Goal: Task Accomplishment & Management: Manage account settings

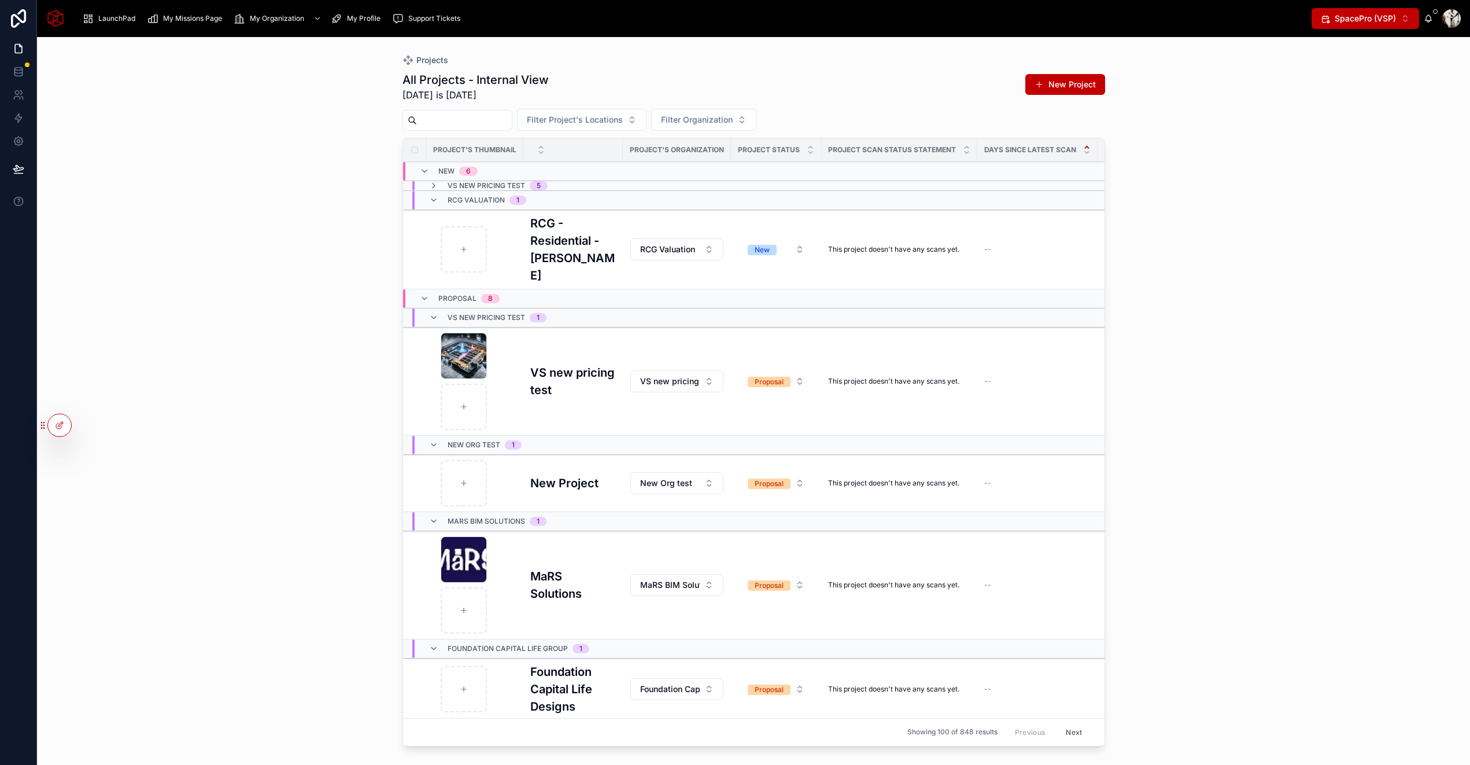
click at [1375, 24] on button "SpacePro (VSP) ⌥ 2" at bounding box center [1366, 18] width 108 height 21
click at [1363, 60] on span "SpaceStation (VSS)" at bounding box center [1341, 65] width 75 height 12
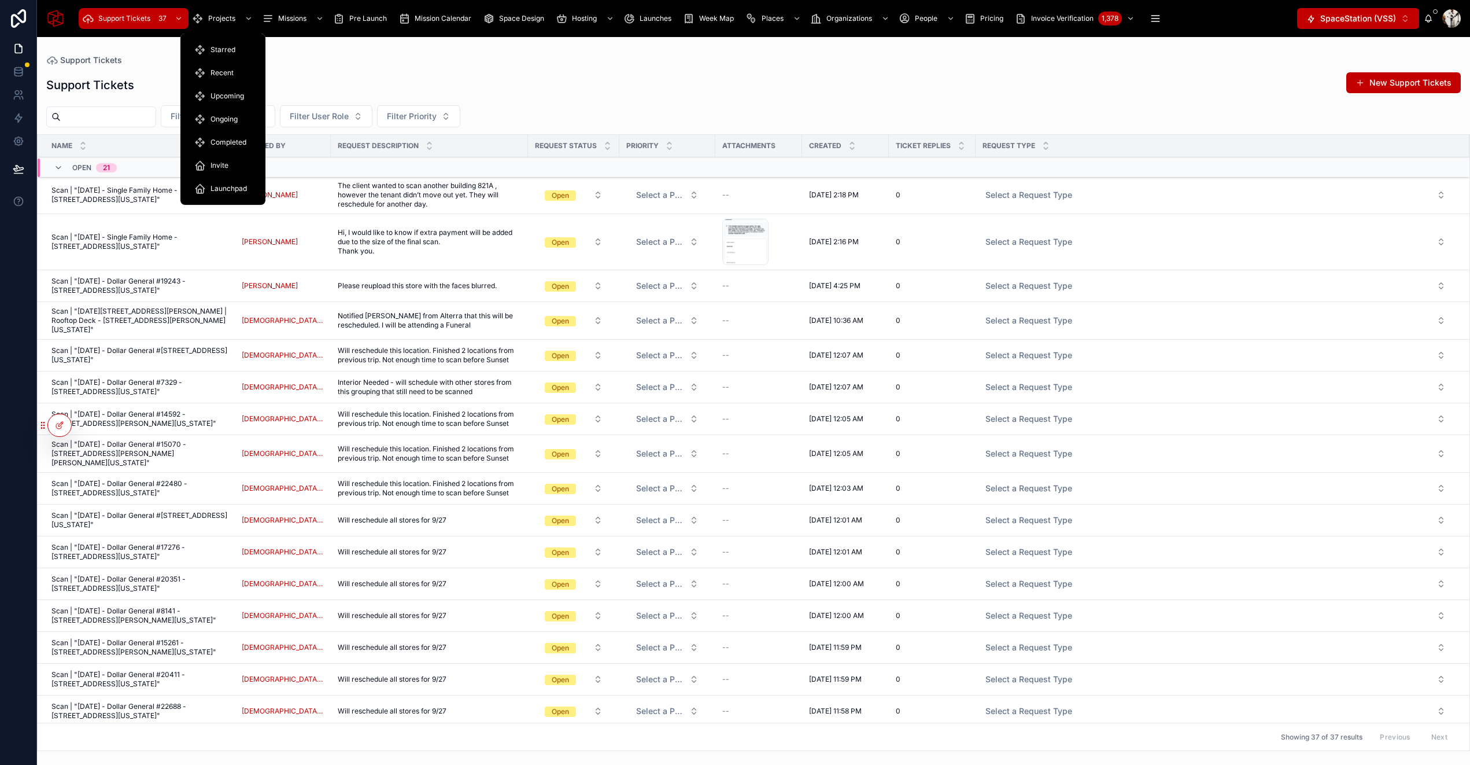
click at [215, 19] on span "Projects" at bounding box center [221, 18] width 27 height 9
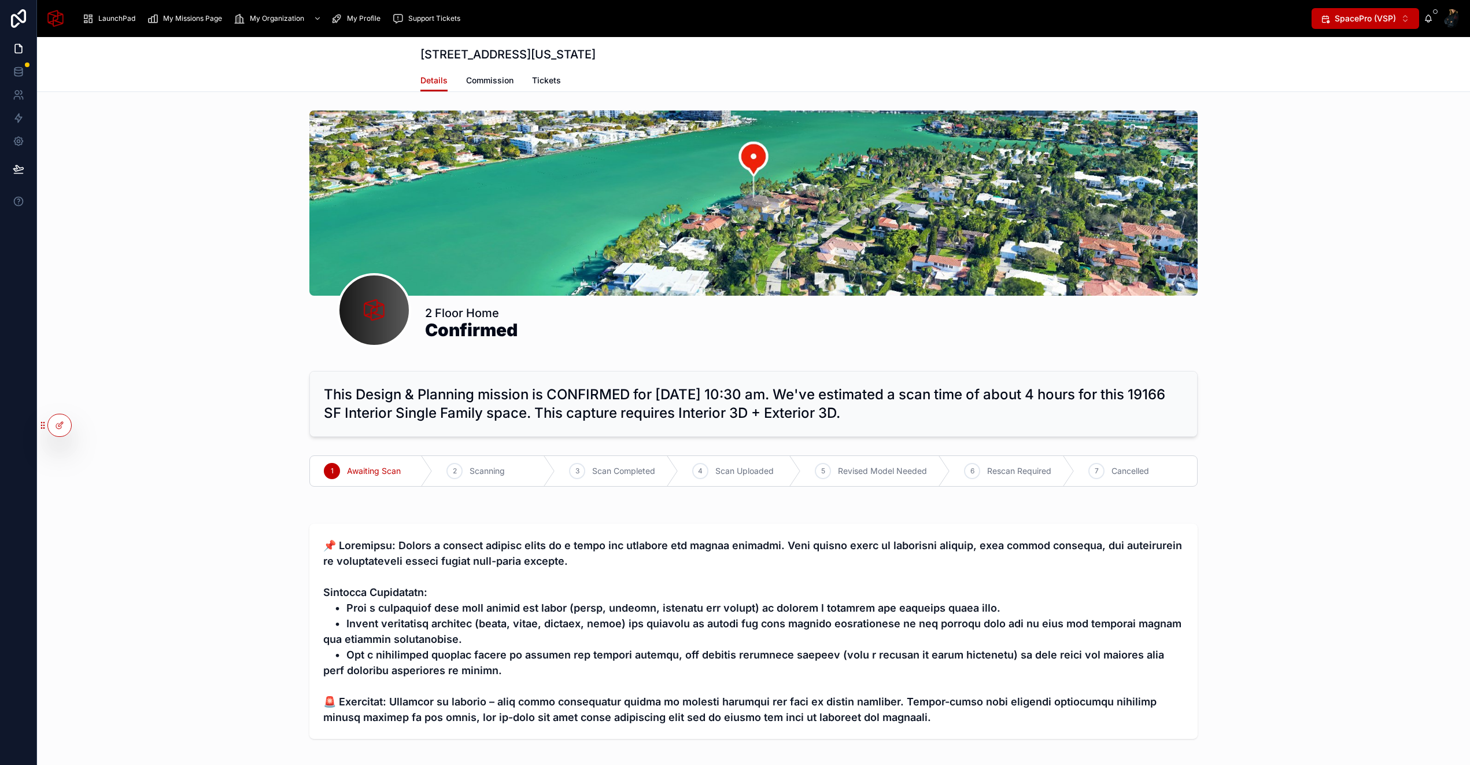
scroll to position [1010, 0]
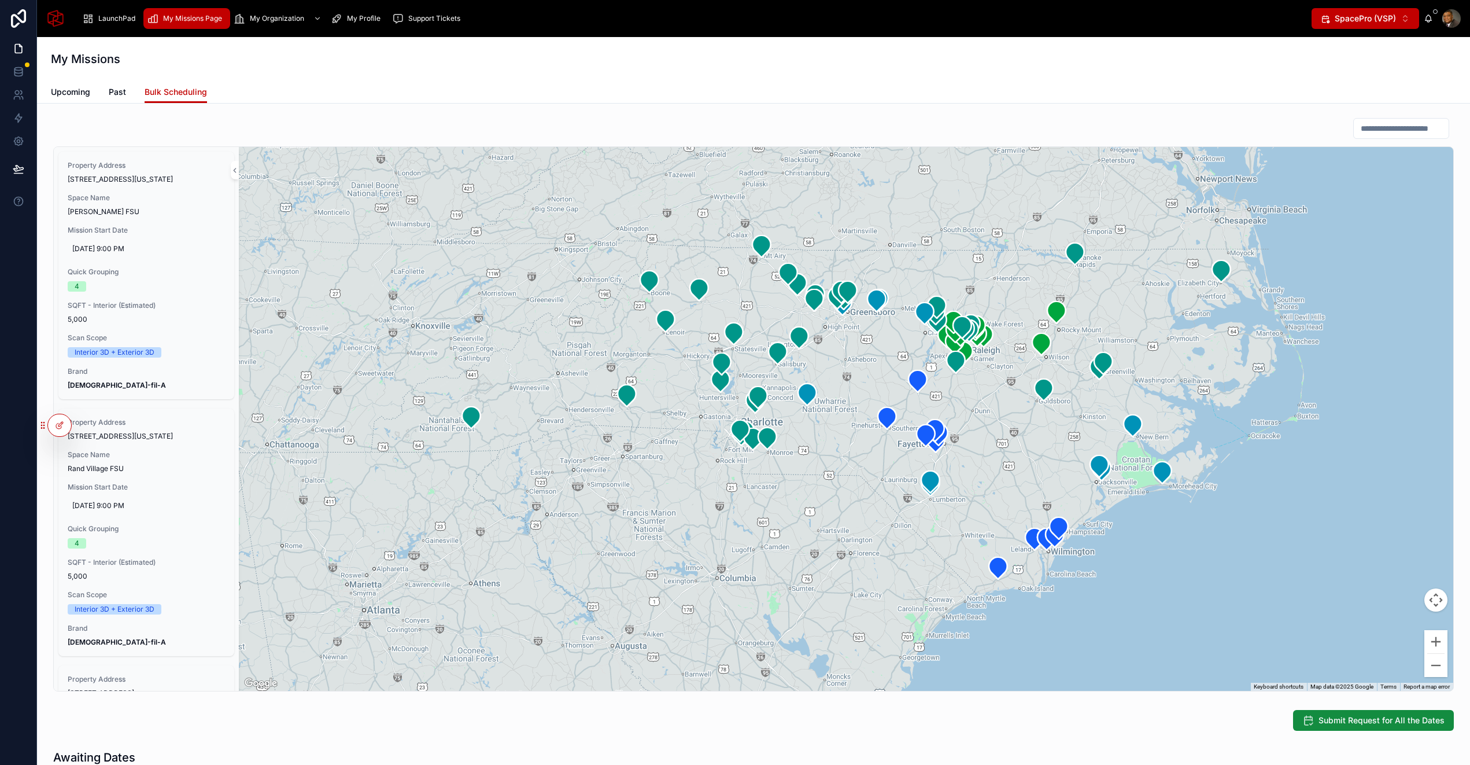
scroll to position [2076, 0]
click at [1372, 23] on span "SpacePro (VSP)" at bounding box center [1365, 19] width 61 height 12
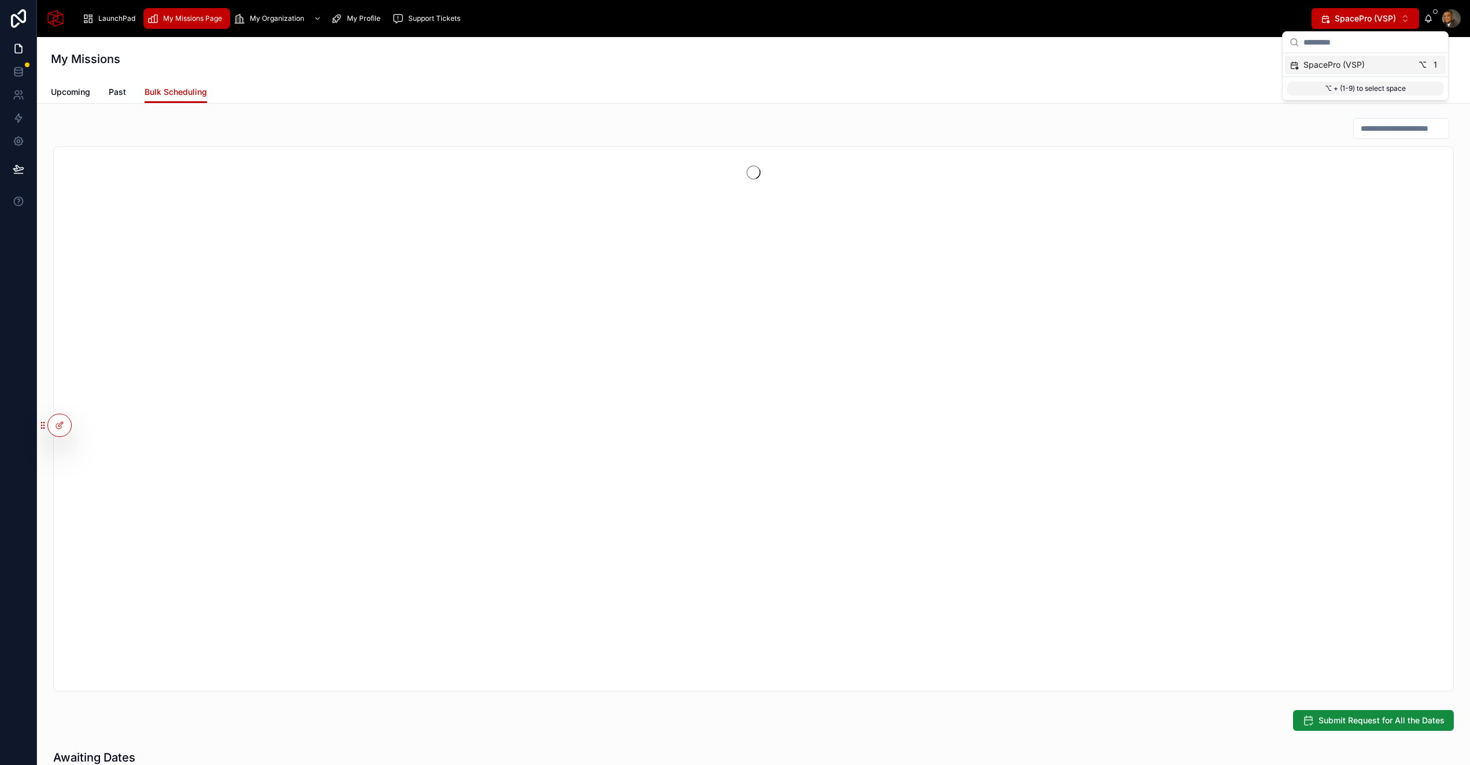
click at [94, 8] on link "LaunchPad" at bounding box center [111, 18] width 65 height 21
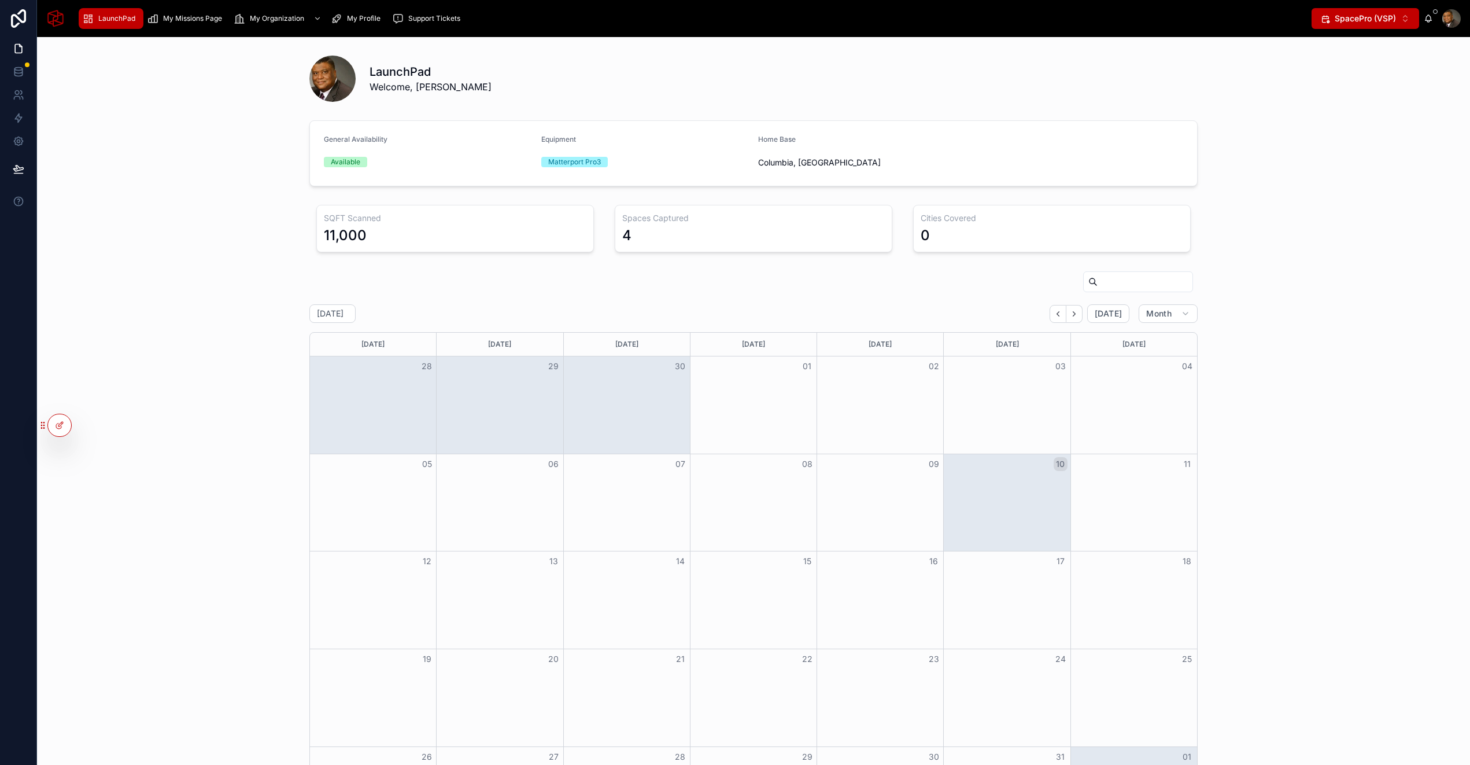
click at [0, 0] on icon at bounding box center [0, 0] width 0 height 0
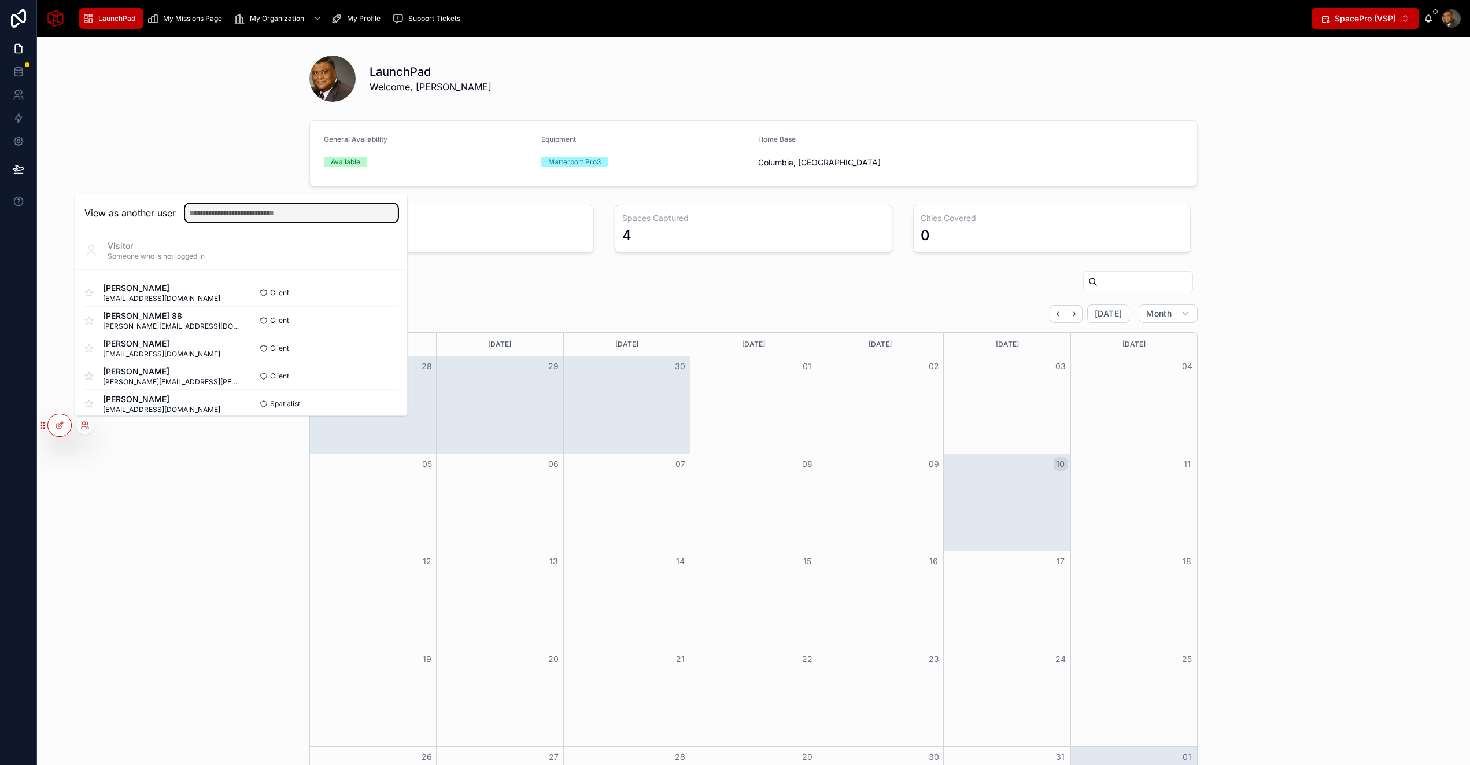
click at [236, 216] on input "text" at bounding box center [291, 213] width 213 height 19
type input "**********"
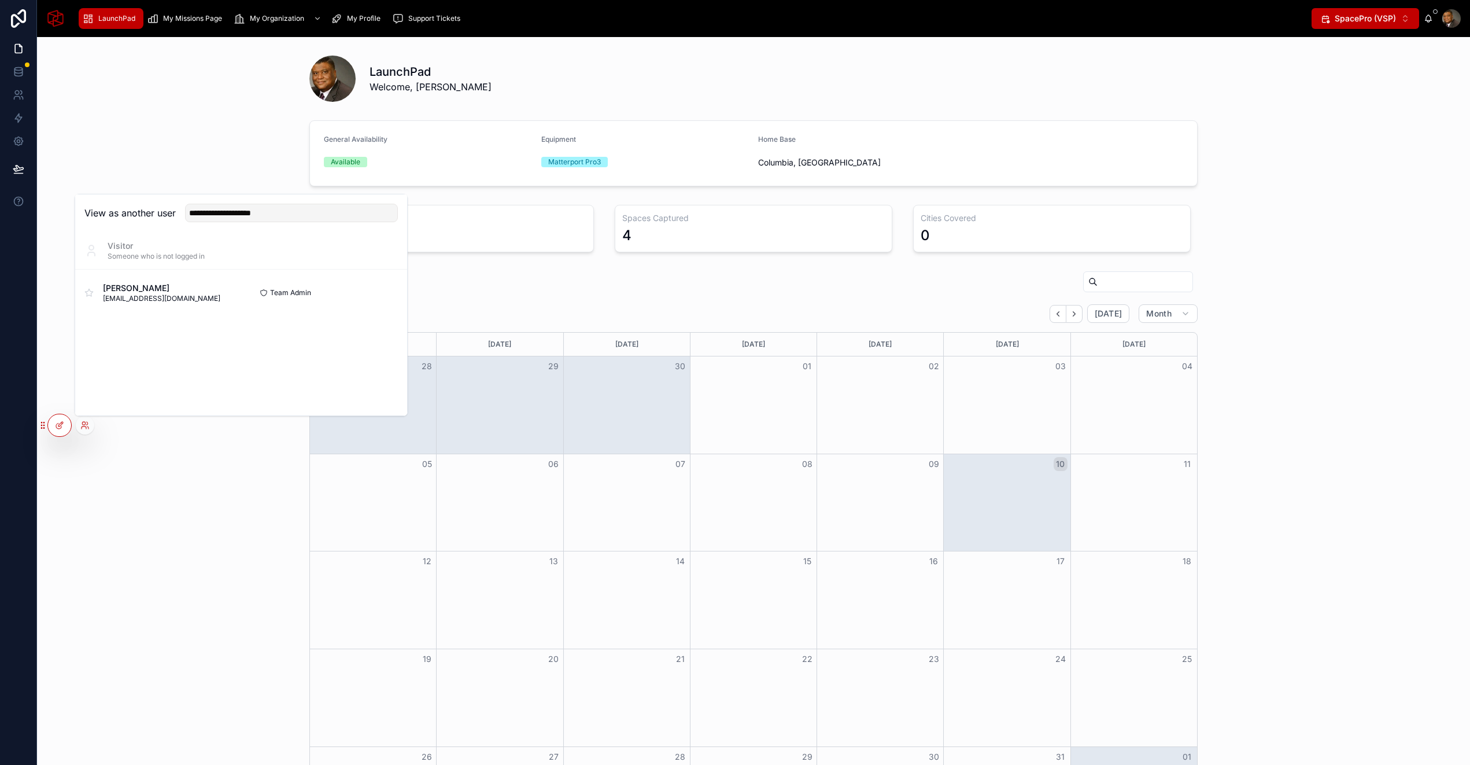
click at [0, 0] on button "Select" at bounding box center [0, 0] width 0 height 0
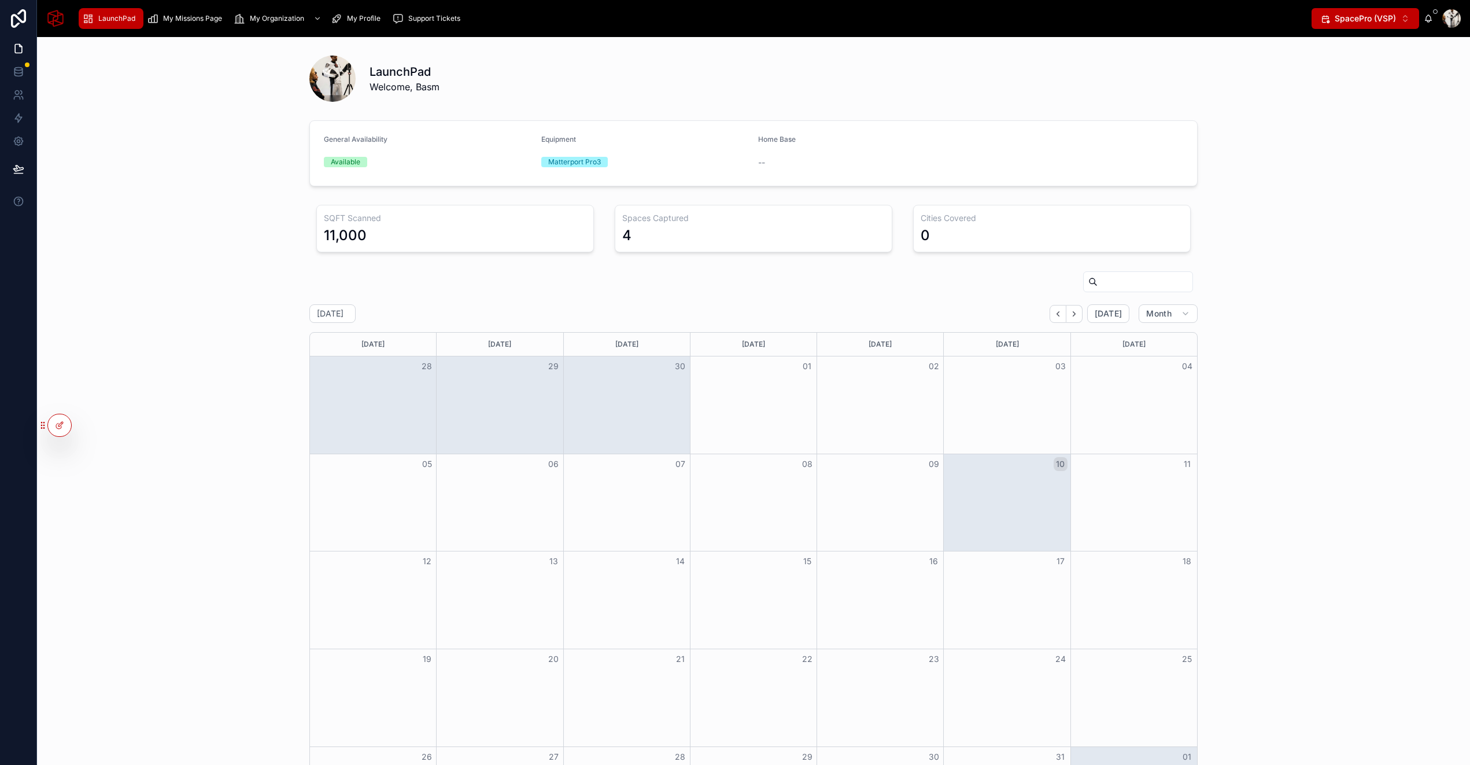
click at [1357, 19] on span "SpacePro (VSP)" at bounding box center [1365, 19] width 61 height 12
click at [1336, 85] on span "SpacePro (VSP)" at bounding box center [1334, 83] width 61 height 12
click at [1363, 24] on button "SpacePro (VSP) ⌥ 2" at bounding box center [1366, 18] width 108 height 21
click at [1363, 56] on div "SpaceStation (VSS) ⌥ 1" at bounding box center [1365, 65] width 161 height 19
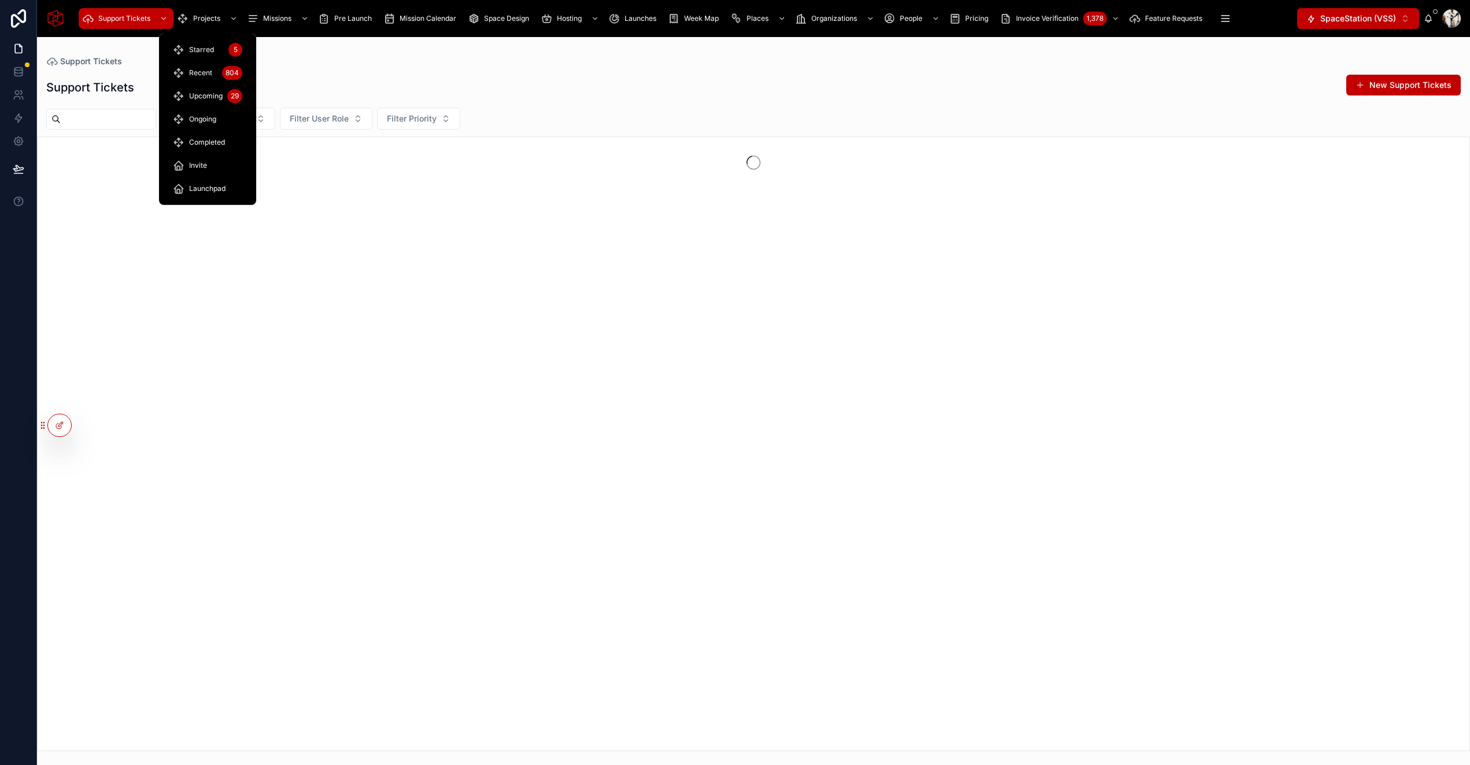
click at [200, 18] on span "Projects" at bounding box center [206, 18] width 27 height 9
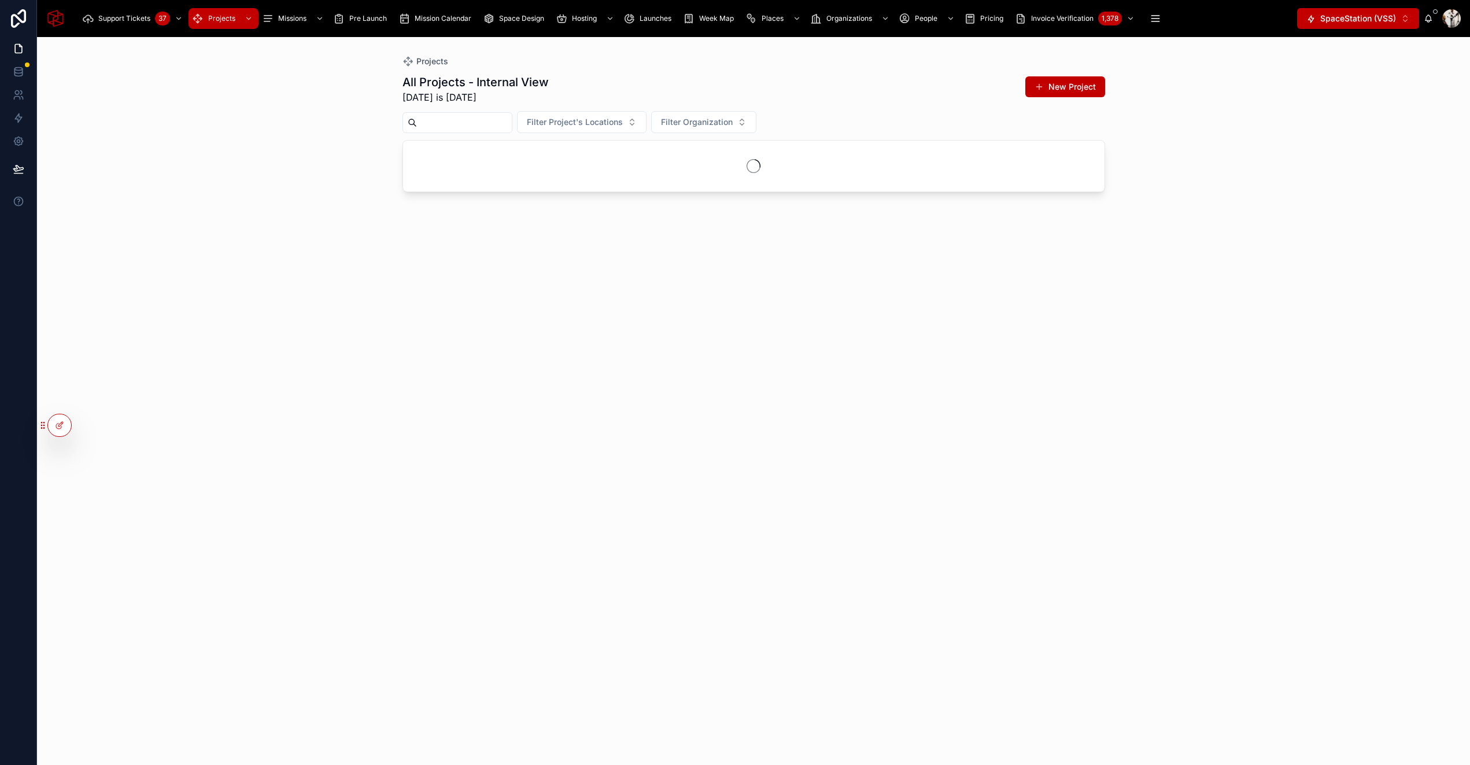
click at [481, 131] on div at bounding box center [458, 122] width 110 height 21
click at [474, 129] on input "text" at bounding box center [464, 123] width 95 height 16
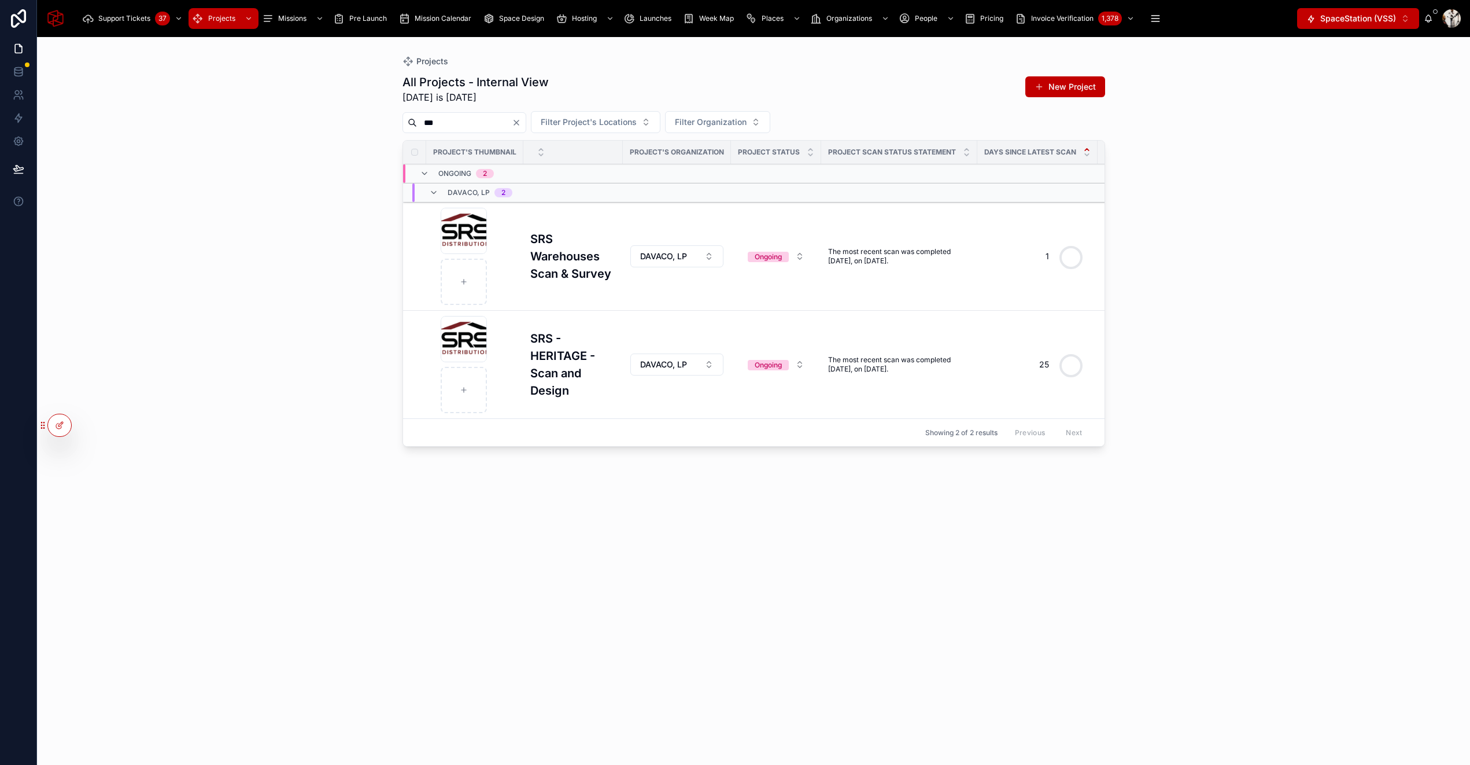
type input "***"
click at [547, 266] on h3 "SRS Warehouses Scan & Survey" at bounding box center [573, 256] width 86 height 52
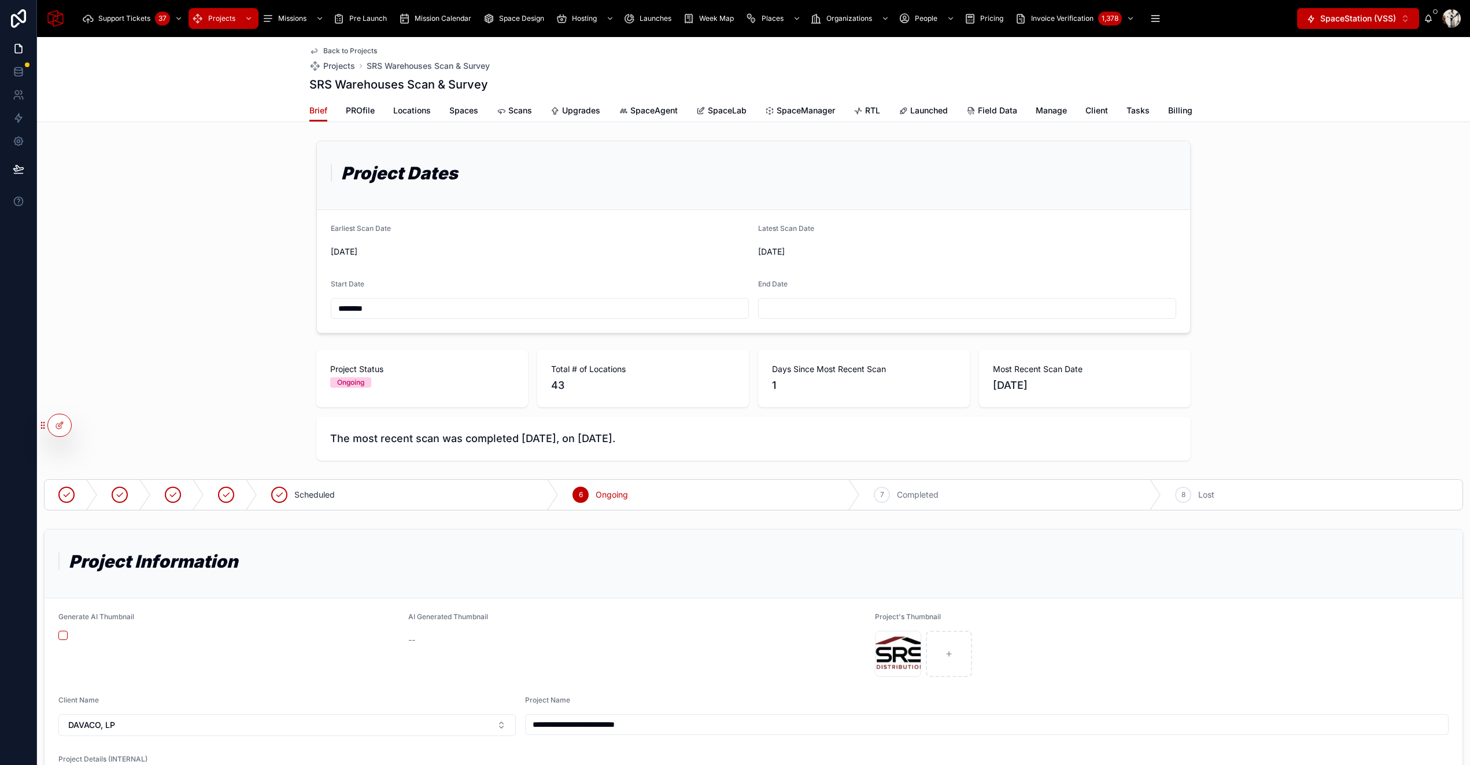
click at [361, 115] on span "PROfile" at bounding box center [360, 111] width 29 height 12
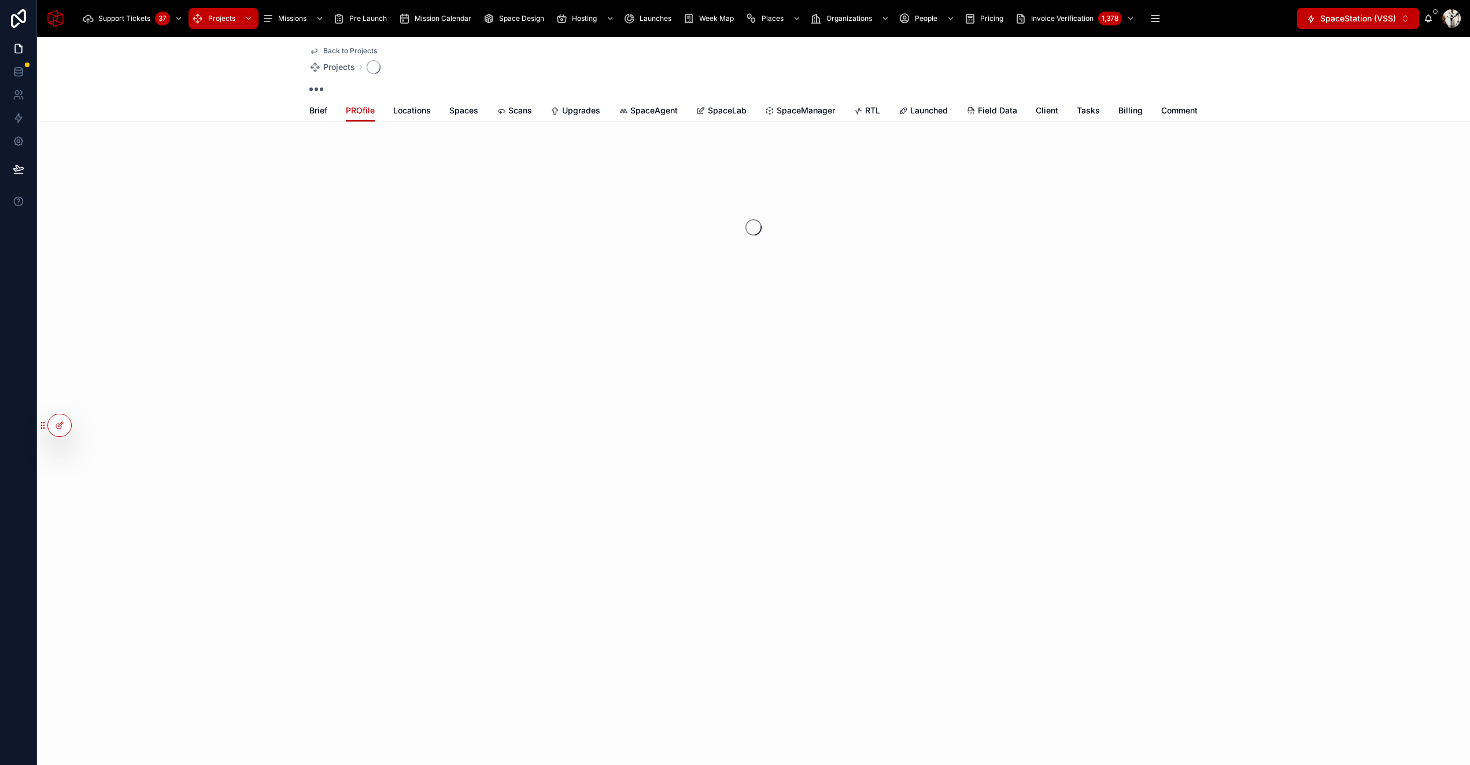
scroll to position [612, 0]
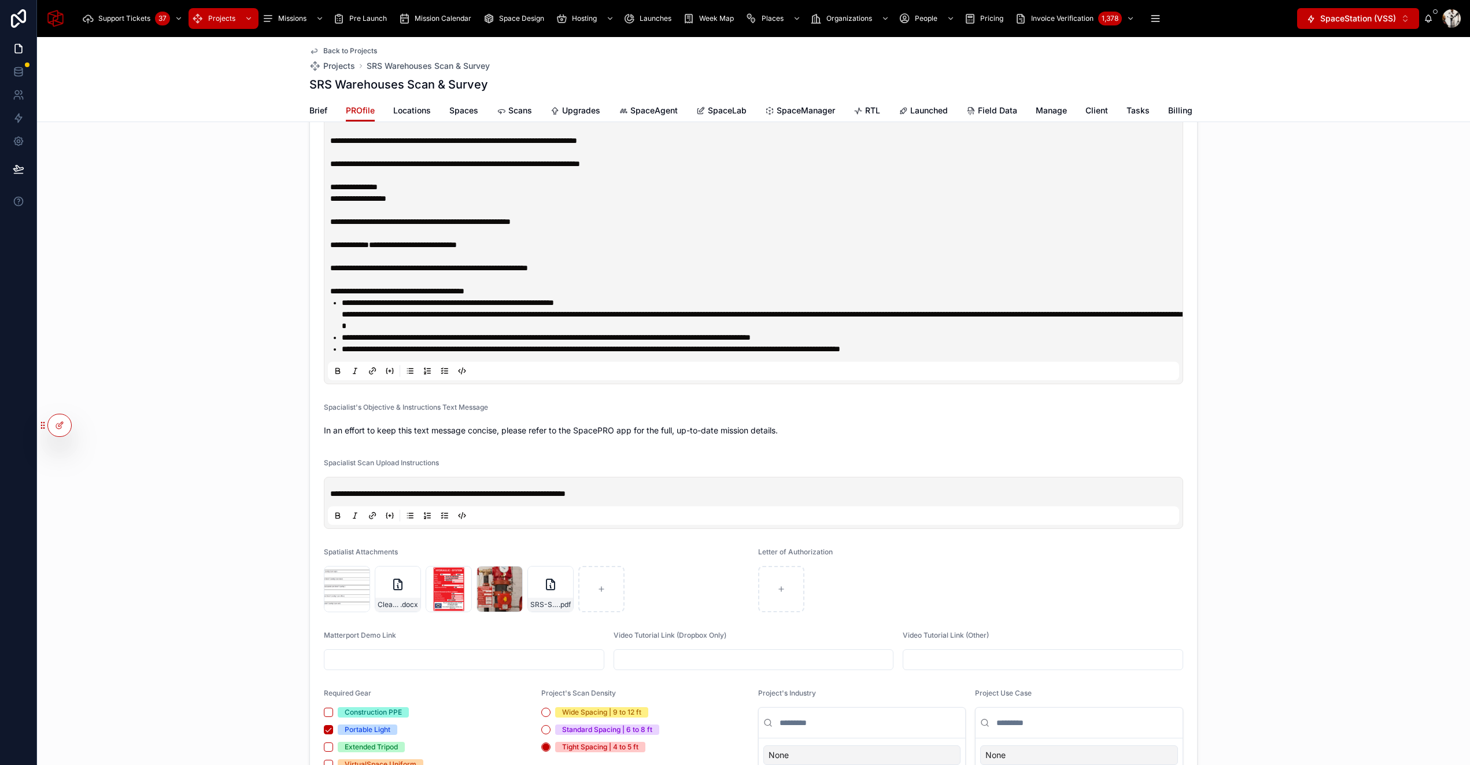
click at [521, 110] on span "Scans" at bounding box center [520, 111] width 24 height 12
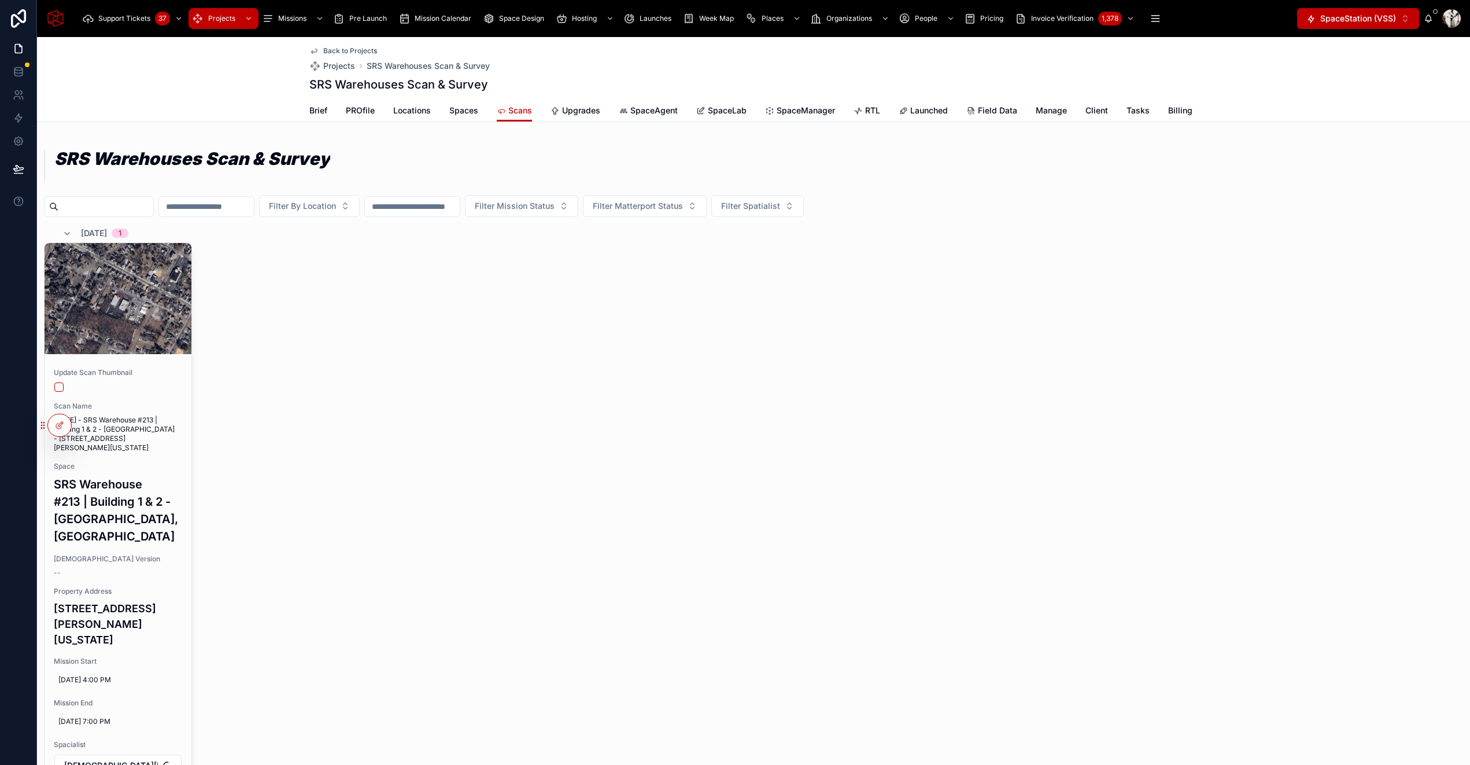
click at [119, 208] on input "text" at bounding box center [105, 206] width 95 height 16
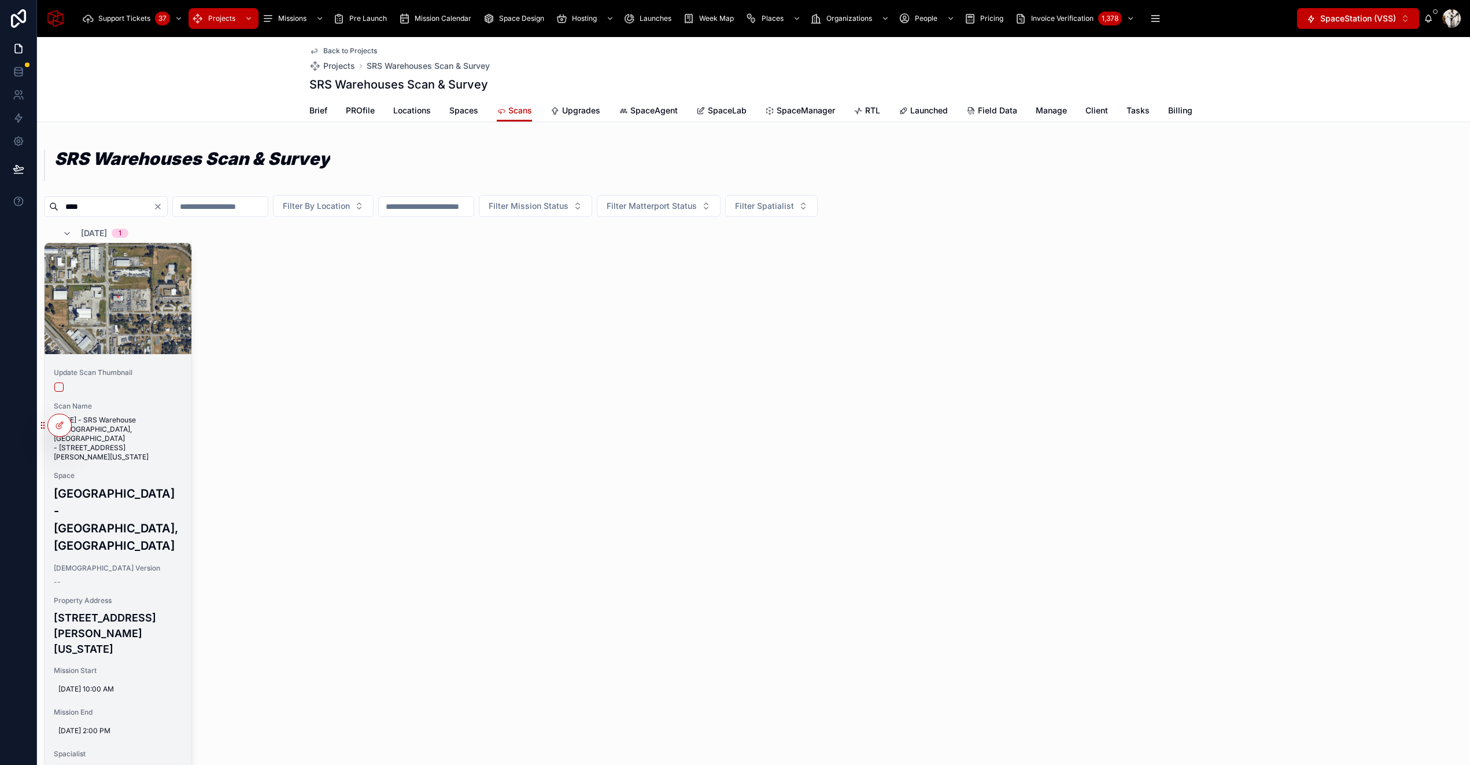
type input "****"
click at [135, 430] on span "September 5, 2025 - SRS Warehouse - Lakeland, FL - 2740 South Combee Road, Lake…" at bounding box center [118, 438] width 128 height 46
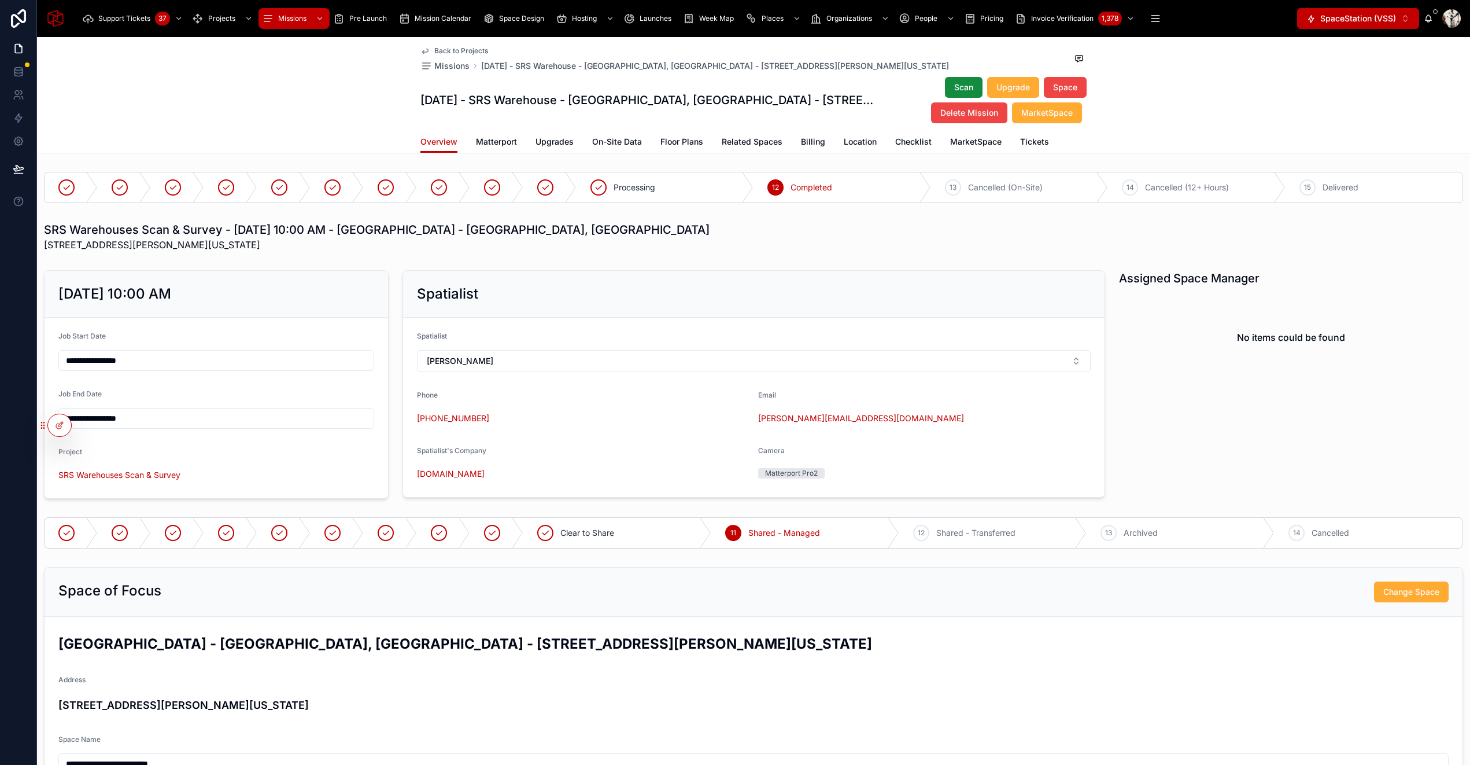
click at [499, 145] on span "Matterport" at bounding box center [496, 142] width 41 height 12
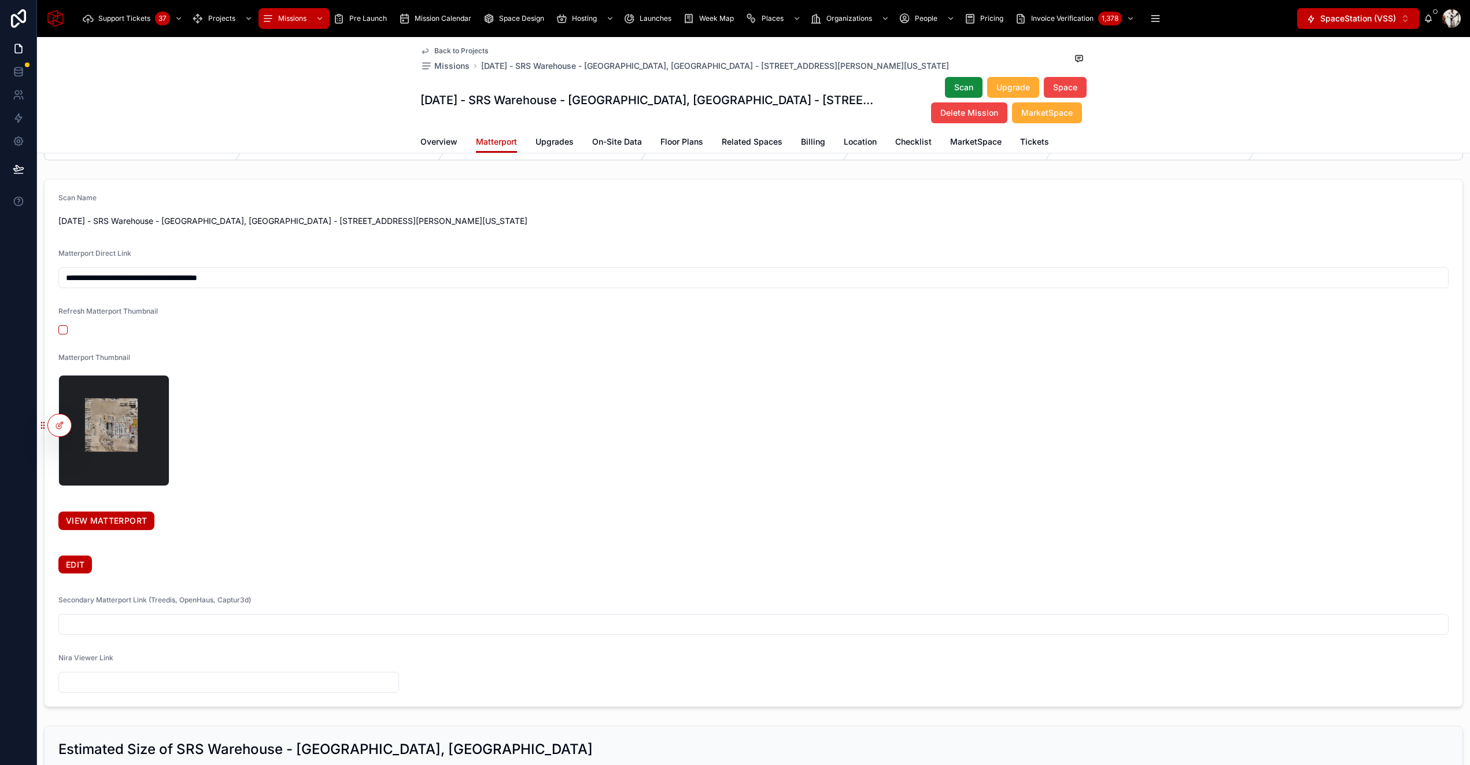
scroll to position [303, 0]
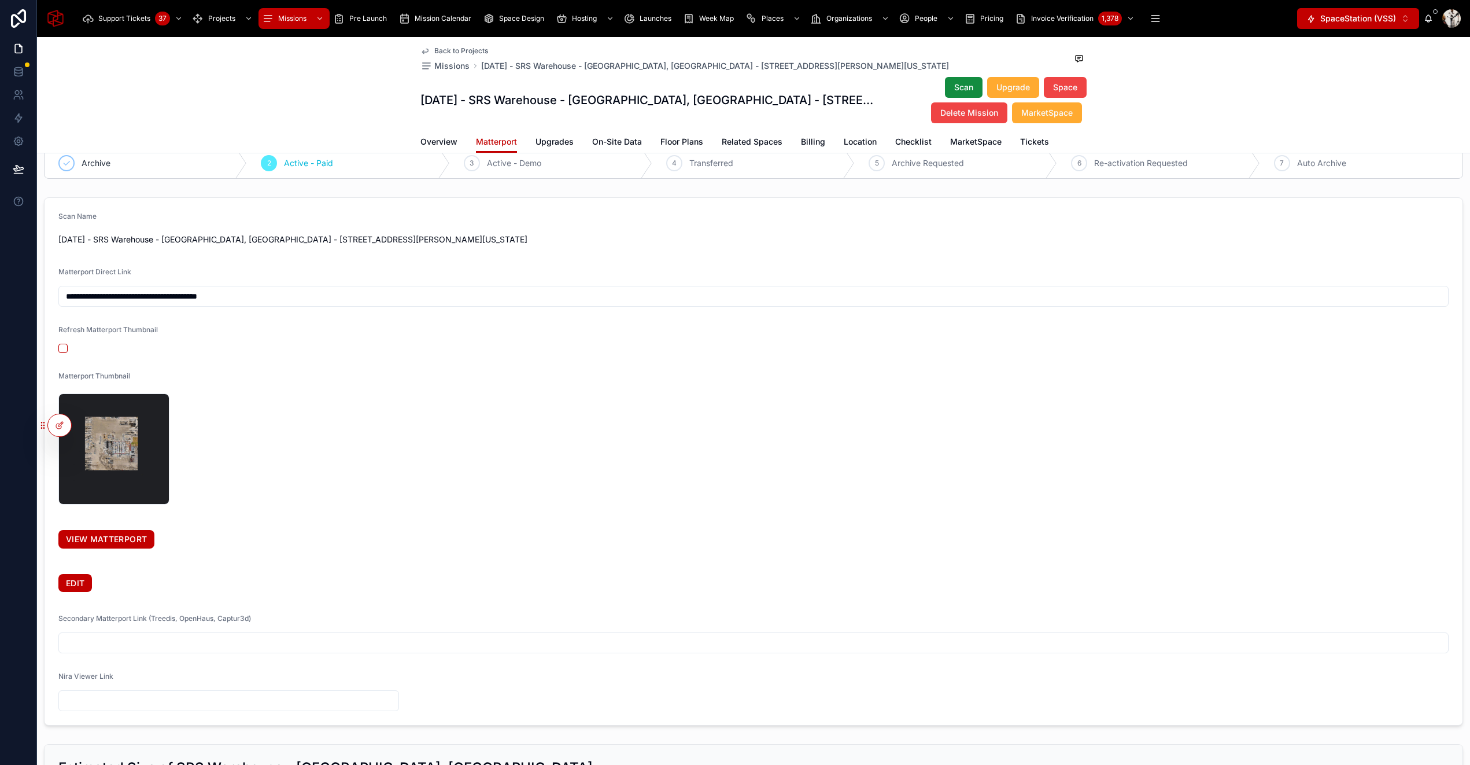
click at [102, 541] on link "VIEW MATTERPORT" at bounding box center [106, 539] width 96 height 19
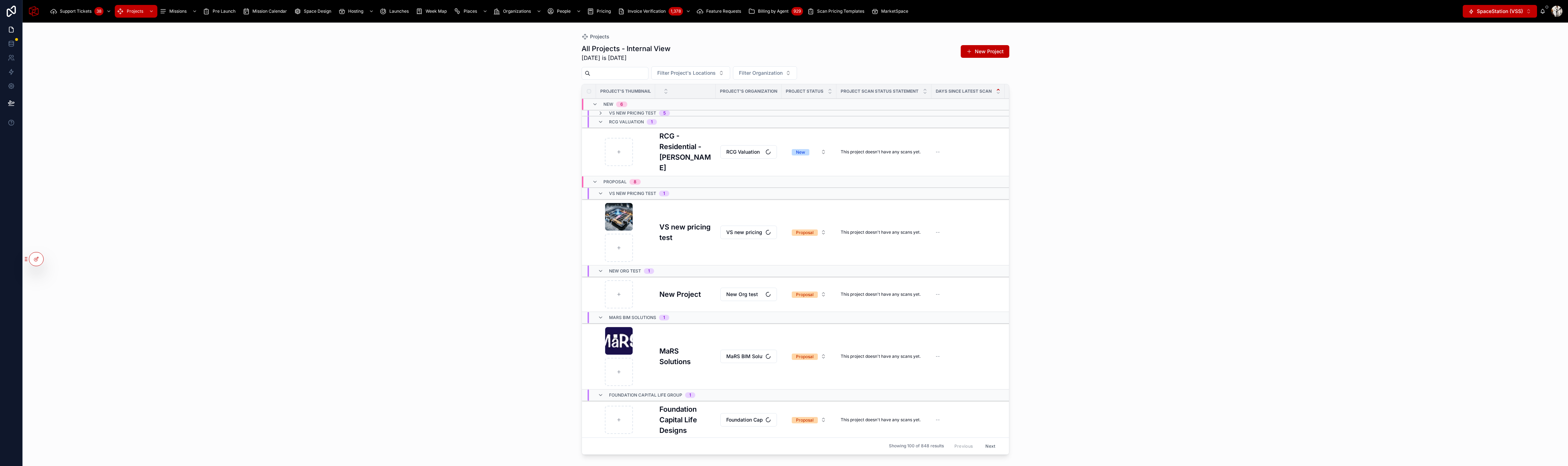
click at [0, 0] on icon at bounding box center [0, 0] width 0 height 0
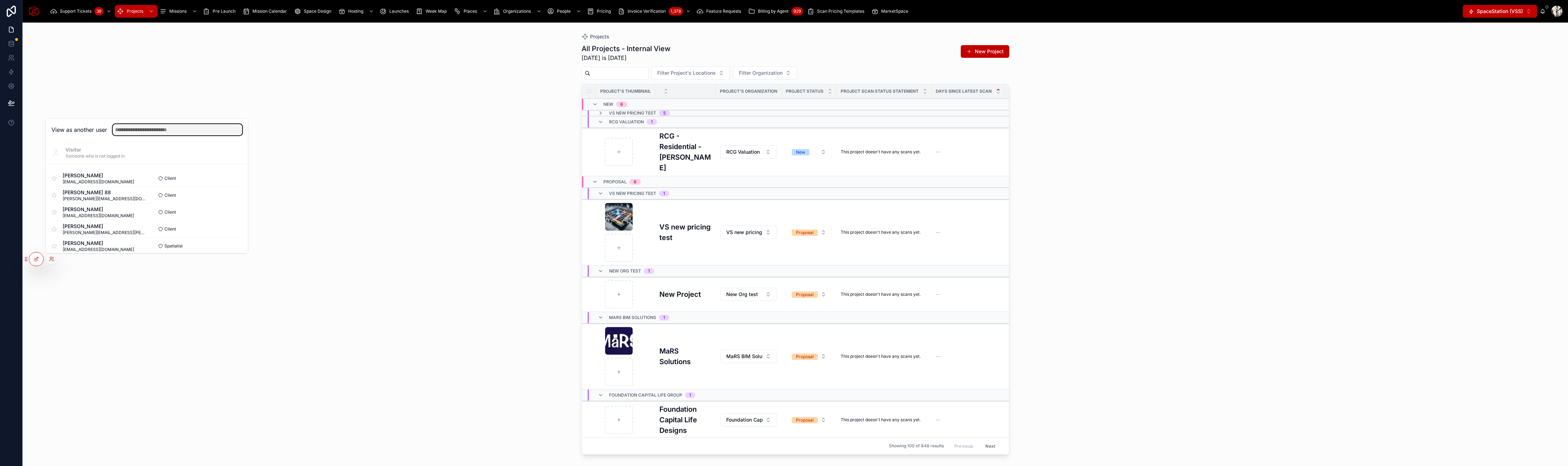
click at [138, 127] on input "text" at bounding box center [177, 130] width 130 height 12
type input "*****"
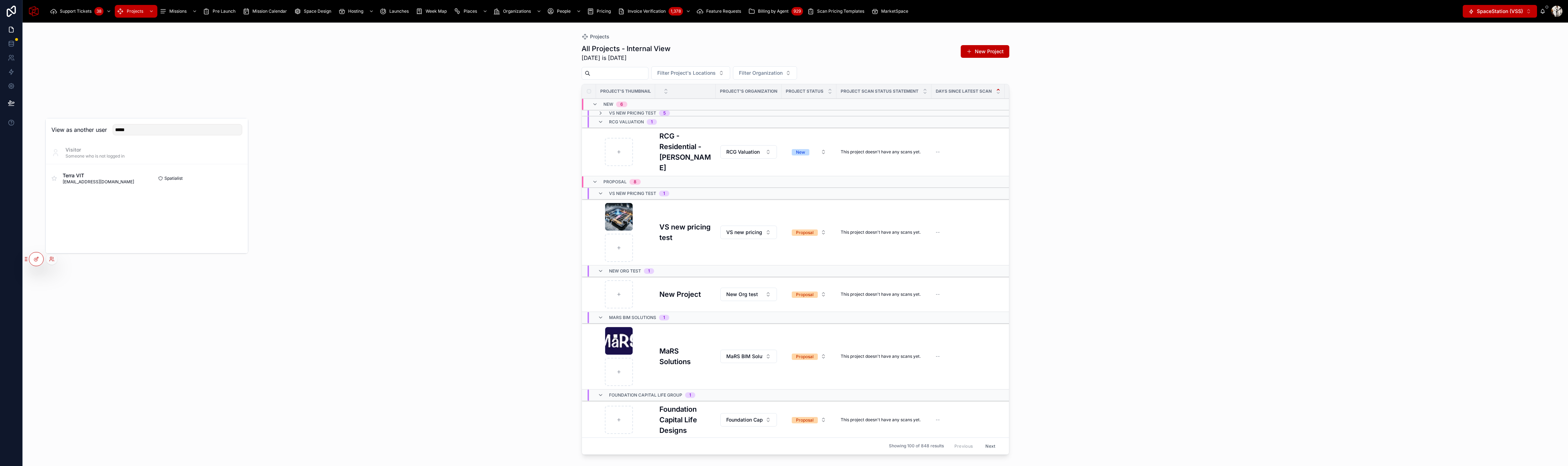
click at [0, 0] on button "Select" at bounding box center [0, 0] width 0 height 0
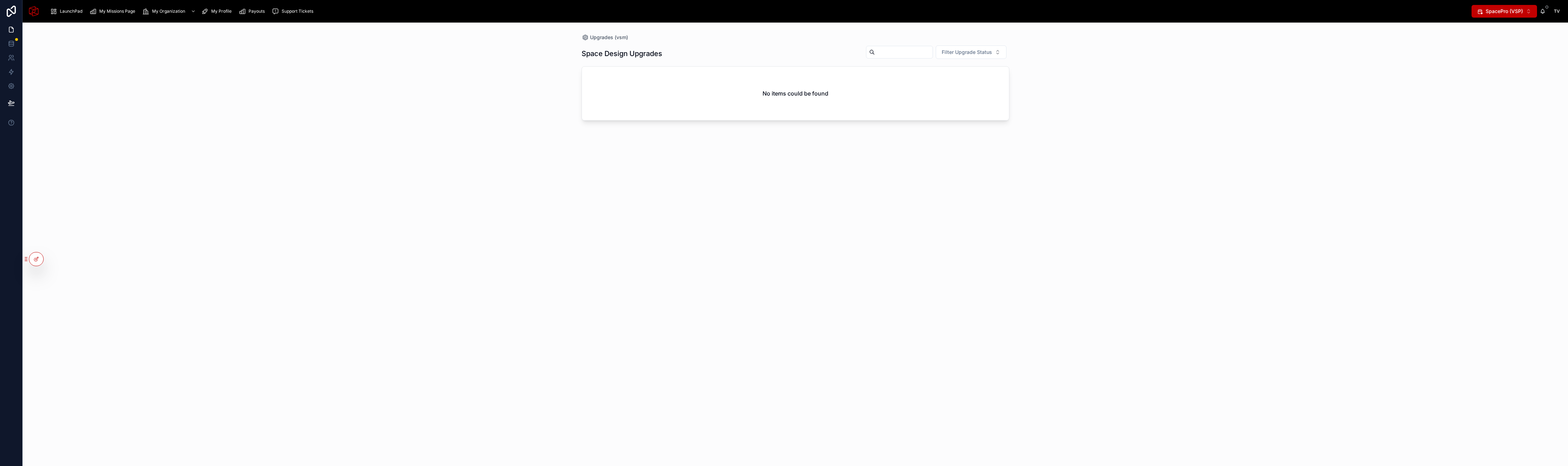
click at [103, 13] on span "My Missions Page" at bounding box center [117, 11] width 36 height 5
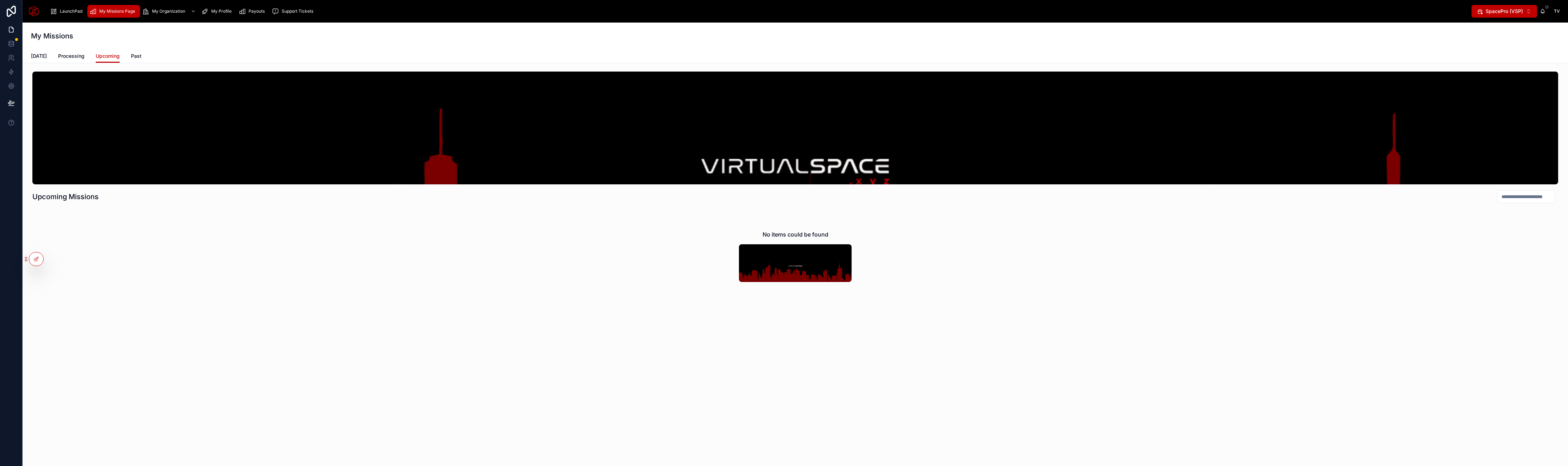
click at [134, 58] on span "Past" at bounding box center [136, 56] width 10 height 7
click at [37, 259] on icon at bounding box center [36, 258] width 5 height 5
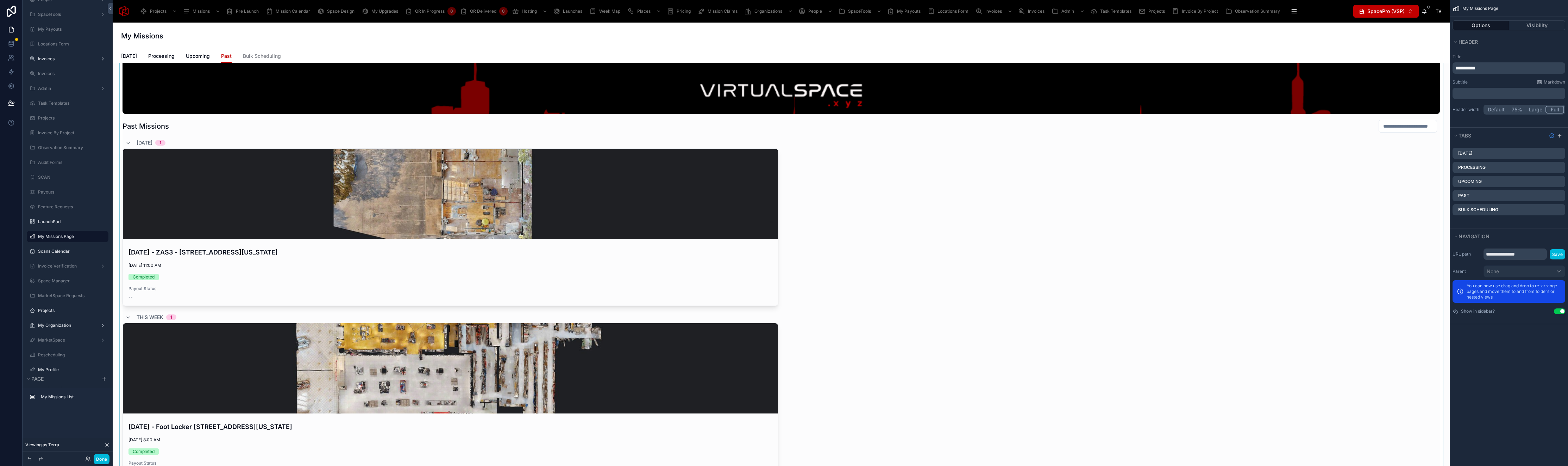
scroll to position [48, 0]
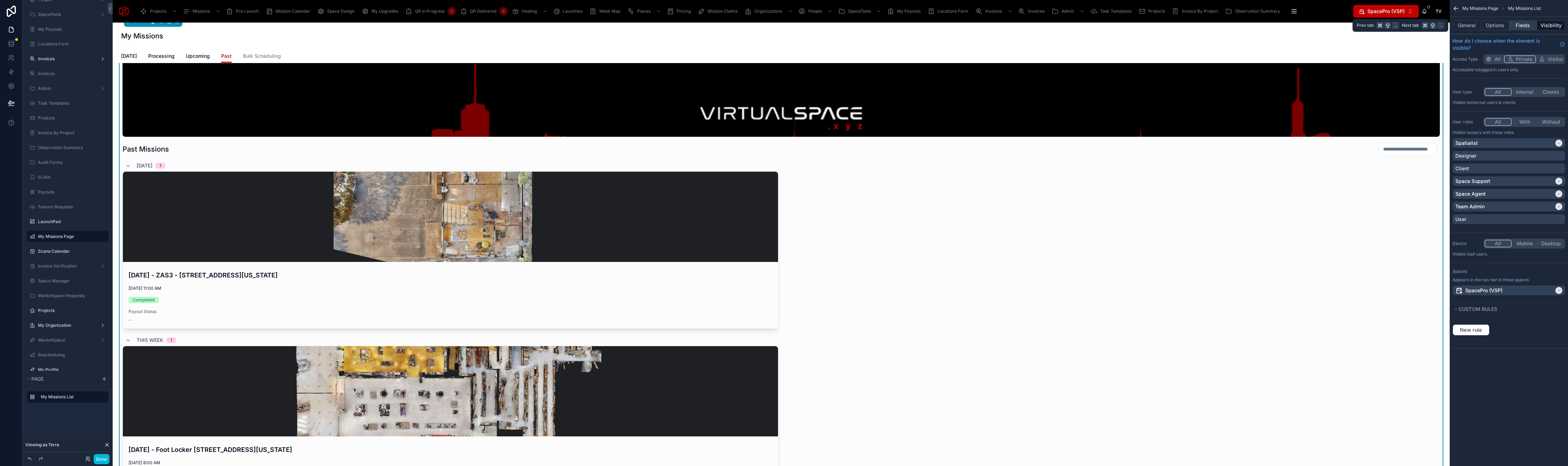
click at [1524, 27] on button "Fields" at bounding box center [1523, 26] width 28 height 10
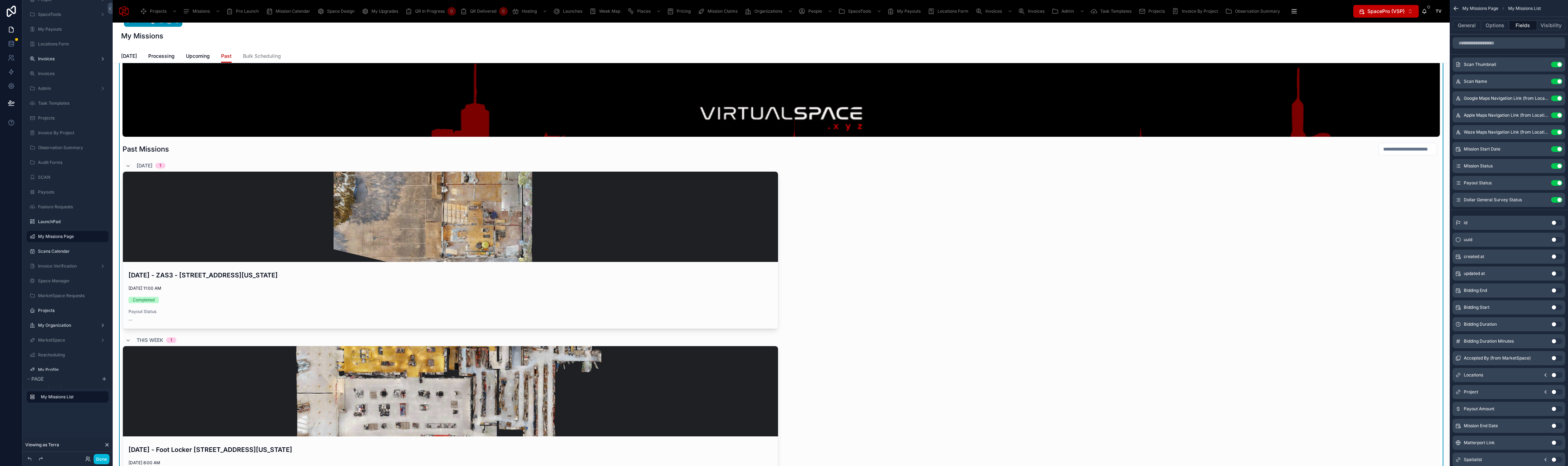
click at [0, 0] on icon "scrollable content" at bounding box center [0, 0] width 0 height 0
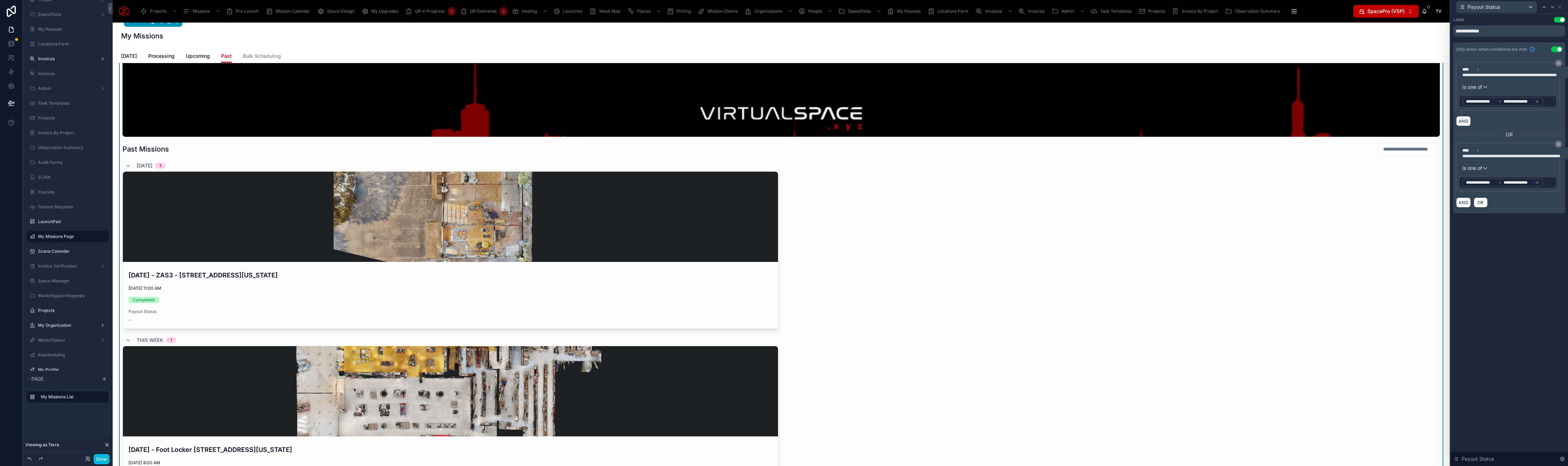
click at [1464, 120] on button "AND" at bounding box center [1463, 121] width 15 height 10
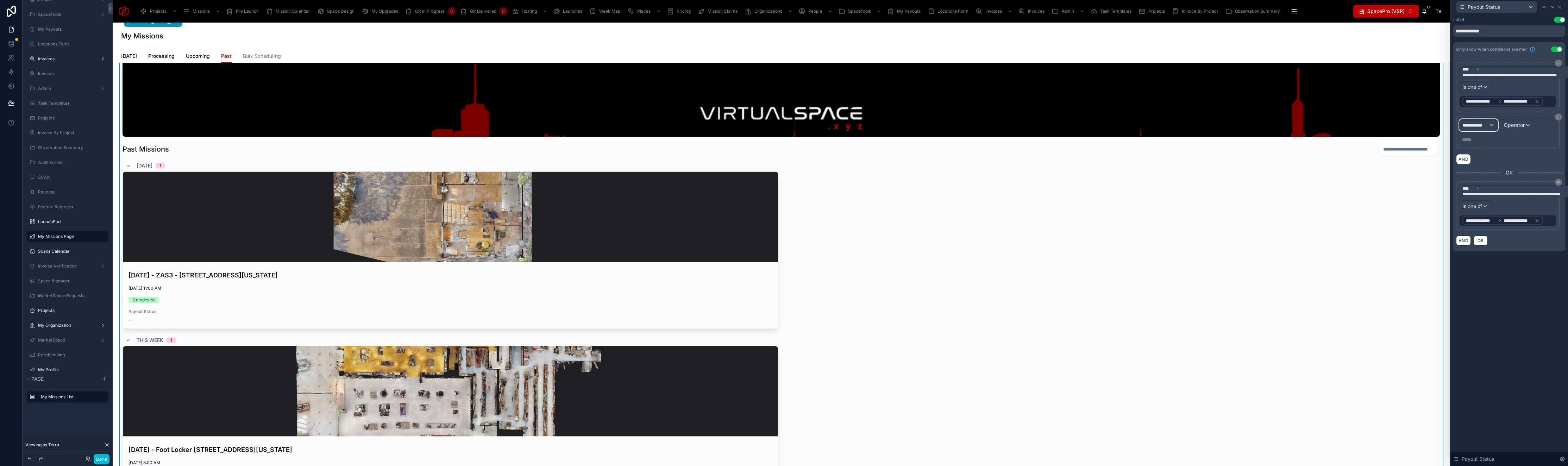
click at [1479, 124] on span "**********" at bounding box center [1475, 125] width 26 height 7
click at [1489, 160] on div "SCAN" at bounding box center [1499, 163] width 67 height 9
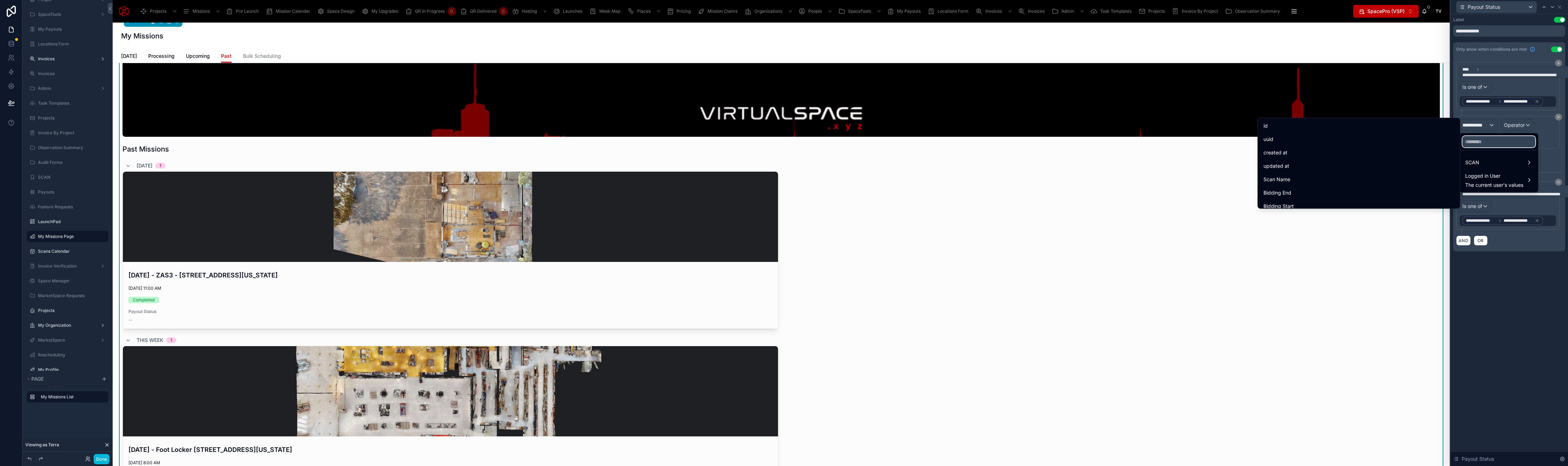
click at [1486, 141] on input "text" at bounding box center [1499, 141] width 73 height 12
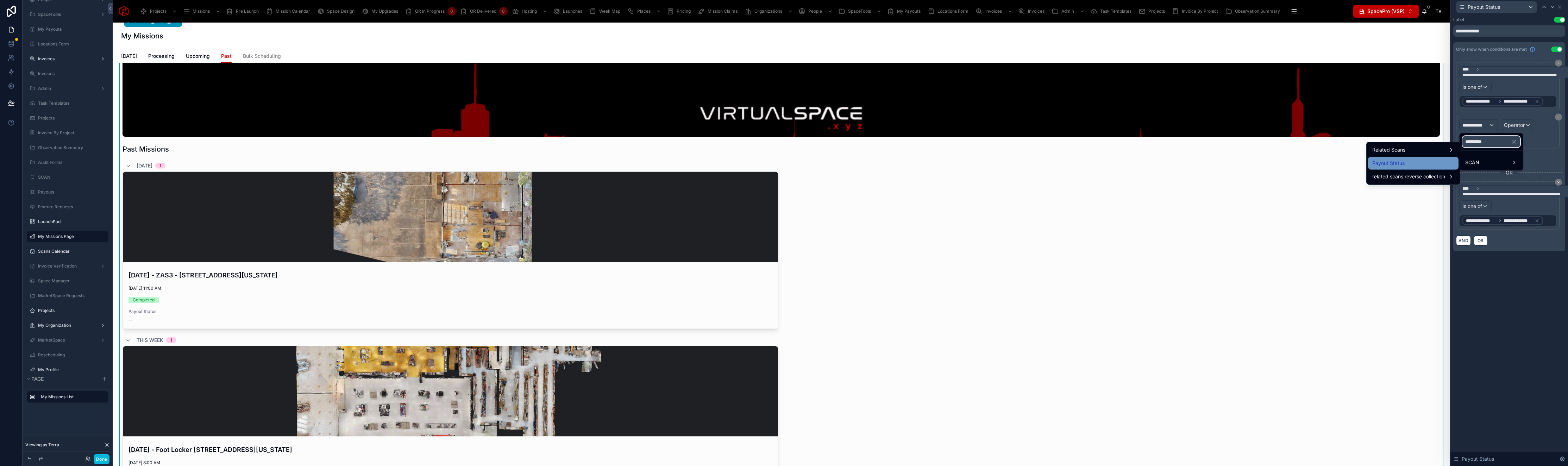
type input "*********"
click at [1435, 164] on div "Payout Status" at bounding box center [1413, 163] width 82 height 9
click at [1491, 141] on div "Value" at bounding box center [1508, 139] width 97 height 12
click at [1535, 127] on span "Operator" at bounding box center [1535, 125] width 21 height 7
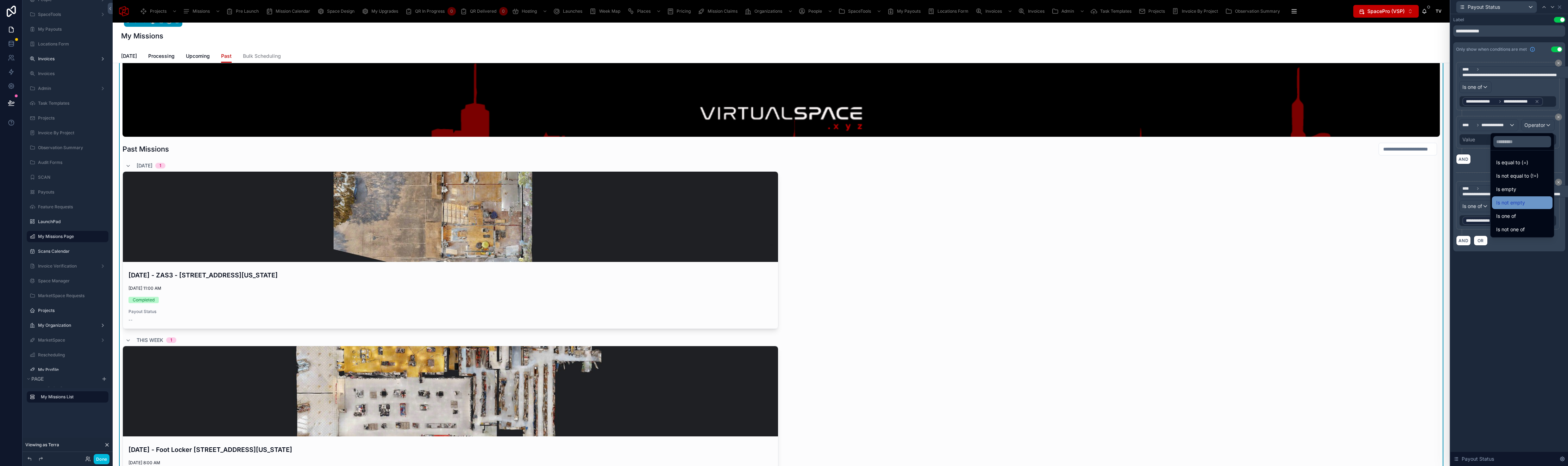
click at [1522, 201] on div "Is not empty" at bounding box center [1522, 203] width 52 height 9
click at [1461, 242] on button "AND" at bounding box center [1463, 241] width 15 height 10
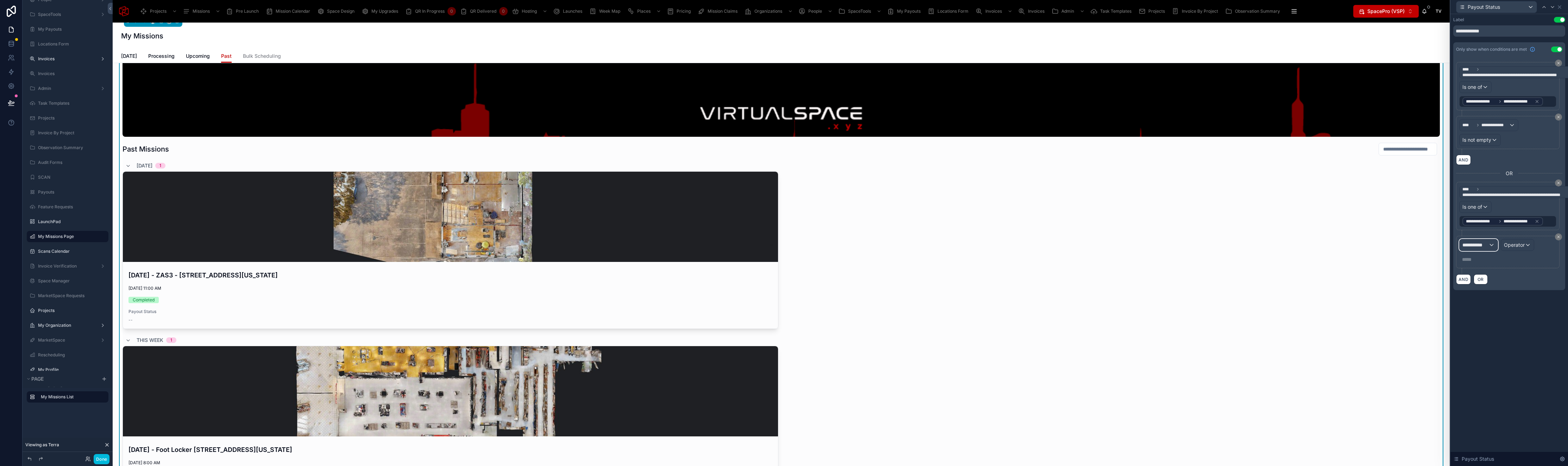
click at [1481, 247] on span "**********" at bounding box center [1475, 245] width 26 height 7
click at [1497, 281] on div "SCAN" at bounding box center [1499, 282] width 67 height 9
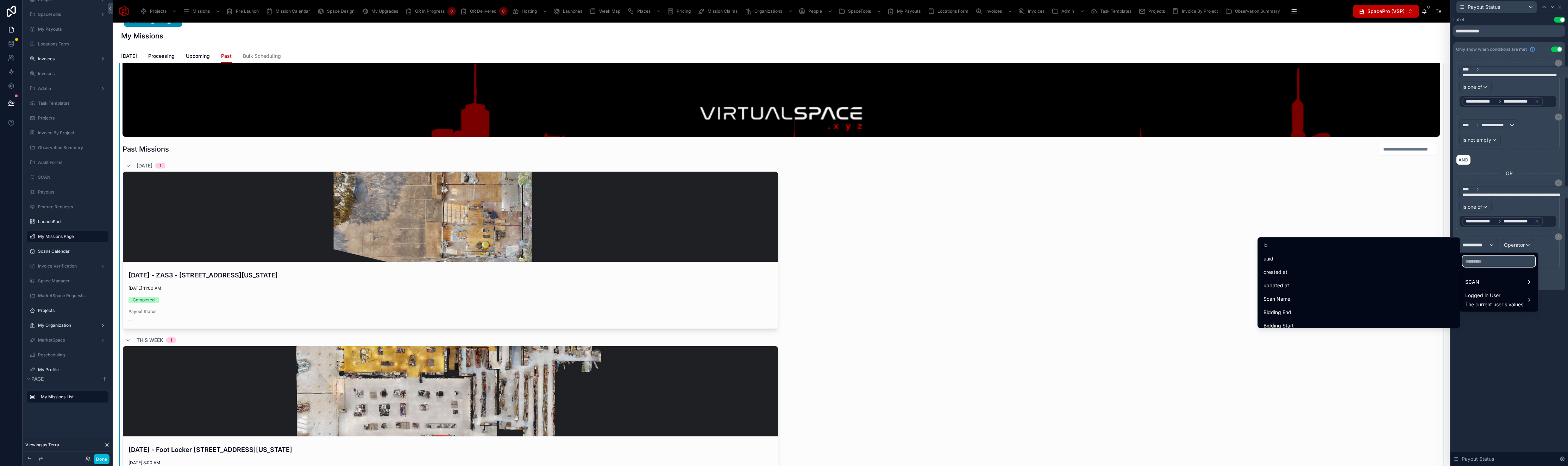
click at [1491, 259] on input "text" at bounding box center [1499, 261] width 73 height 12
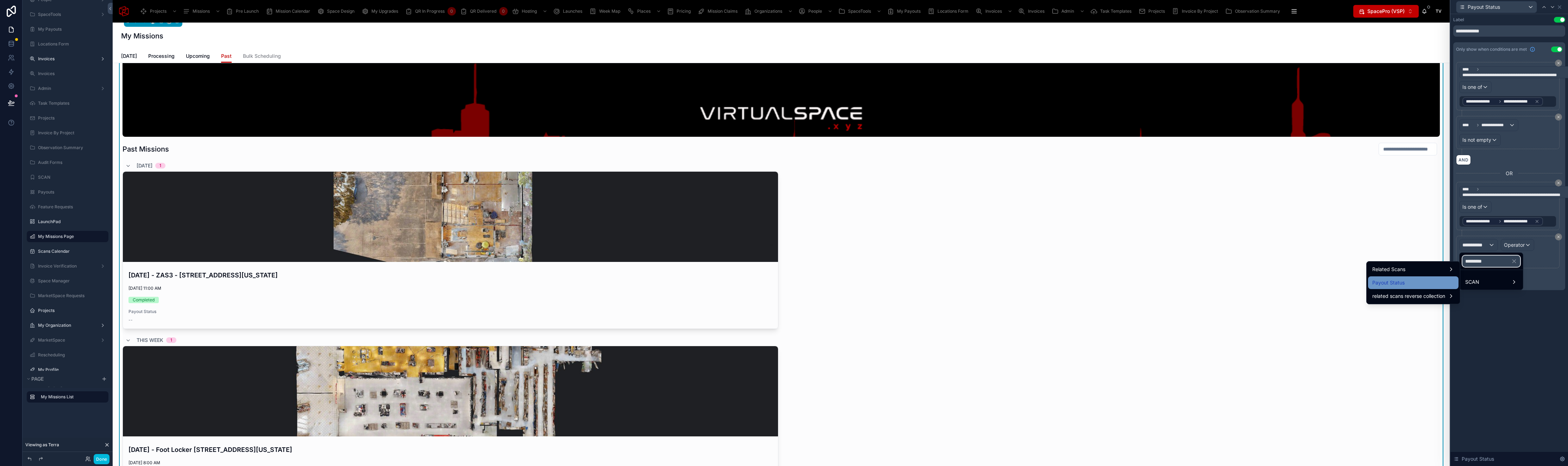
type input "*********"
click at [1437, 282] on div "Payout Status" at bounding box center [1413, 283] width 82 height 9
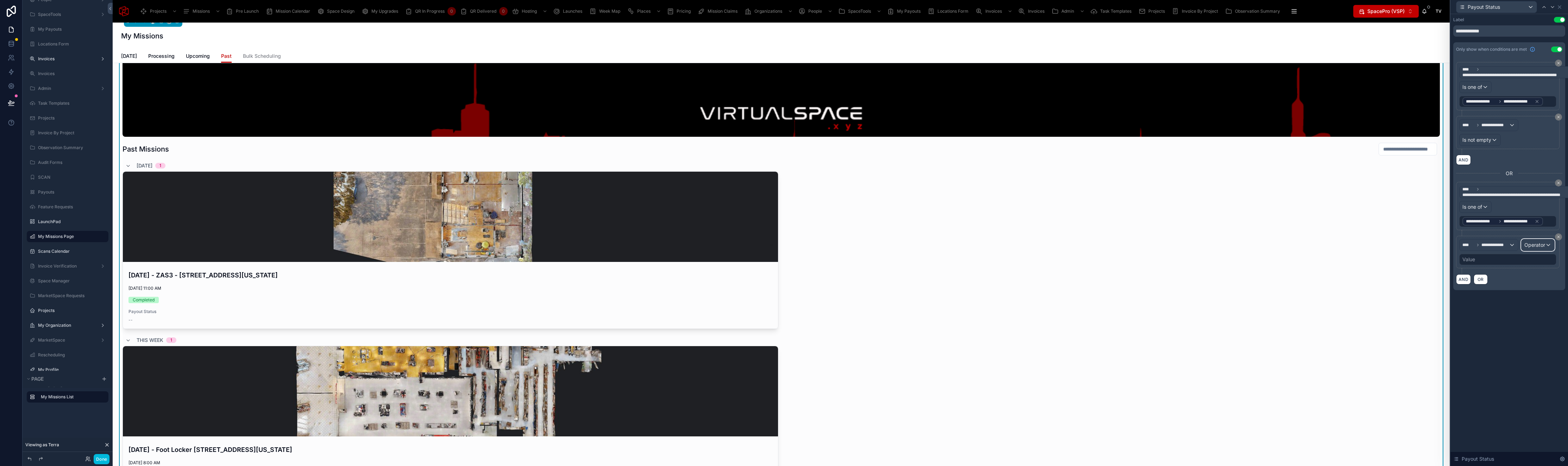
click at [1530, 247] on span "Operator" at bounding box center [1535, 245] width 21 height 7
click at [1509, 318] on span "Is not empty" at bounding box center [1510, 322] width 29 height 9
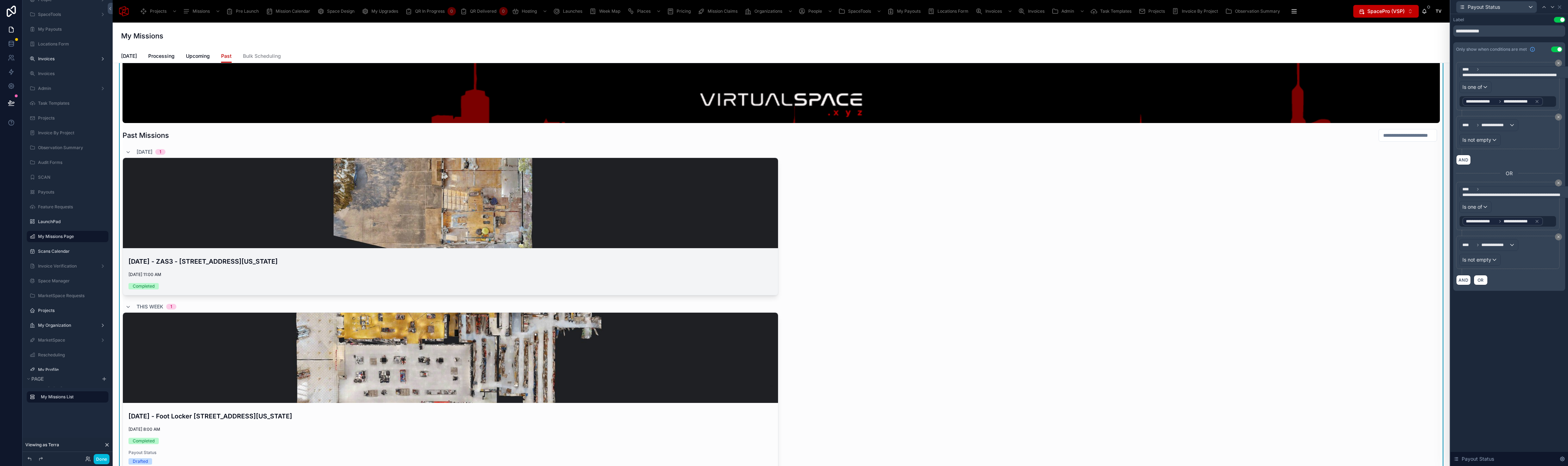
scroll to position [0, 0]
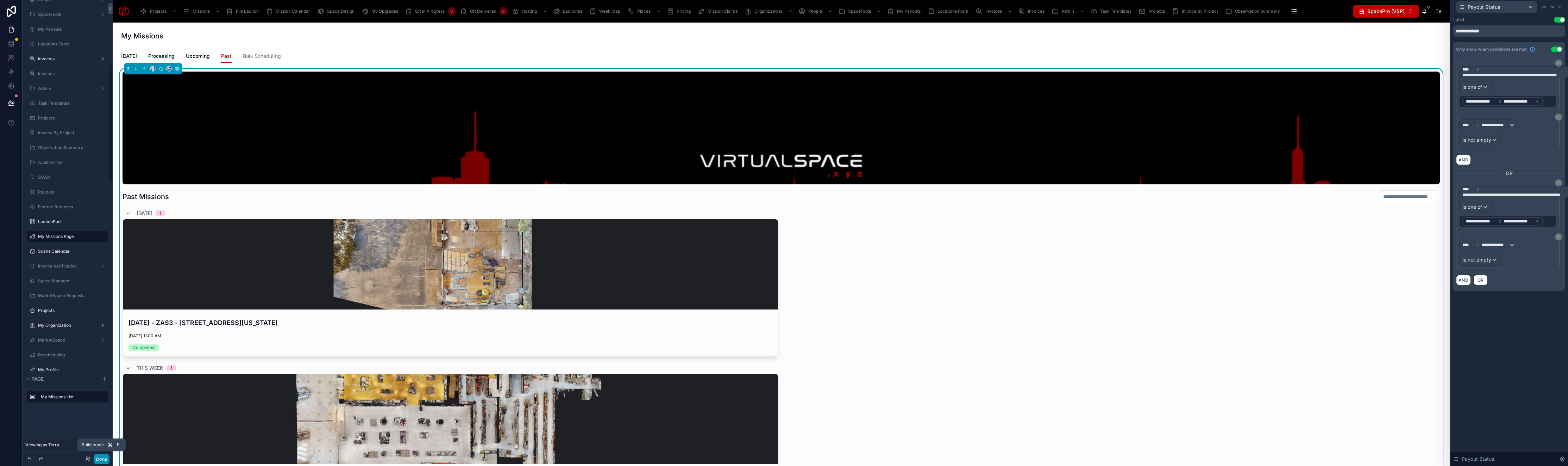
click at [102, 460] on button "Done" at bounding box center [102, 459] width 16 height 10
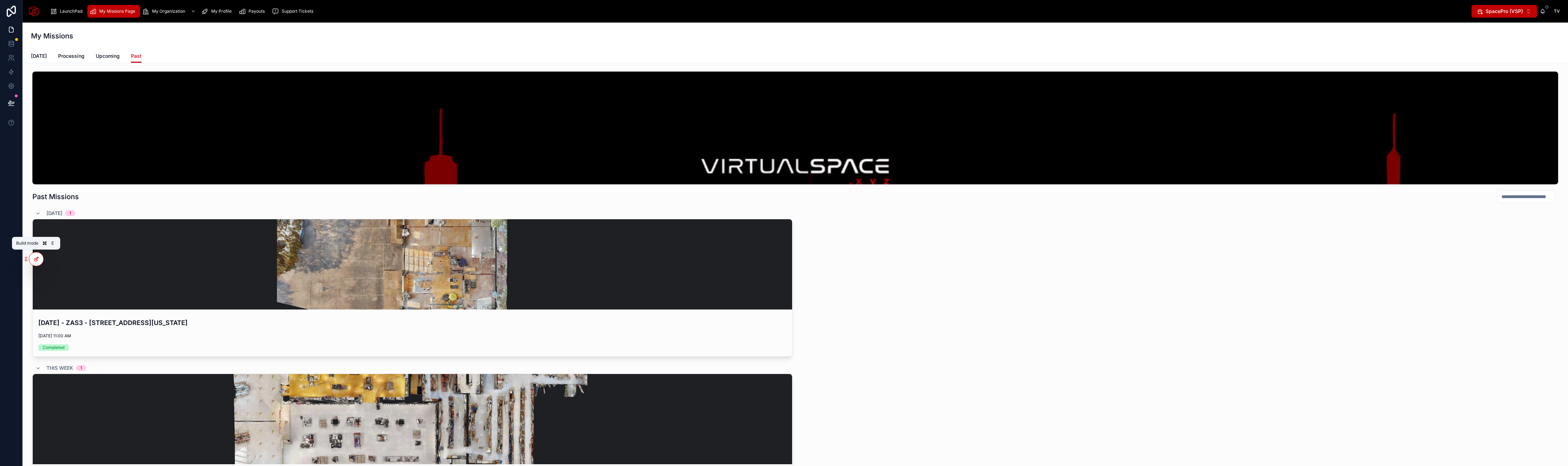
click at [35, 257] on icon at bounding box center [36, 258] width 5 height 5
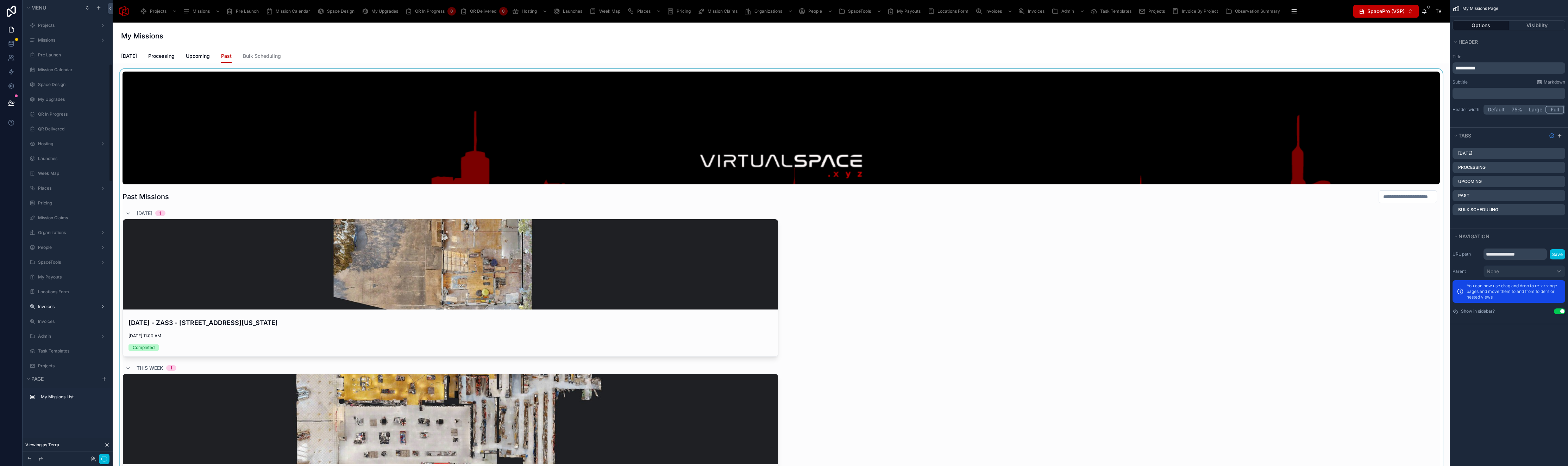
scroll to position [248, 0]
click at [260, 54] on span "Bulk Scheduling" at bounding box center [262, 56] width 38 height 7
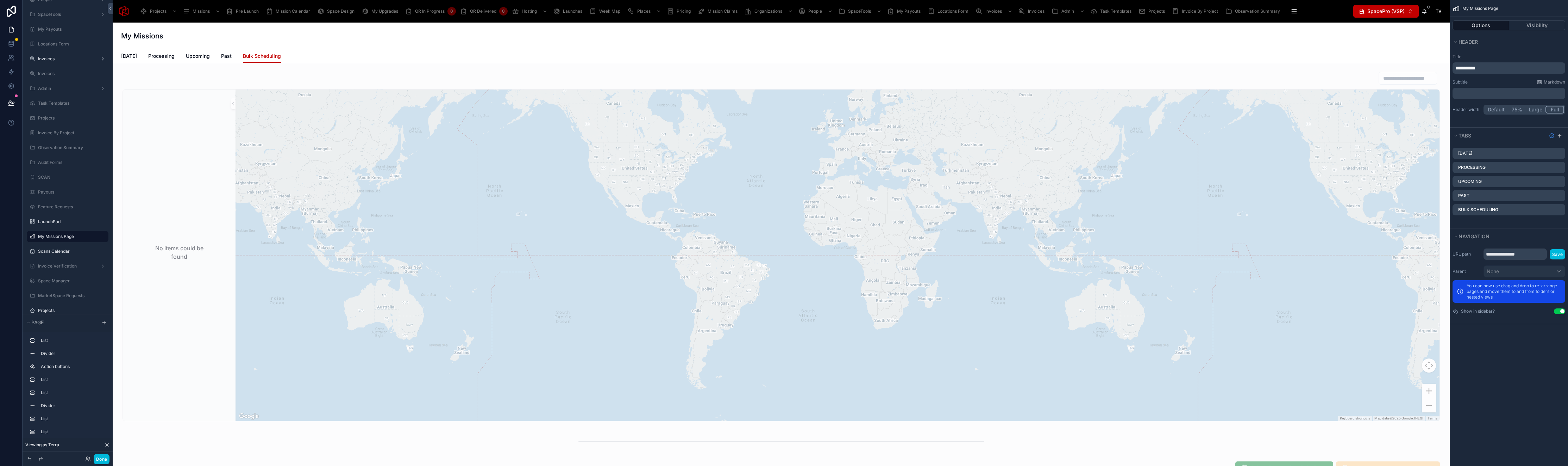
click at [224, 58] on span "Past" at bounding box center [226, 56] width 10 height 7
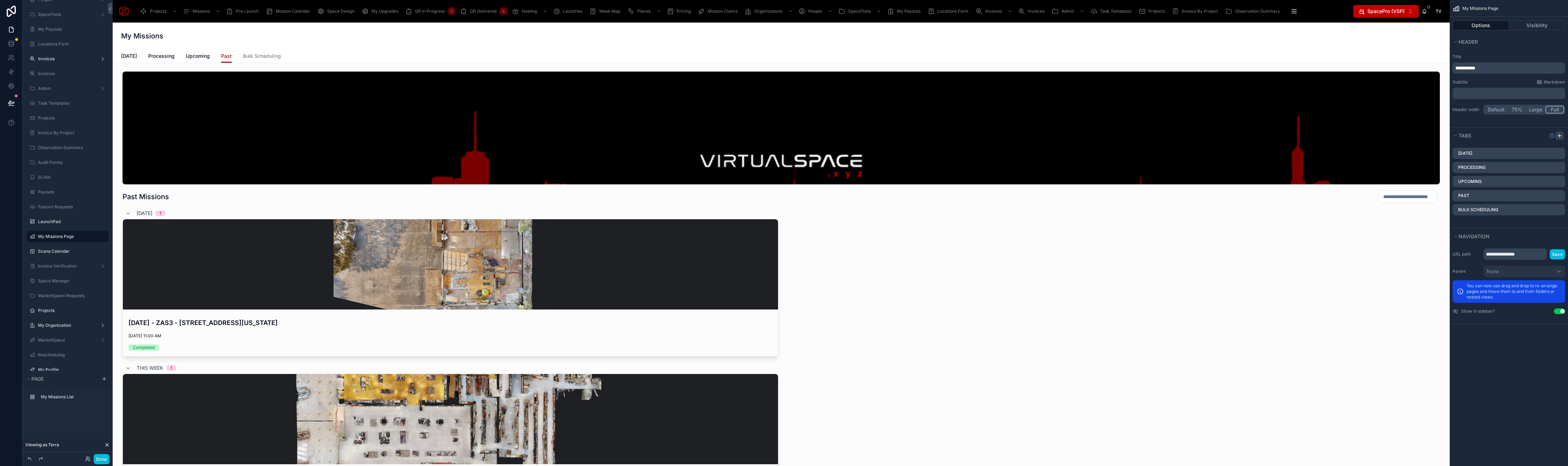
click at [1560, 138] on icon "scrollable content" at bounding box center [1559, 135] width 5 height 5
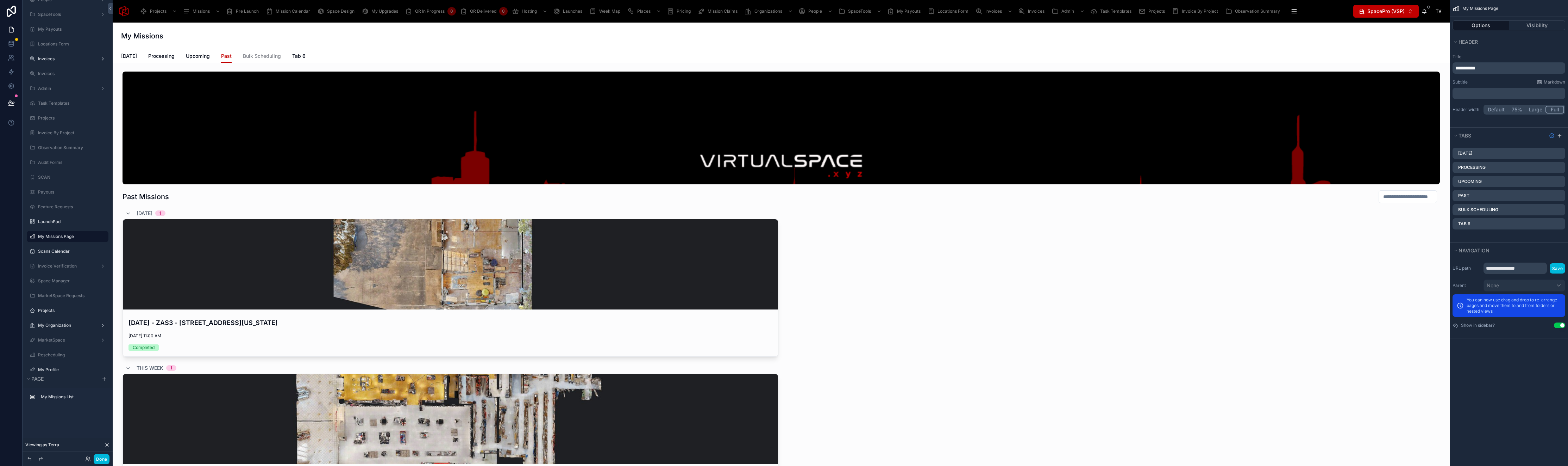
click at [0, 0] on icon "scrollable content" at bounding box center [0, 0] width 0 height 0
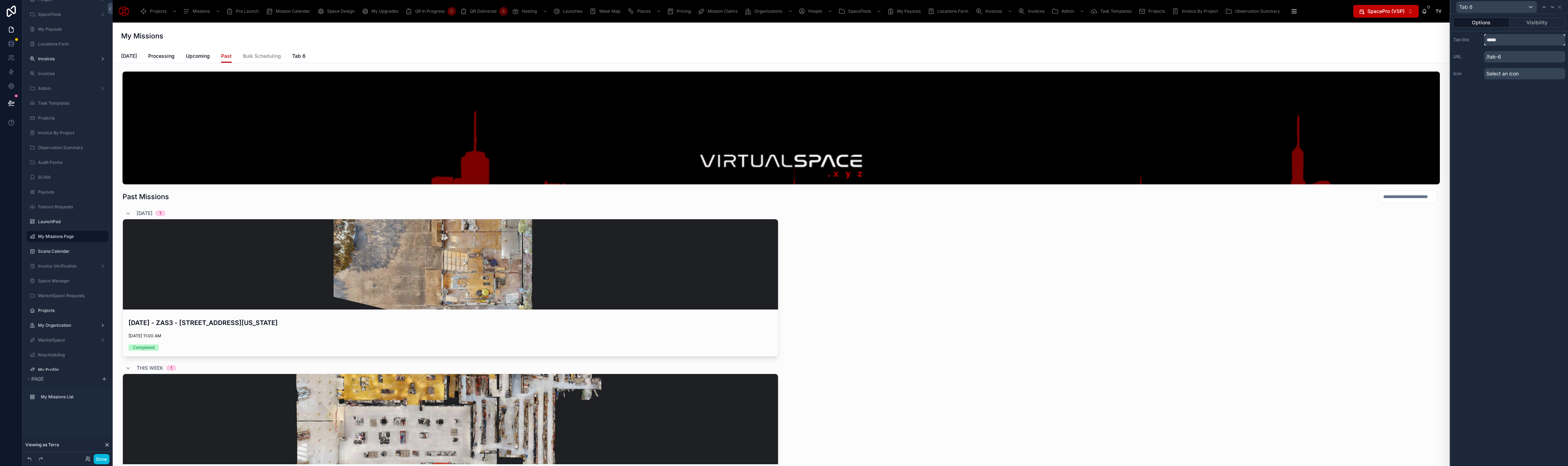
click at [1508, 42] on input "*****" at bounding box center [1524, 40] width 81 height 12
type input "***"
click at [1562, 7] on icon at bounding box center [1559, 7] width 5 height 5
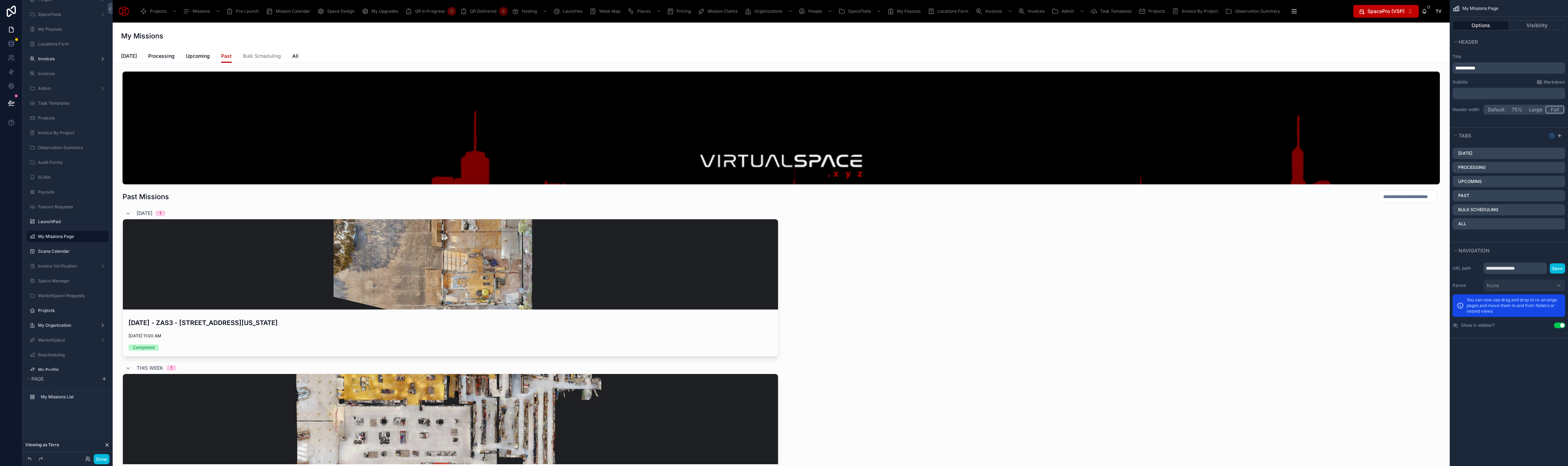
click at [203, 57] on span "Upcoming" at bounding box center [197, 56] width 24 height 7
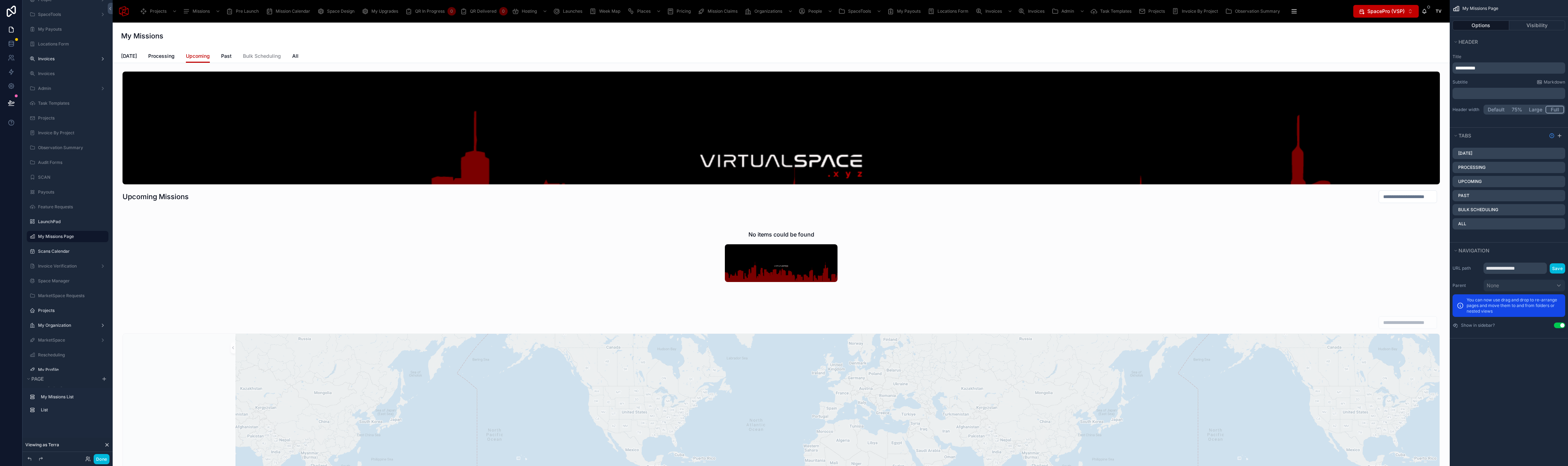
click at [163, 60] on link "Processing" at bounding box center [161, 57] width 26 height 14
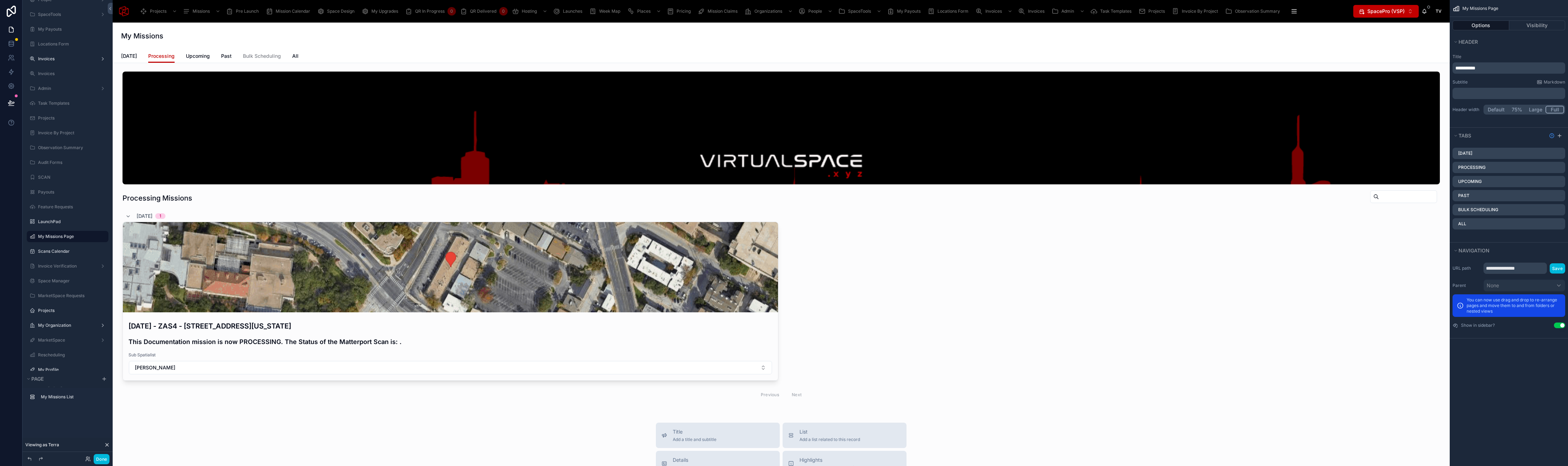
click at [288, 55] on div "Today Processing Upcoming Past Bulk Scheduling All" at bounding box center [781, 56] width 1320 height 13
click at [239, 195] on div at bounding box center [781, 237] width 1326 height 337
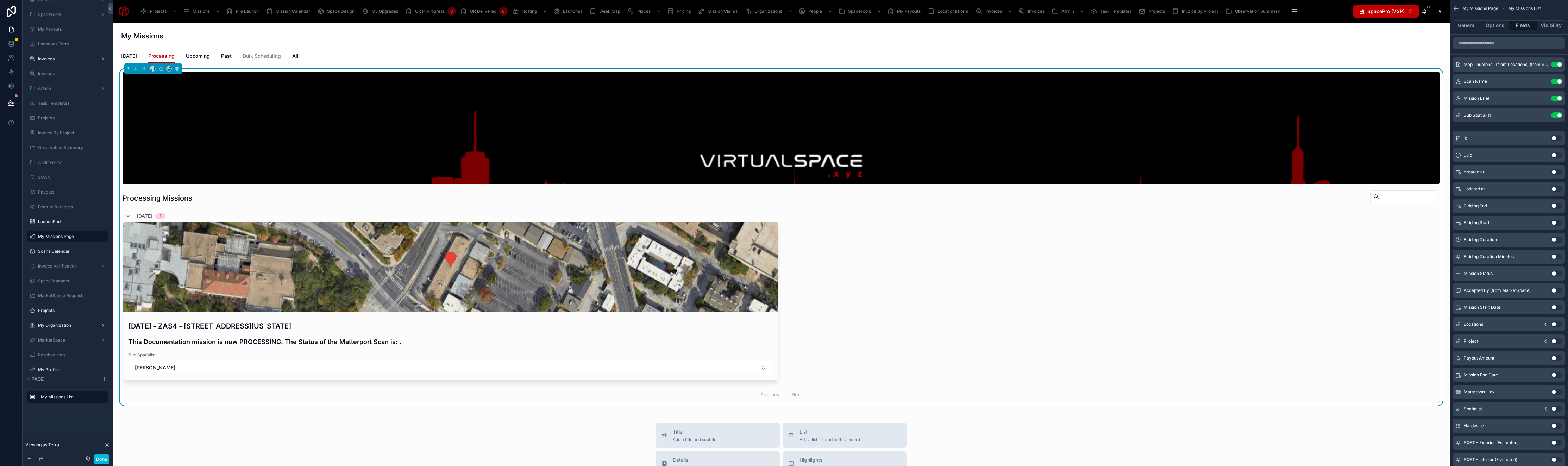
click at [191, 57] on span "Upcoming" at bounding box center [197, 56] width 24 height 7
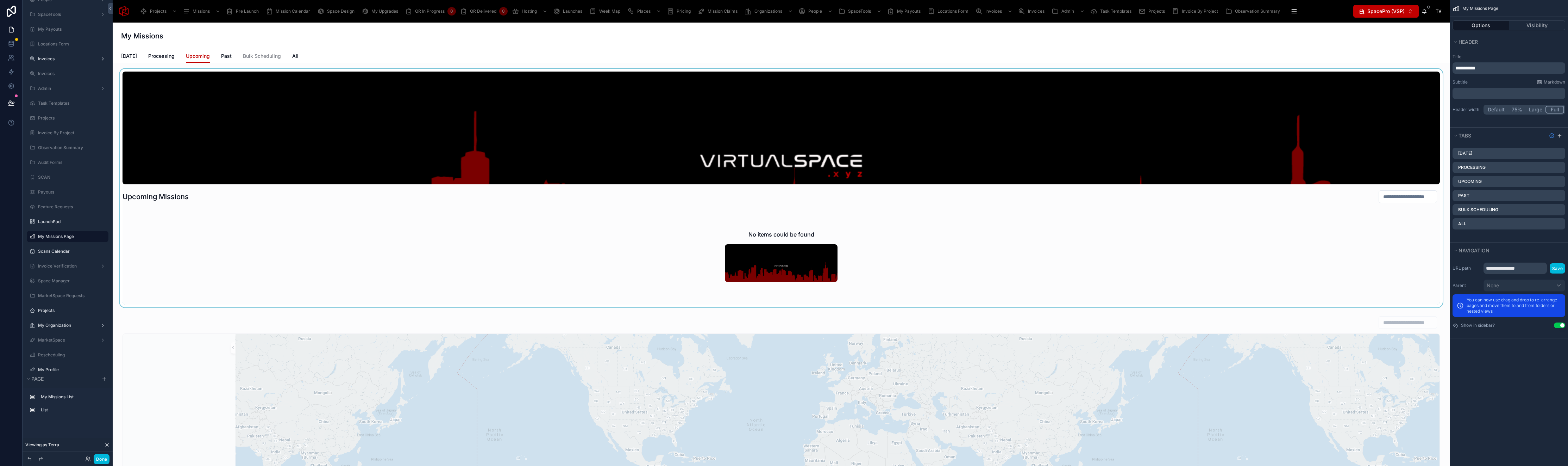
click at [209, 131] on div at bounding box center [781, 188] width 1326 height 239
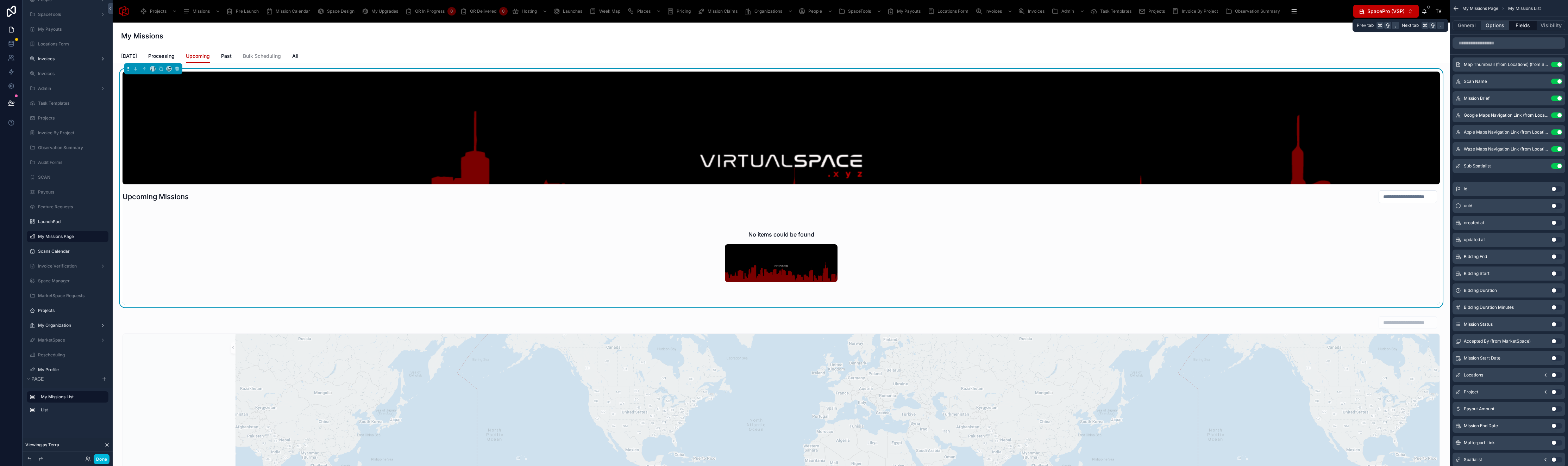
click at [1491, 24] on button "Options" at bounding box center [1495, 26] width 28 height 10
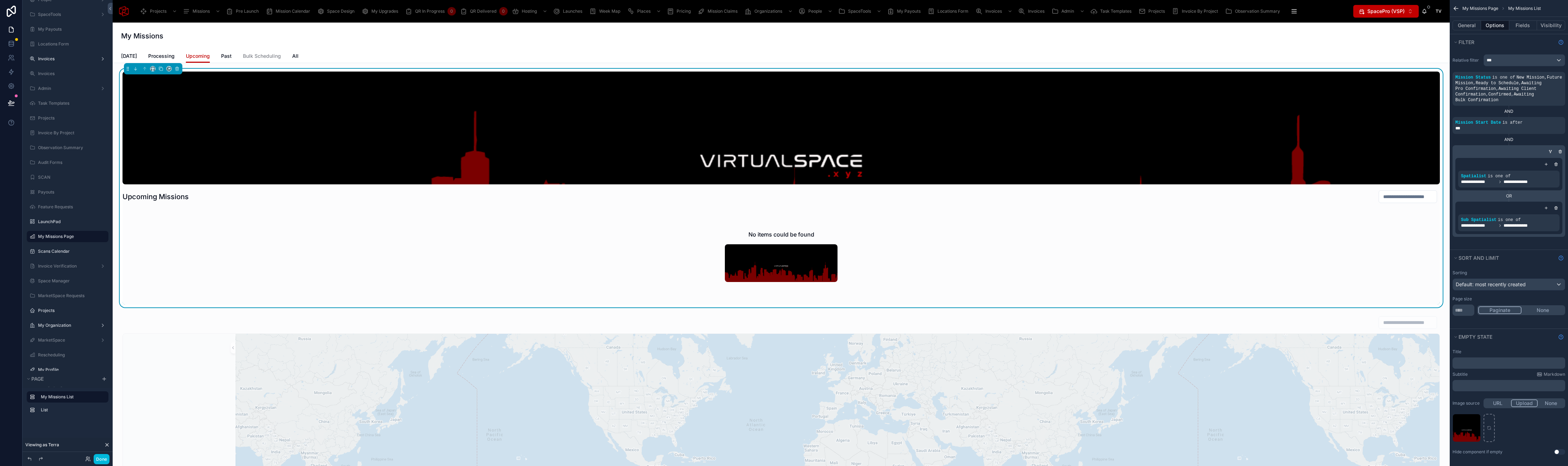
click at [0, 0] on div "scrollable content" at bounding box center [0, 0] width 0 height 0
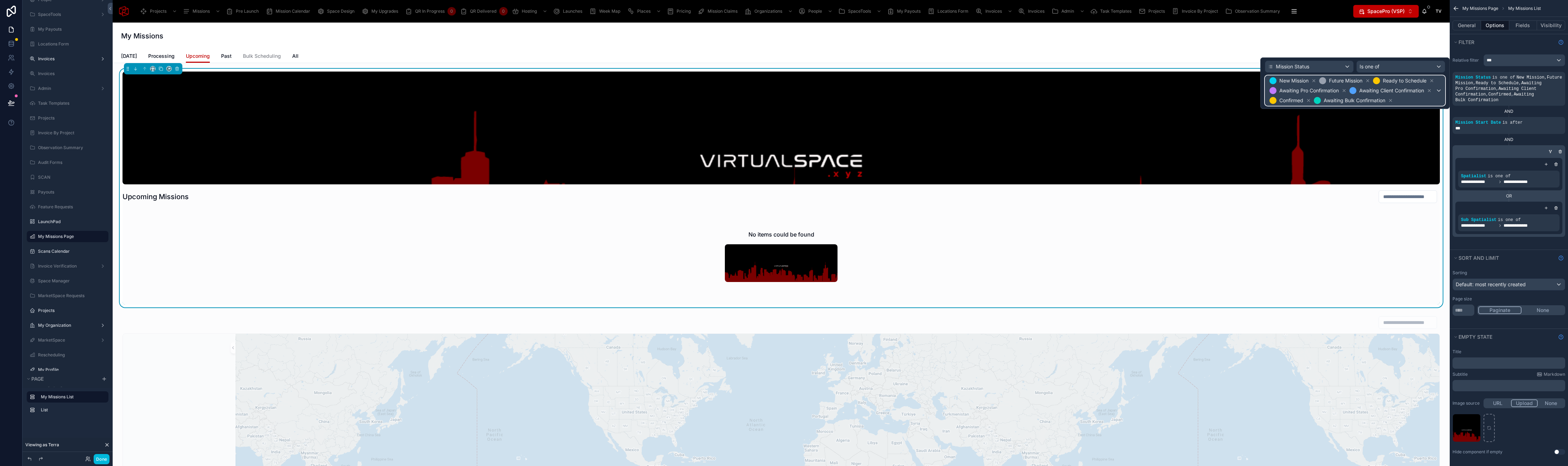
click at [1433, 89] on span "New Mission Future Mission Ready to Schedule Awaiting Pro Confirmation Awaiting…" at bounding box center [1351, 90] width 167 height 30
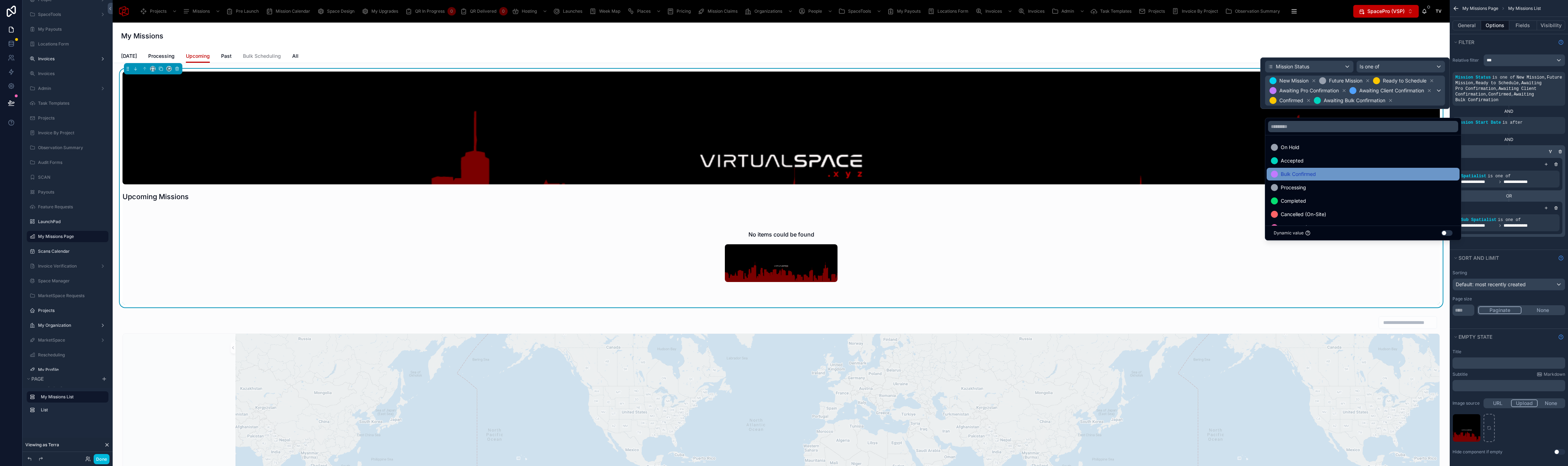
click at [1387, 171] on div "Bulk Confirmed" at bounding box center [1363, 174] width 184 height 9
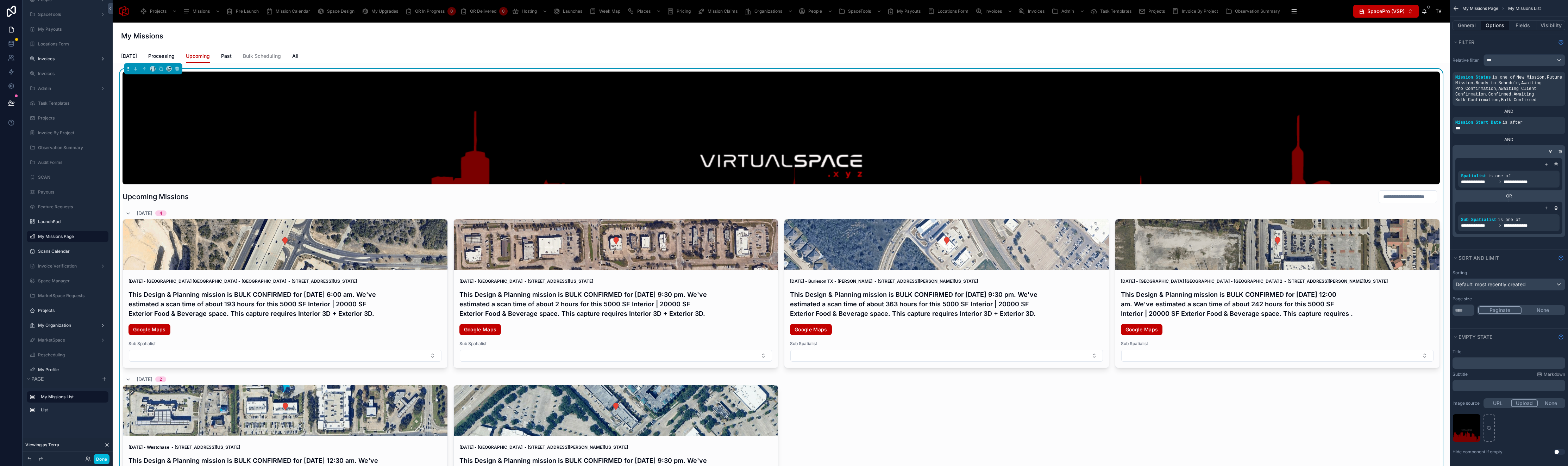
click at [317, 53] on div "Today Processing Upcoming Past Bulk Scheduling All" at bounding box center [781, 56] width 1320 height 13
click at [317, 51] on div "Today Processing Upcoming Past Bulk Scheduling All" at bounding box center [781, 56] width 1320 height 13
click at [1468, 26] on button "General" at bounding box center [1466, 26] width 29 height 10
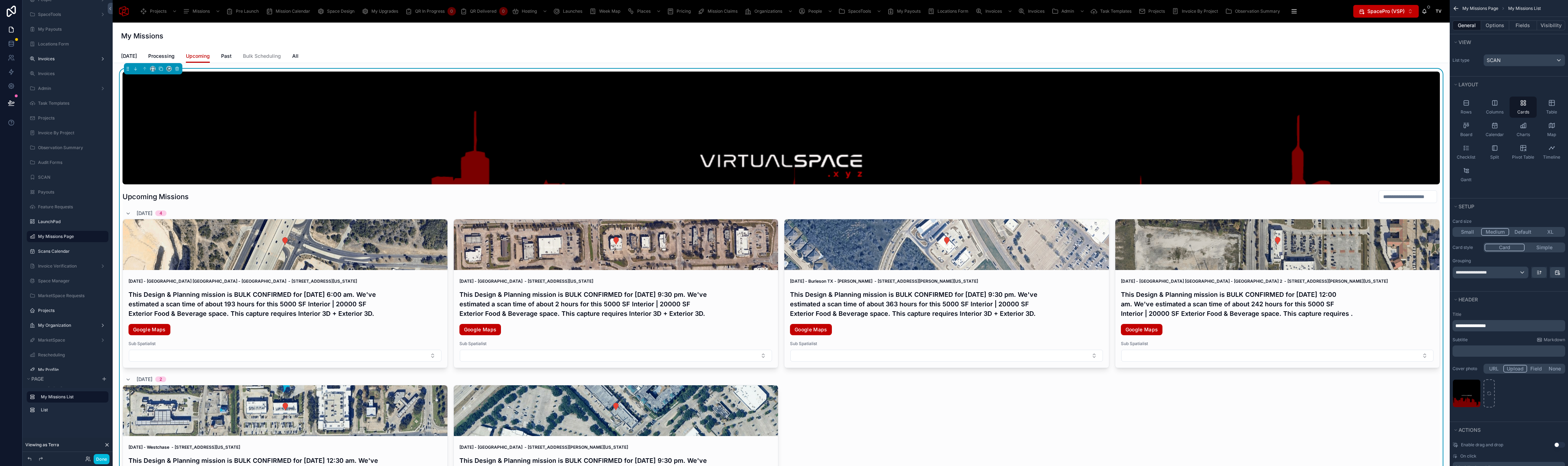
scroll to position [32, 0]
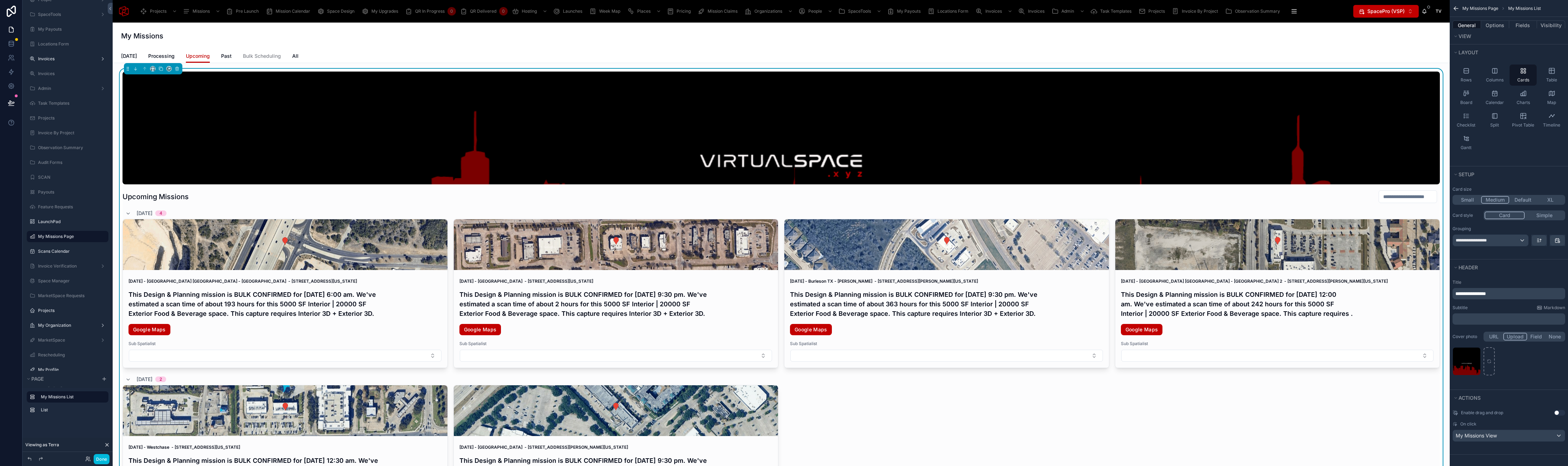
click at [231, 57] on div "Today Processing Upcoming Past Bulk Scheduling All" at bounding box center [781, 56] width 1320 height 13
click at [226, 57] on span "Past" at bounding box center [226, 56] width 10 height 7
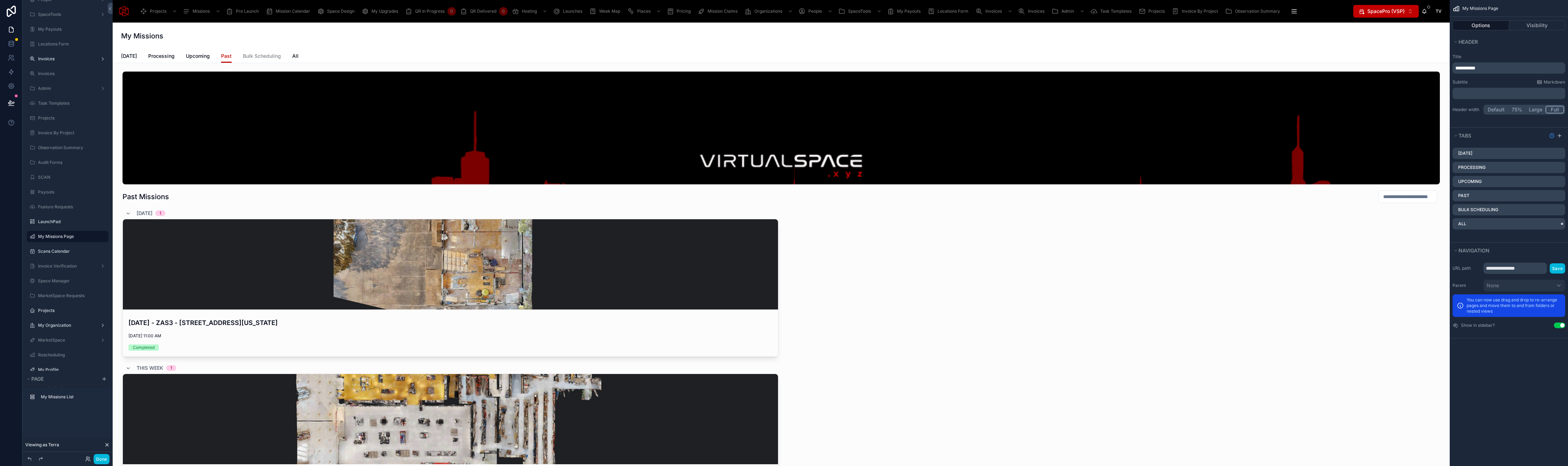
click at [0, 0] on icon "scrollable content" at bounding box center [0, 0] width 0 height 0
click at [1536, 241] on span "Remove tab and contents" at bounding box center [1521, 238] width 60 height 9
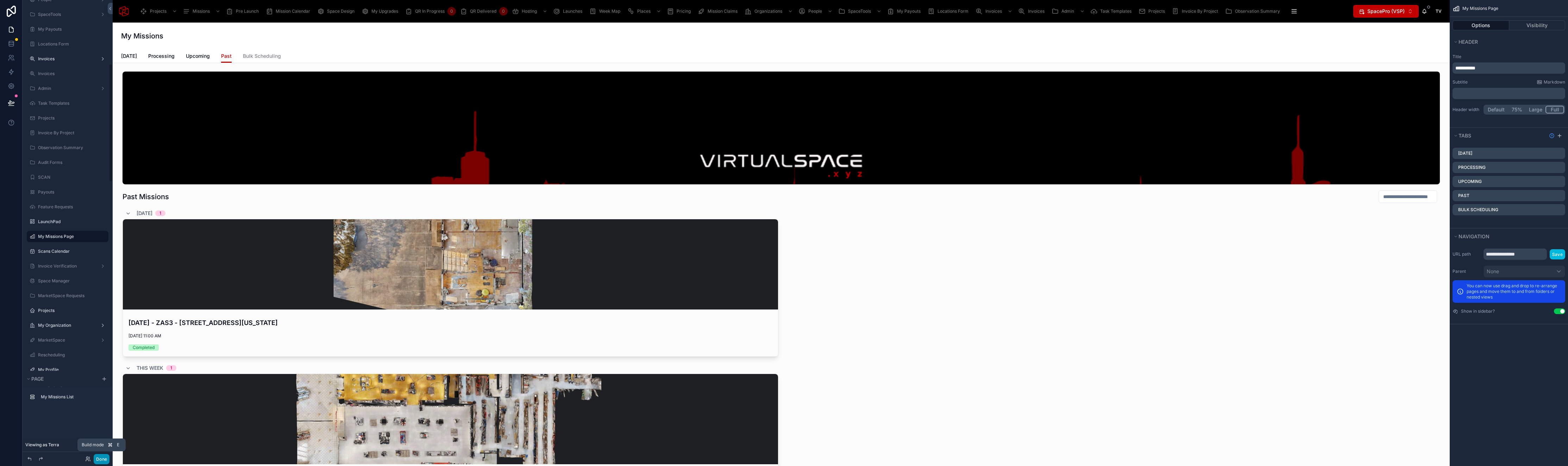
click at [101, 462] on button "Done" at bounding box center [102, 459] width 16 height 10
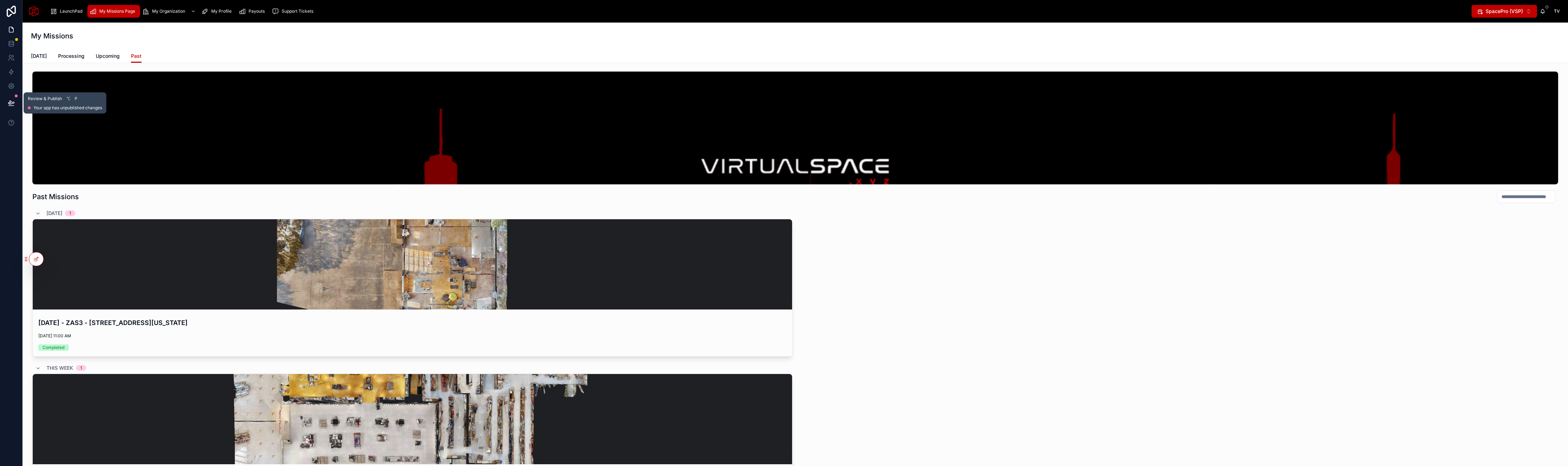
click at [13, 103] on icon at bounding box center [12, 103] width 7 height 7
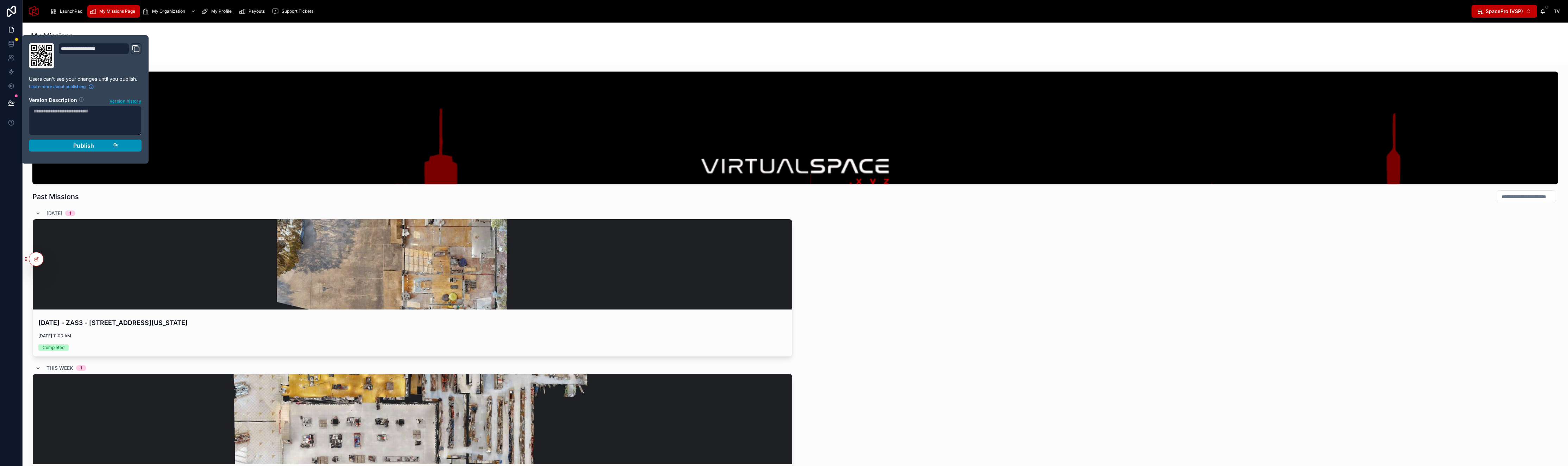
click at [84, 144] on span "Publish" at bounding box center [83, 146] width 21 height 7
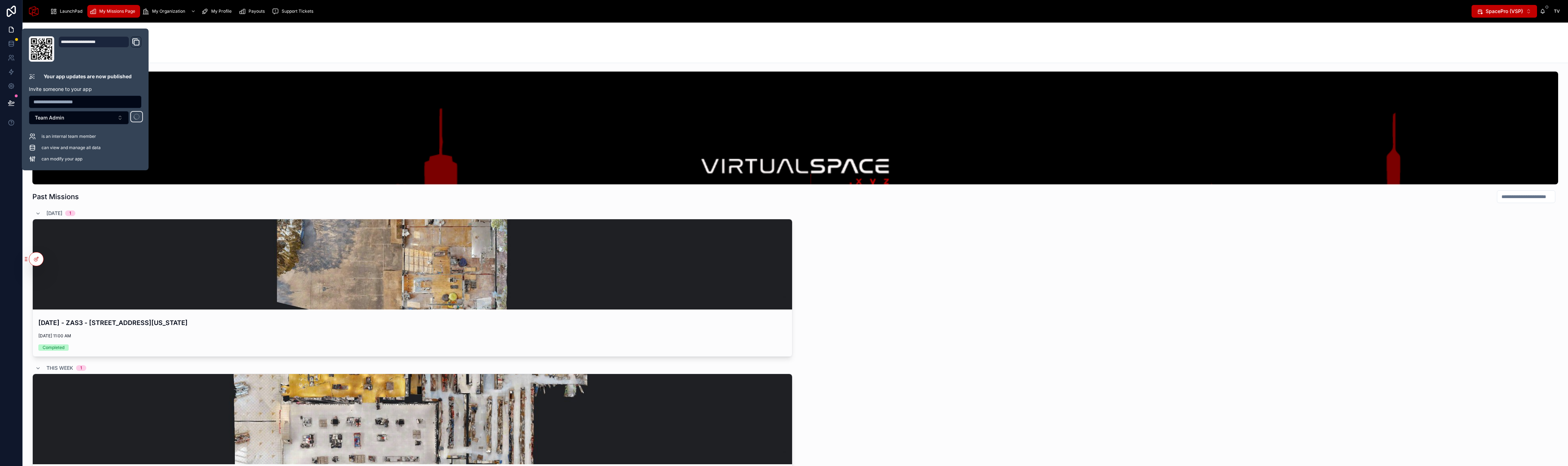
click at [233, 50] on div "Today Processing Upcoming Past" at bounding box center [795, 56] width 1528 height 13
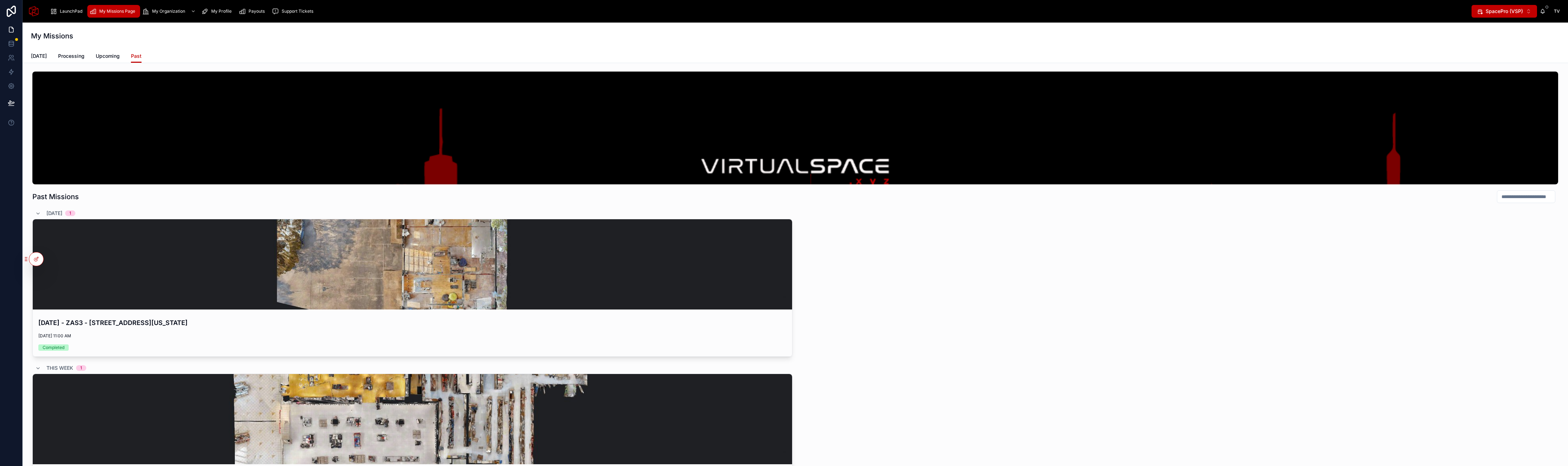
click at [0, 0] on icon at bounding box center [0, 0] width 0 height 0
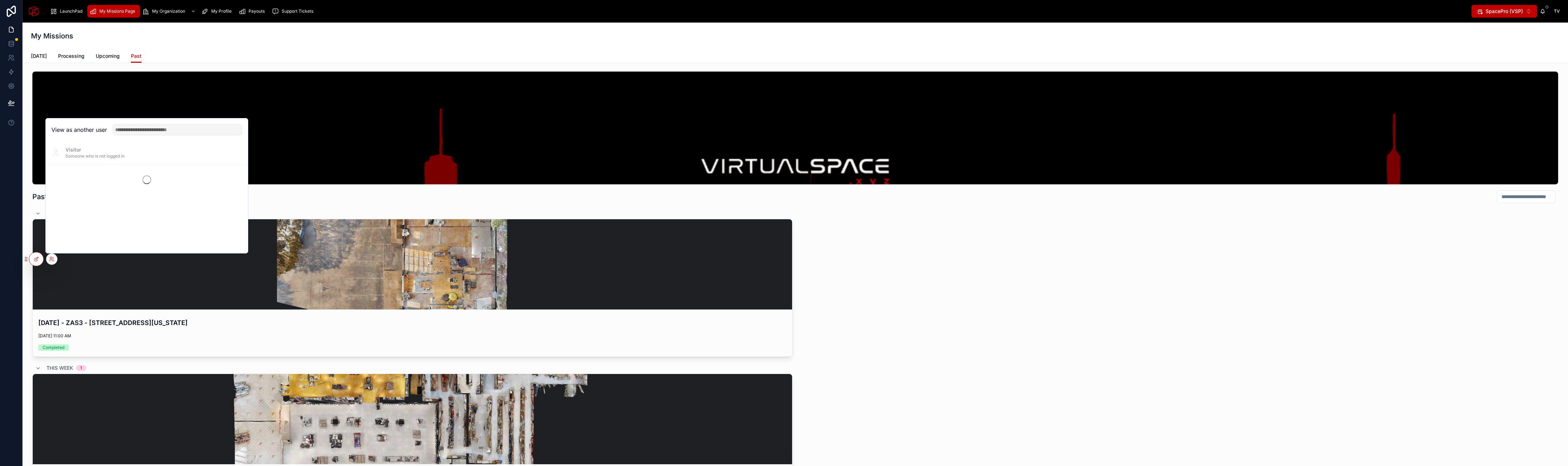
click at [48, 50] on div "Today Processing Upcoming Past" at bounding box center [795, 56] width 1528 height 13
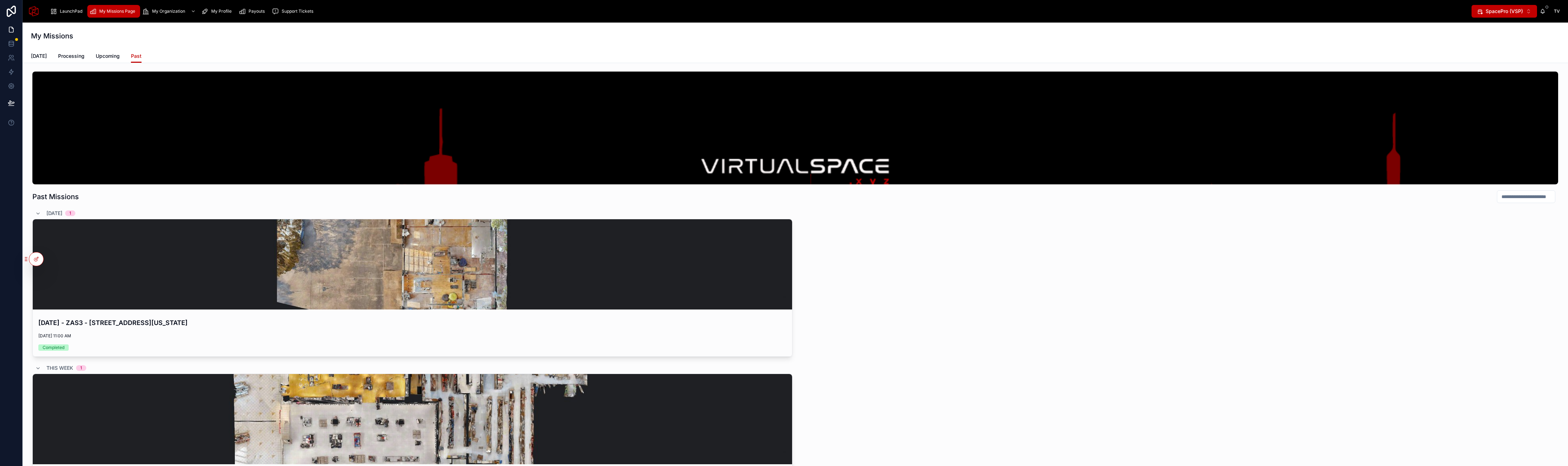
click at [39, 57] on span "[DATE]" at bounding box center [39, 56] width 16 height 7
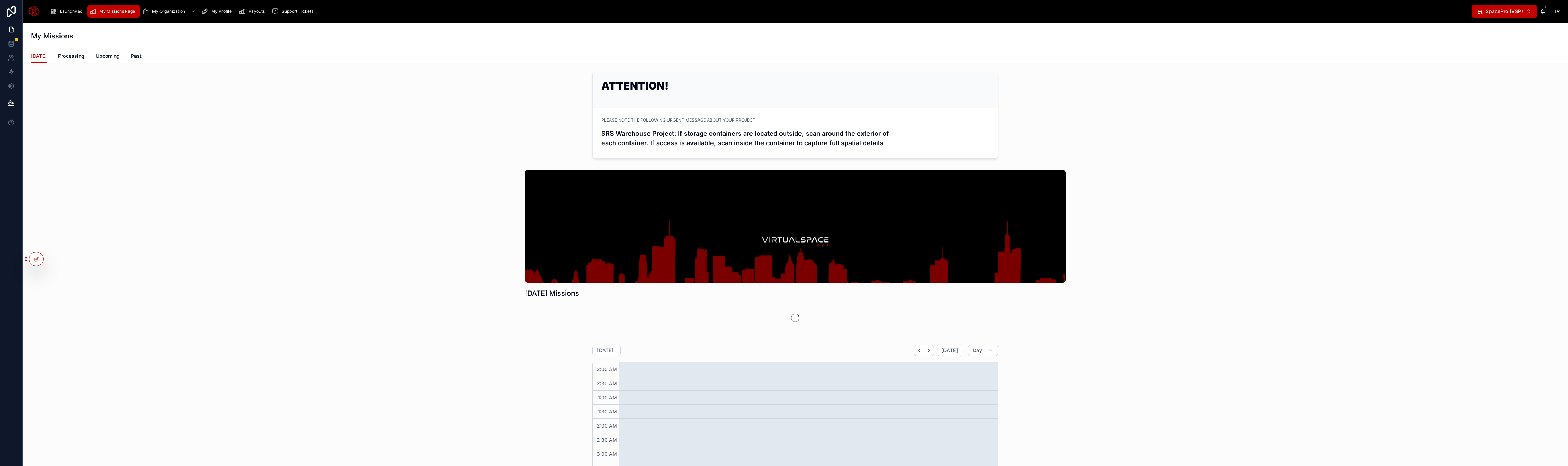
click at [632, 124] on div "PLEASE NOTE THE FOLLOWING URGENT MESSAGE ABOUT YOUR PROJECT SRS Warehouse Proje…" at bounding box center [795, 133] width 388 height 33
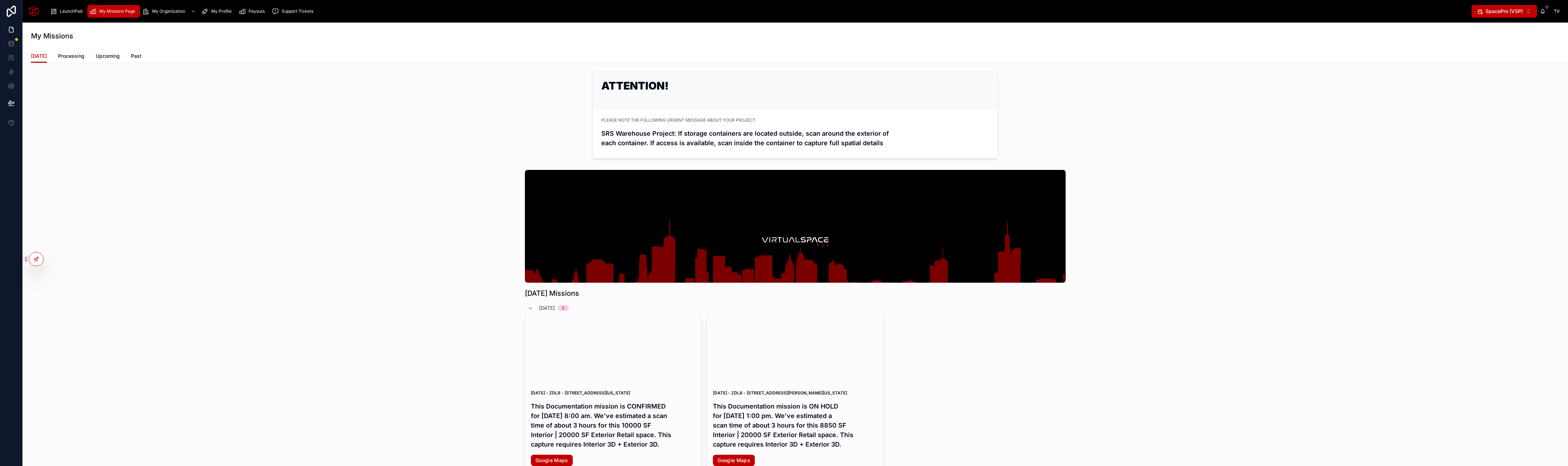
click at [41, 257] on div at bounding box center [36, 259] width 14 height 13
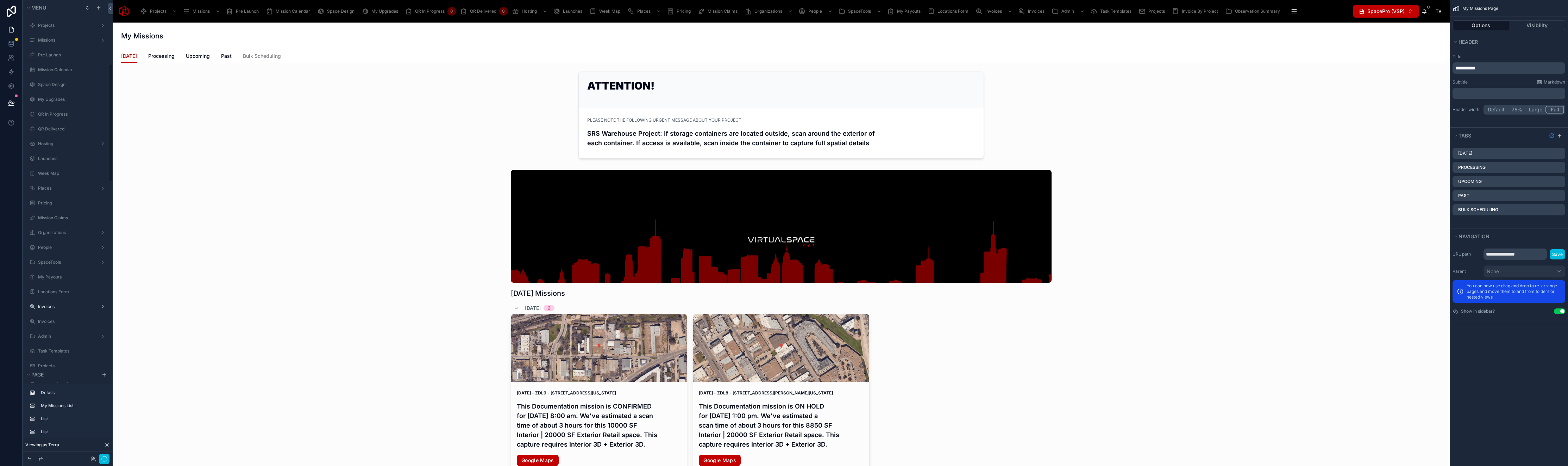
scroll to position [248, 0]
click at [701, 120] on div at bounding box center [781, 115] width 1326 height 93
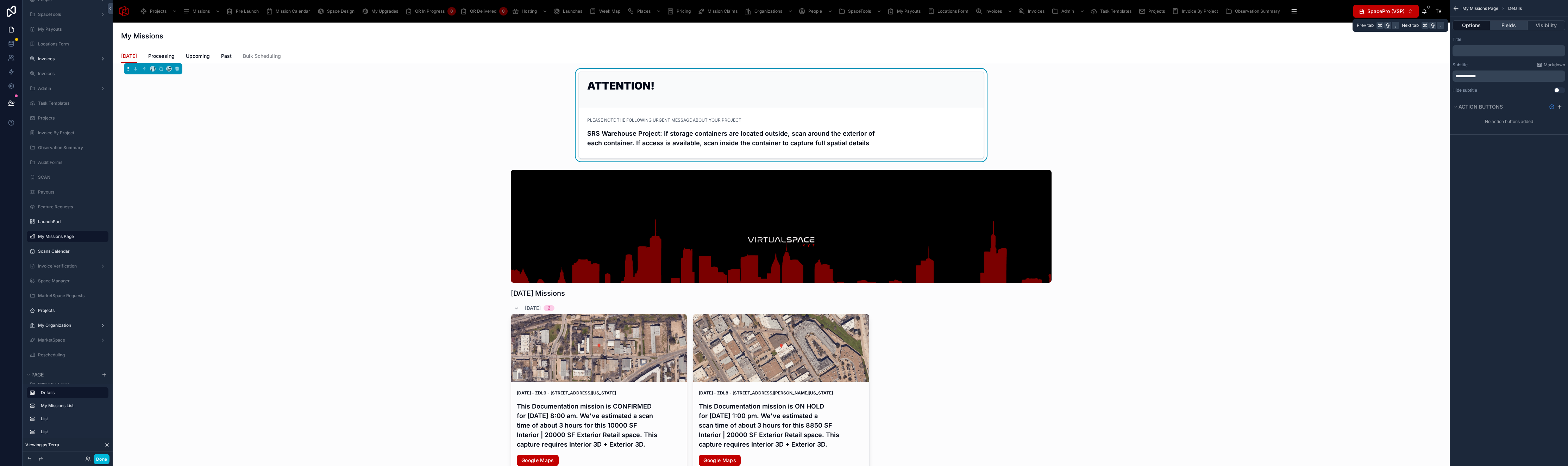
click at [1513, 26] on button "Fields" at bounding box center [1508, 26] width 37 height 10
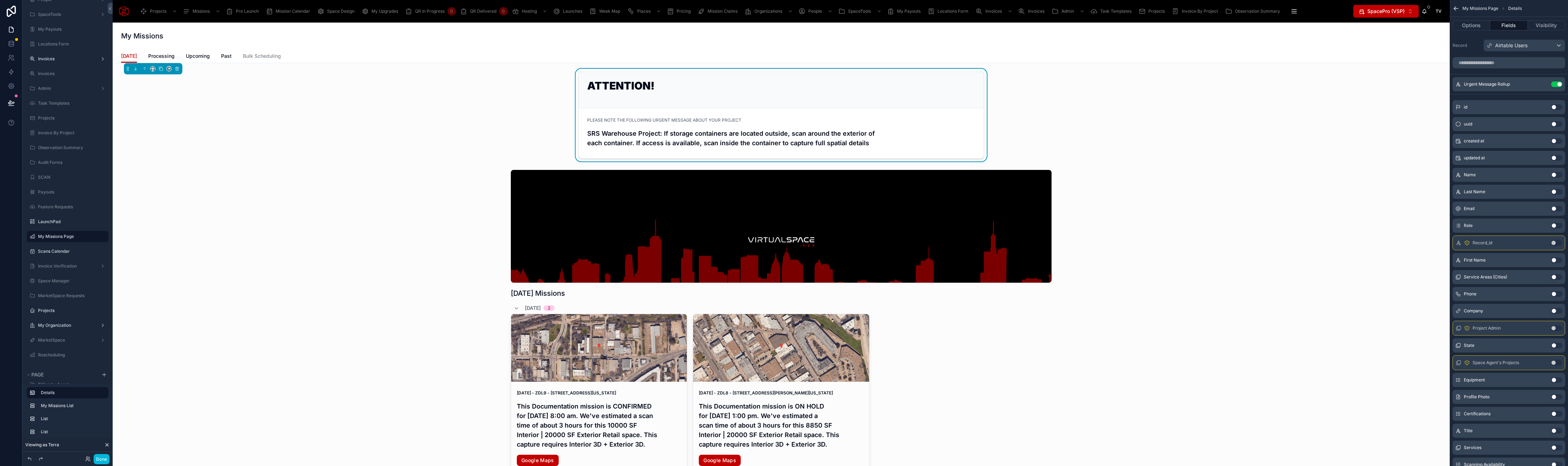
click at [0, 0] on icon "scrollable content" at bounding box center [0, 0] width 0 height 0
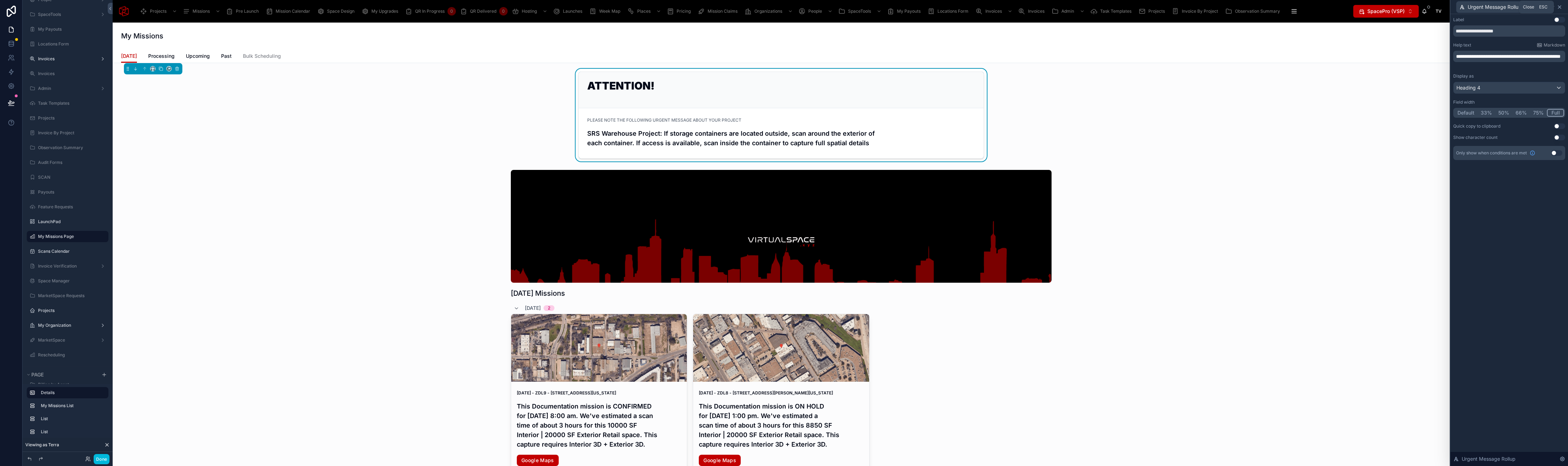
click at [1562, 5] on icon at bounding box center [1559, 7] width 5 height 5
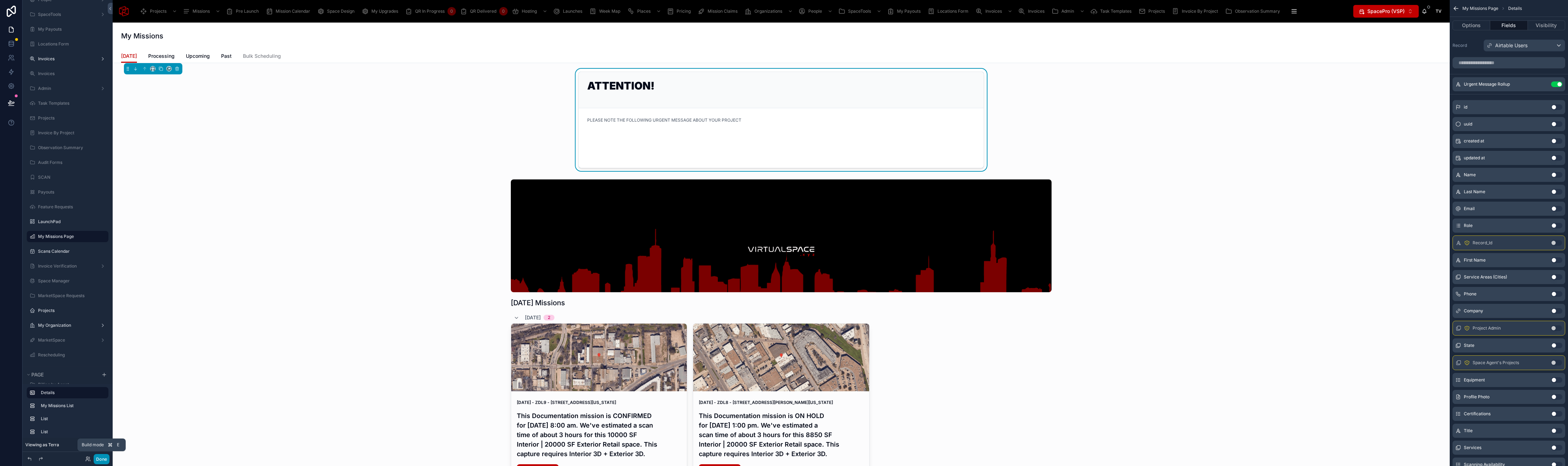
click at [102, 459] on button "Done" at bounding box center [102, 459] width 16 height 10
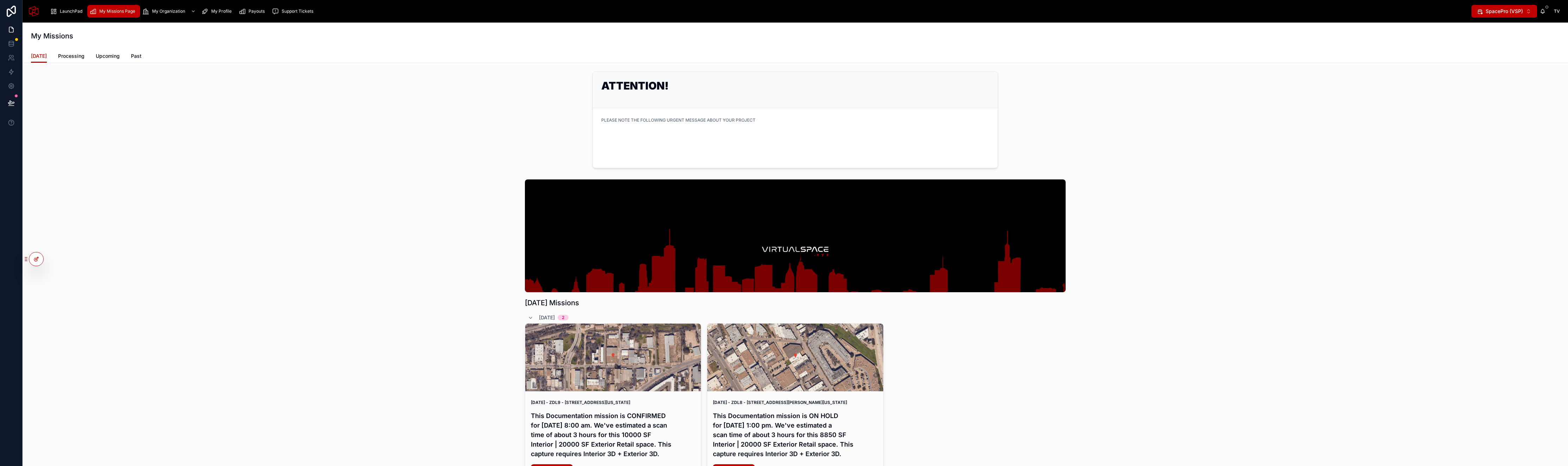
click at [36, 264] on div at bounding box center [36, 259] width 14 height 13
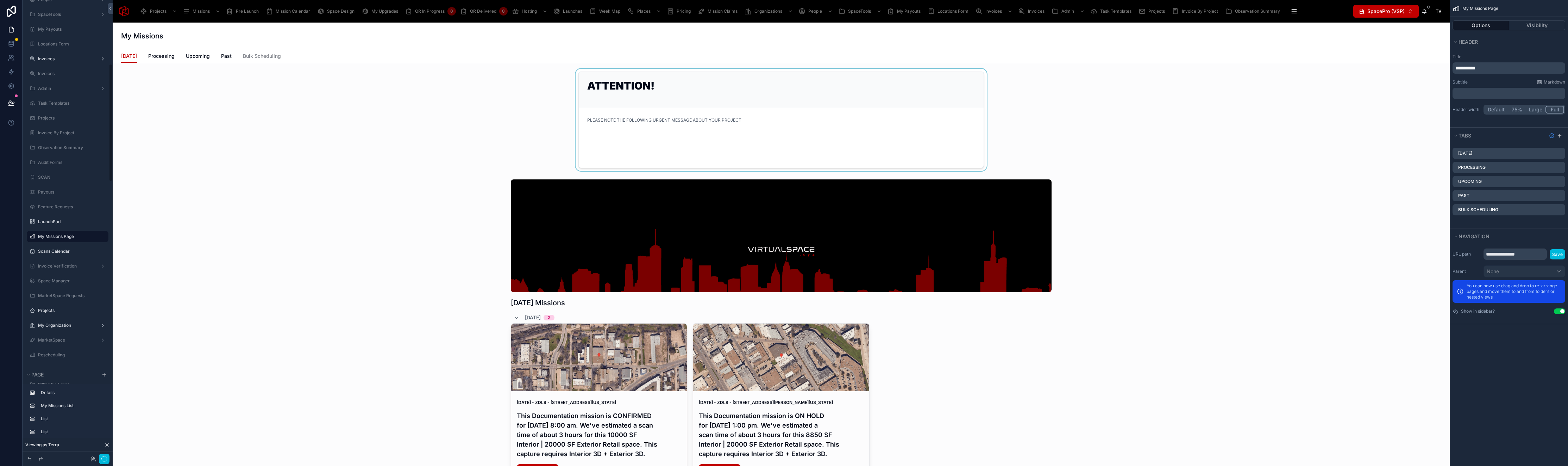
click at [644, 101] on div at bounding box center [781, 120] width 1326 height 102
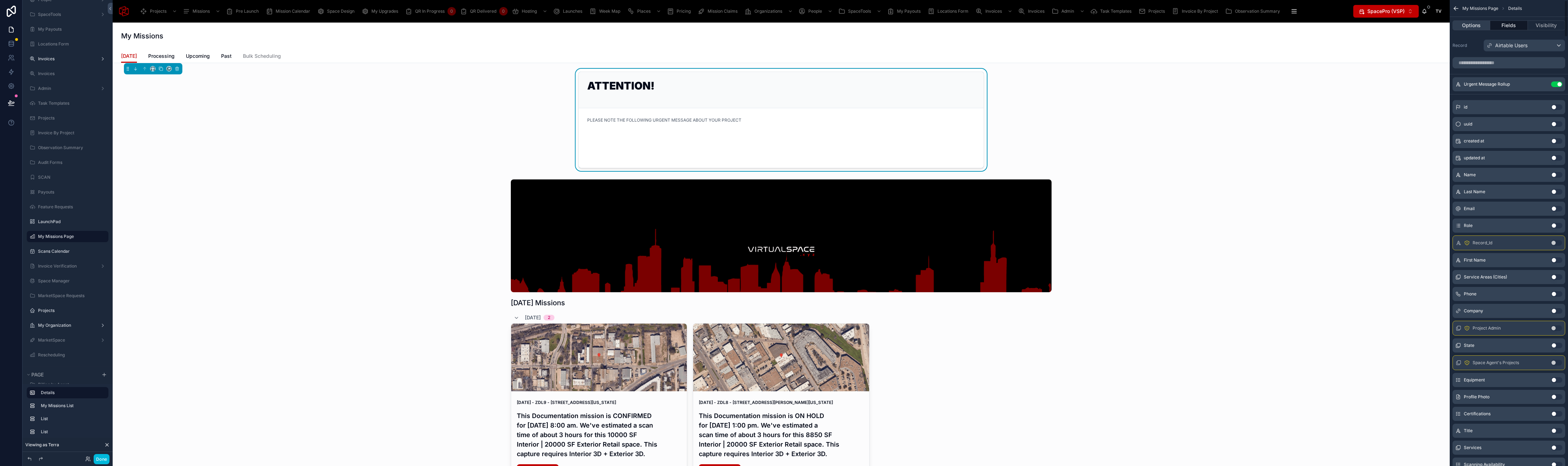
click at [1477, 26] on button "Options" at bounding box center [1471, 26] width 38 height 10
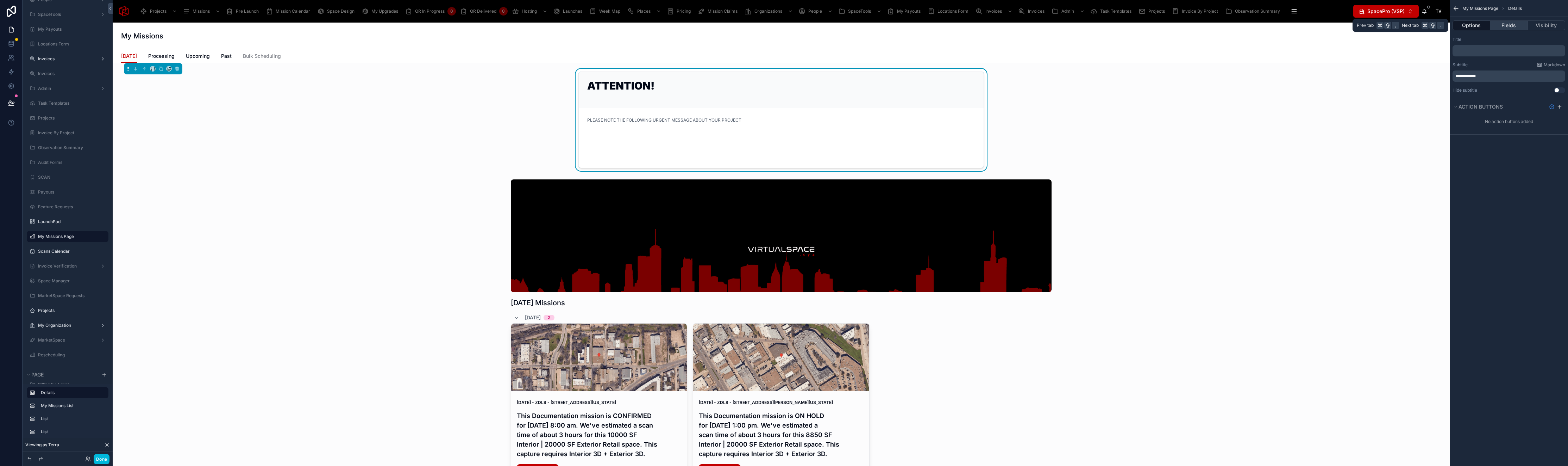
click at [1502, 29] on button "Fields" at bounding box center [1508, 26] width 37 height 10
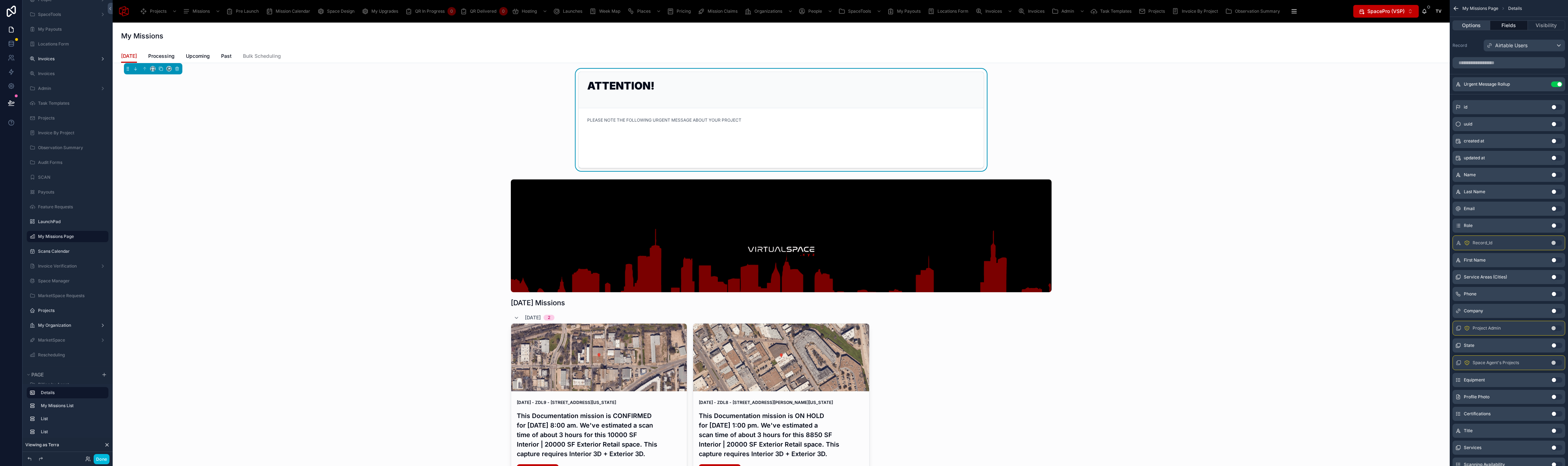
click at [1475, 23] on button "Options" at bounding box center [1471, 26] width 38 height 10
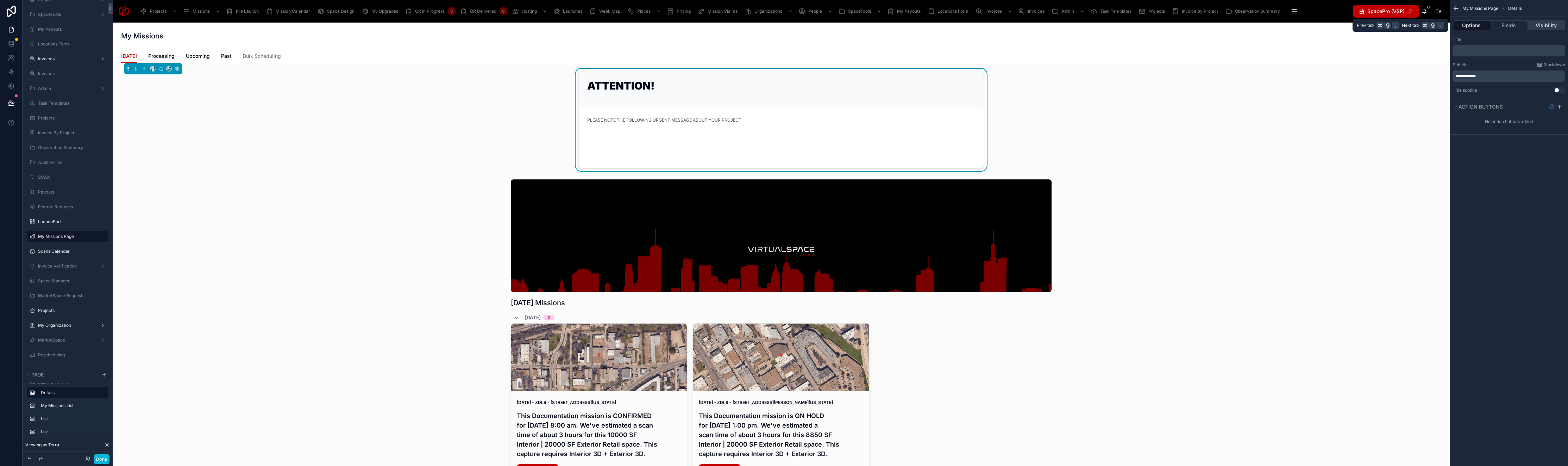
click at [1549, 23] on button "Visibility" at bounding box center [1546, 26] width 37 height 10
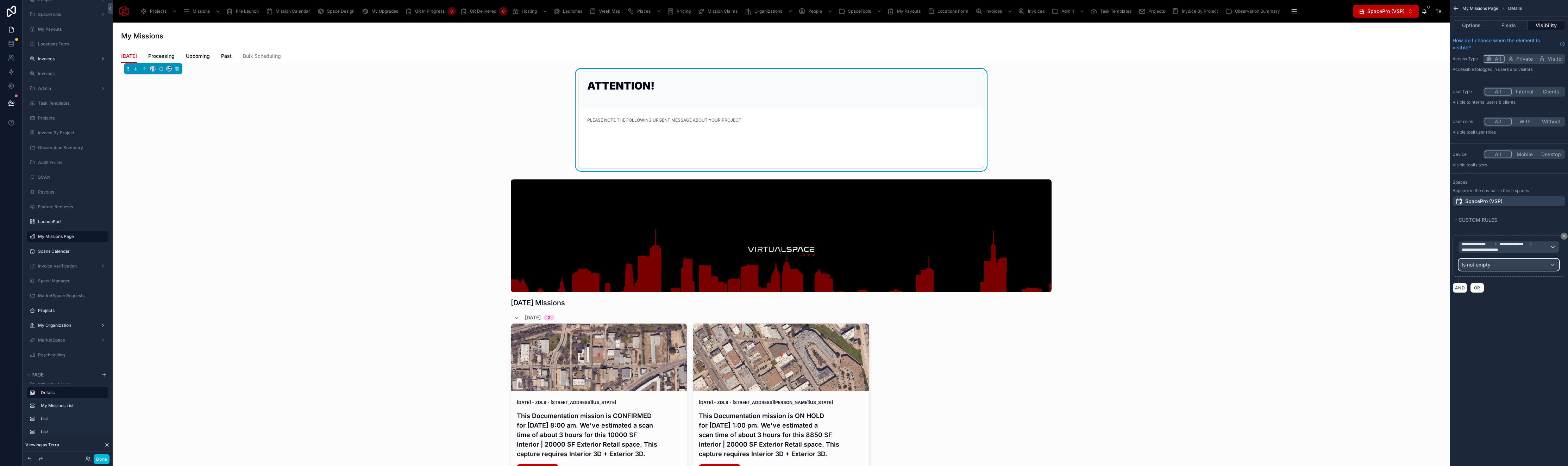
click at [1492, 264] on div "Is not empty" at bounding box center [1509, 264] width 100 height 12
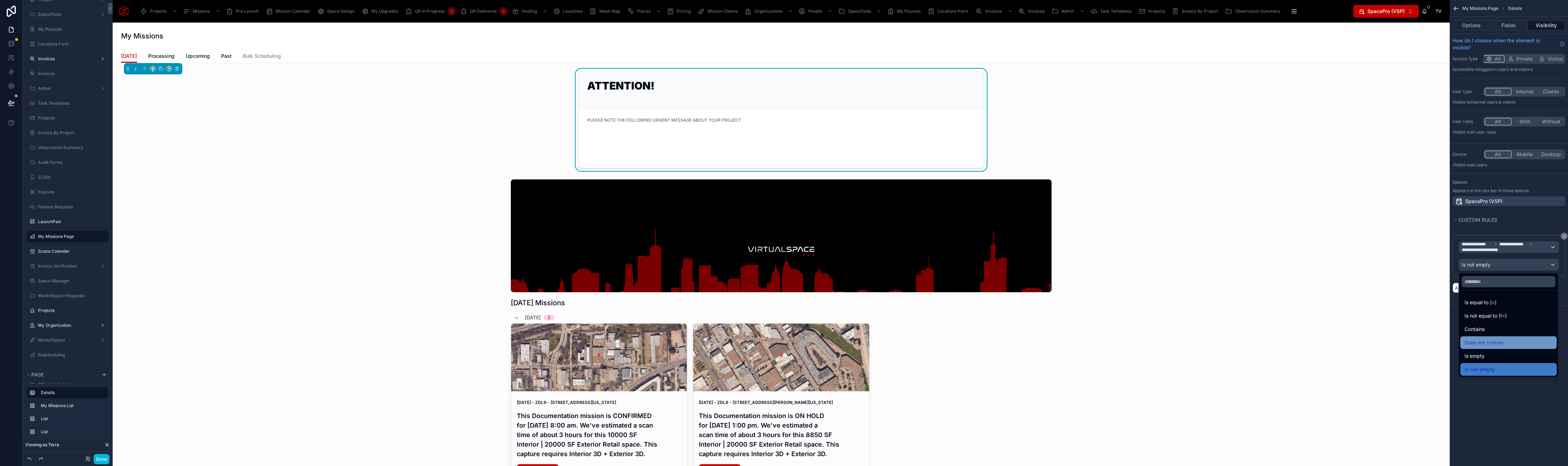
click at [1496, 344] on span "Does not contain" at bounding box center [1484, 342] width 39 height 9
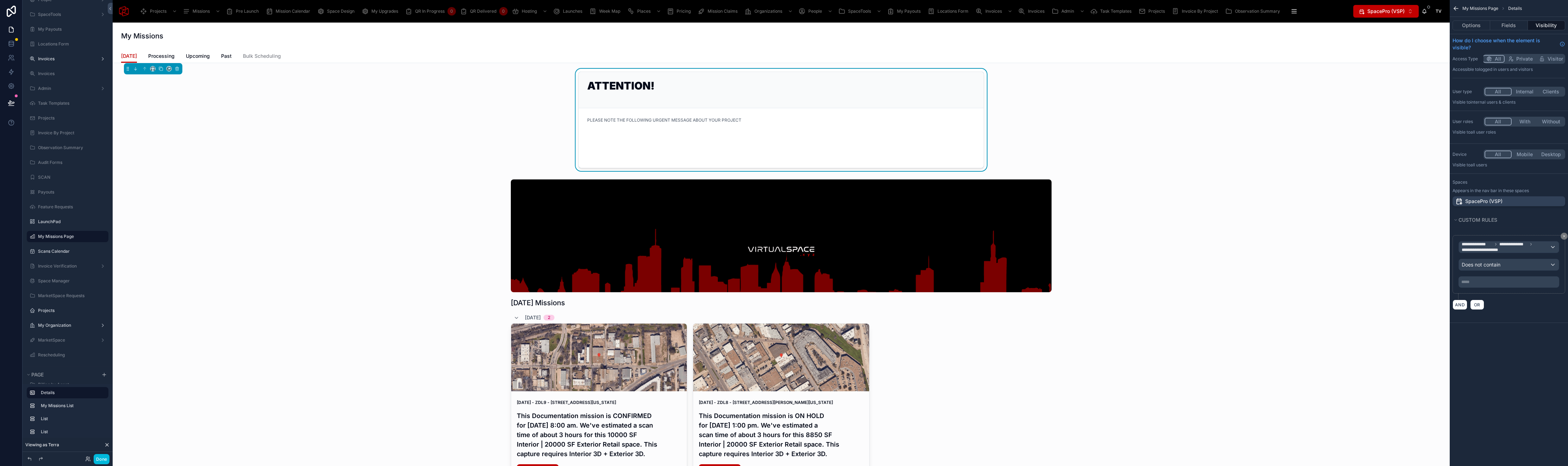
click at [1501, 280] on p "***** ﻿" at bounding box center [1510, 281] width 96 height 5
click at [1522, 353] on div "**********" at bounding box center [1509, 233] width 118 height 466
click at [1505, 264] on div "Does not contain" at bounding box center [1509, 264] width 100 height 12
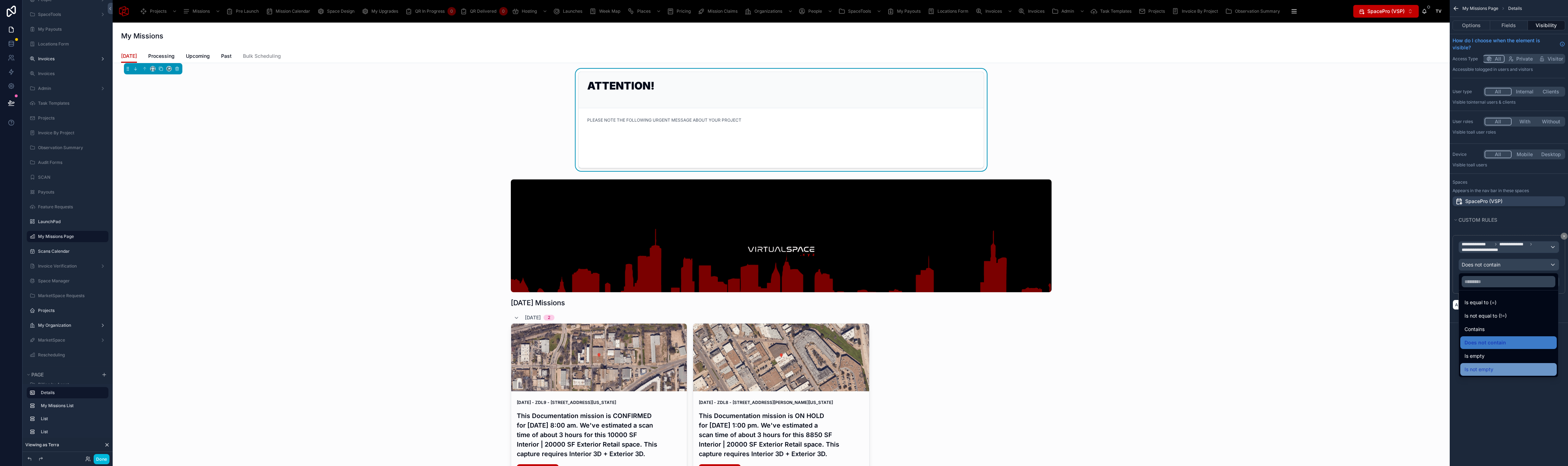
click at [1491, 370] on span "Is not empty" at bounding box center [1479, 369] width 29 height 9
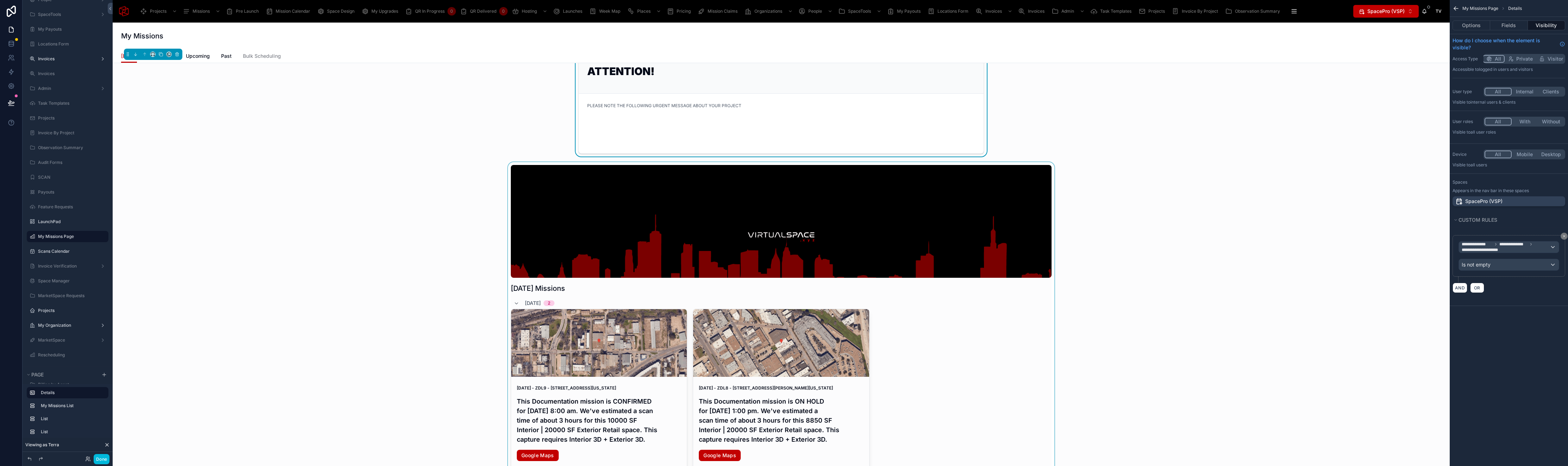
scroll to position [0, 0]
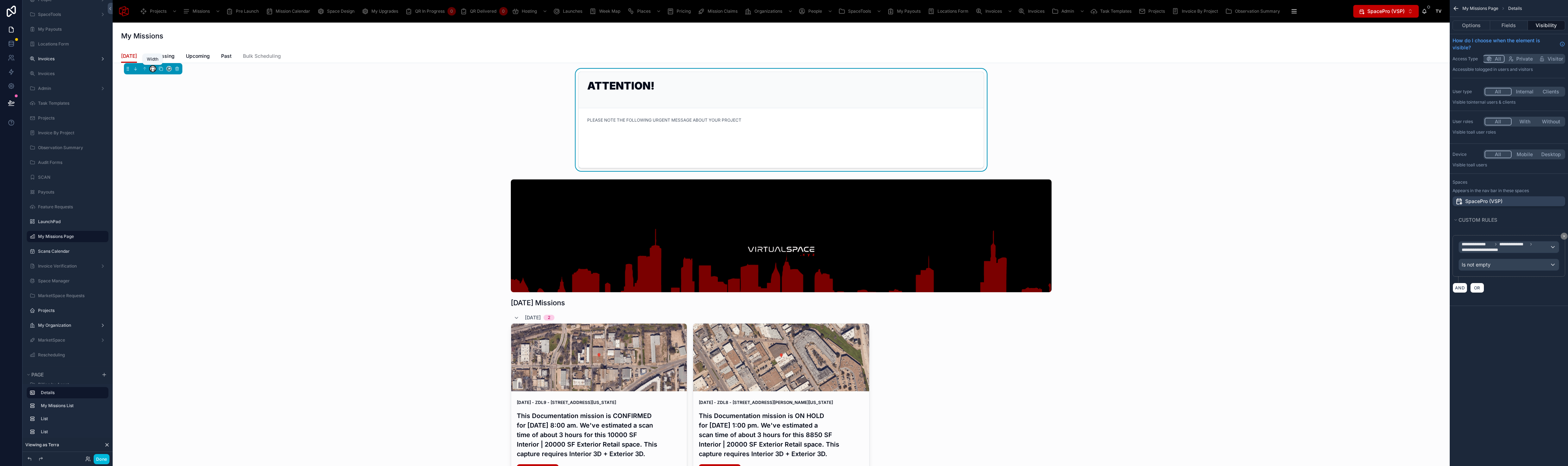
click at [153, 70] on icon at bounding box center [153, 69] width 5 height 5
click at [565, 209] on div at bounding box center [784, 233] width 1568 height 466
click at [540, 220] on div at bounding box center [781, 356] width 1326 height 358
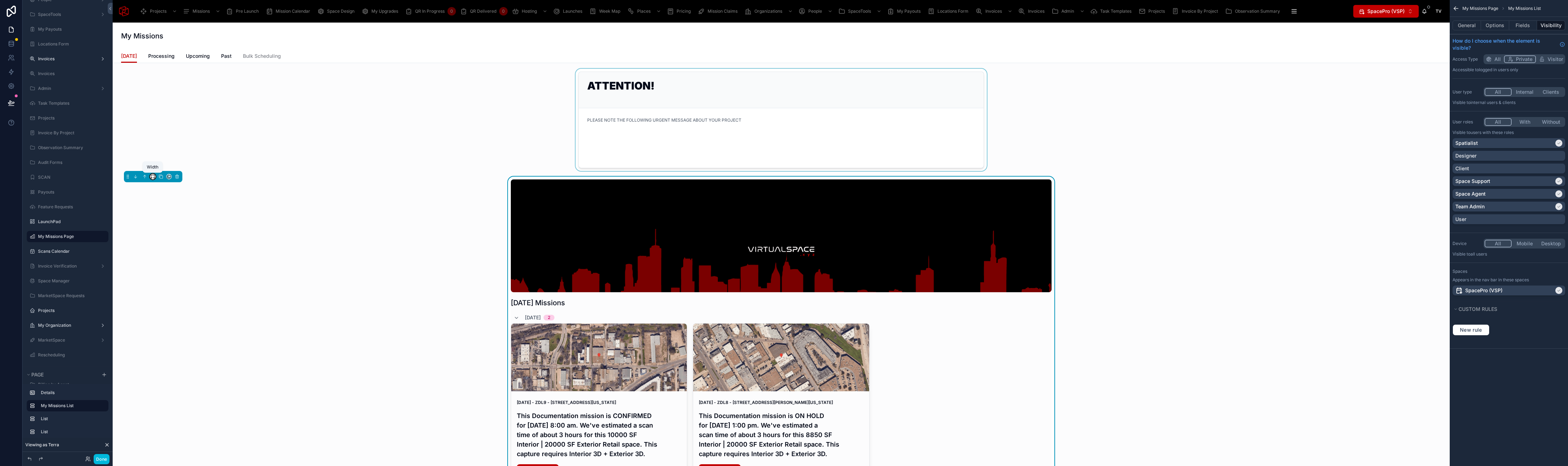
click at [152, 175] on icon at bounding box center [153, 177] width 5 height 5
click at [168, 245] on div "Full width" at bounding box center [167, 250] width 30 height 13
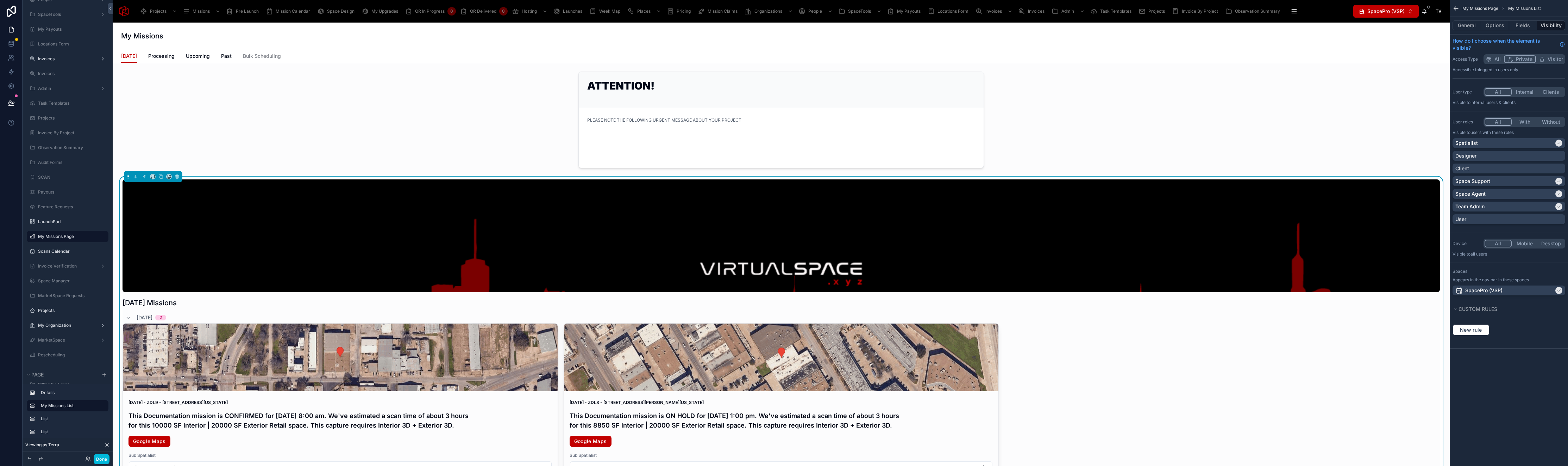
click at [159, 55] on span "Processing" at bounding box center [161, 56] width 26 height 7
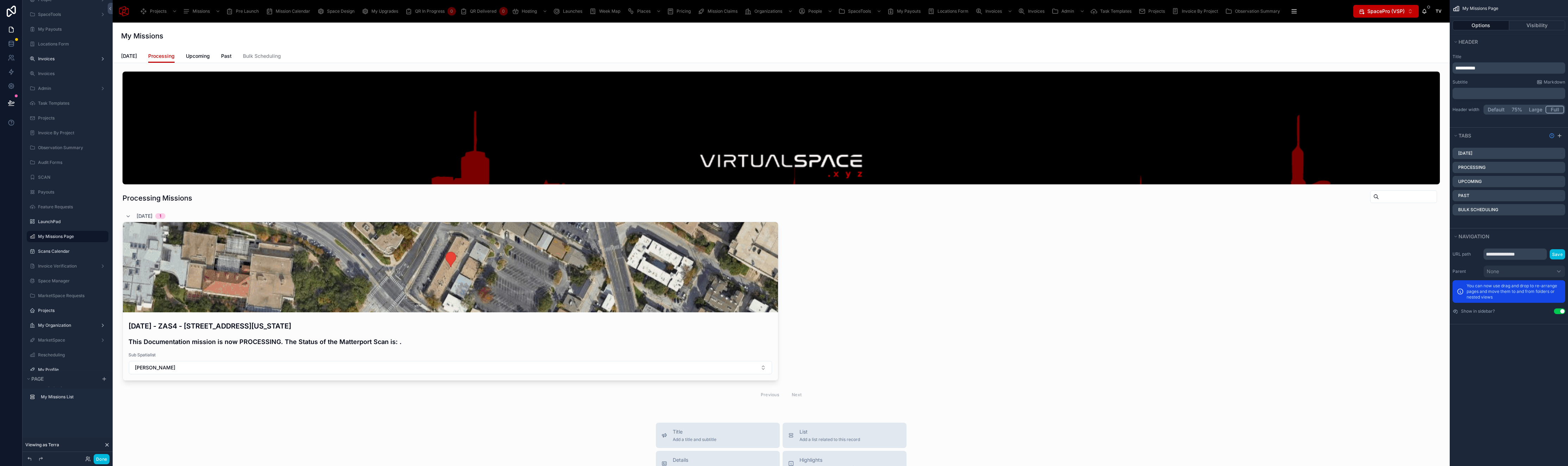
click at [128, 55] on span "[DATE]" at bounding box center [129, 56] width 16 height 7
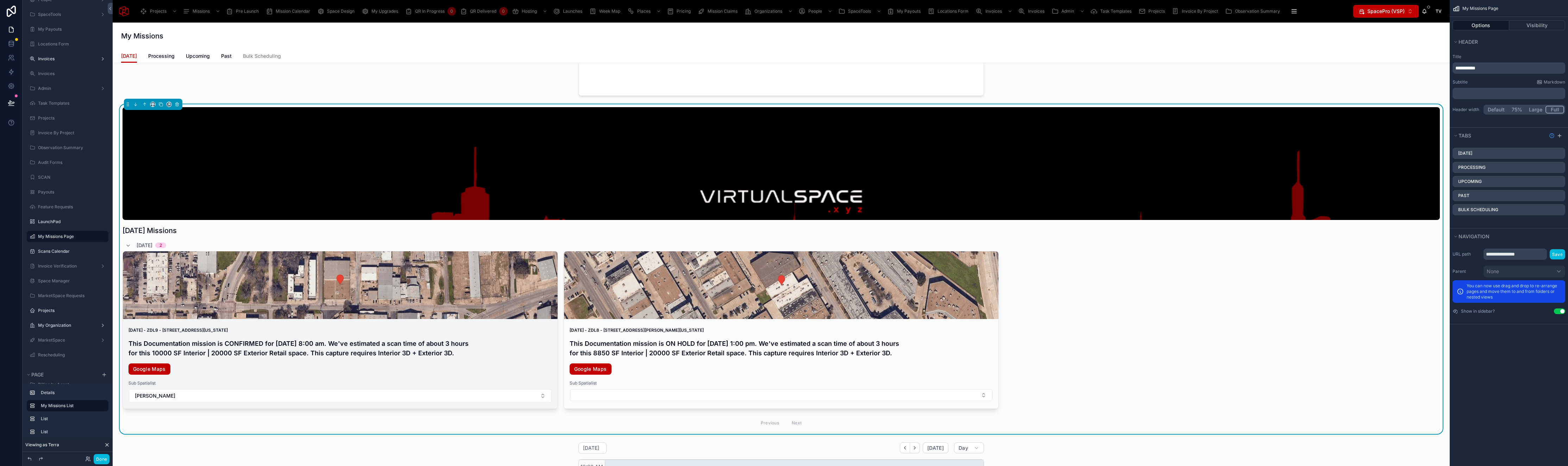
scroll to position [72, 0]
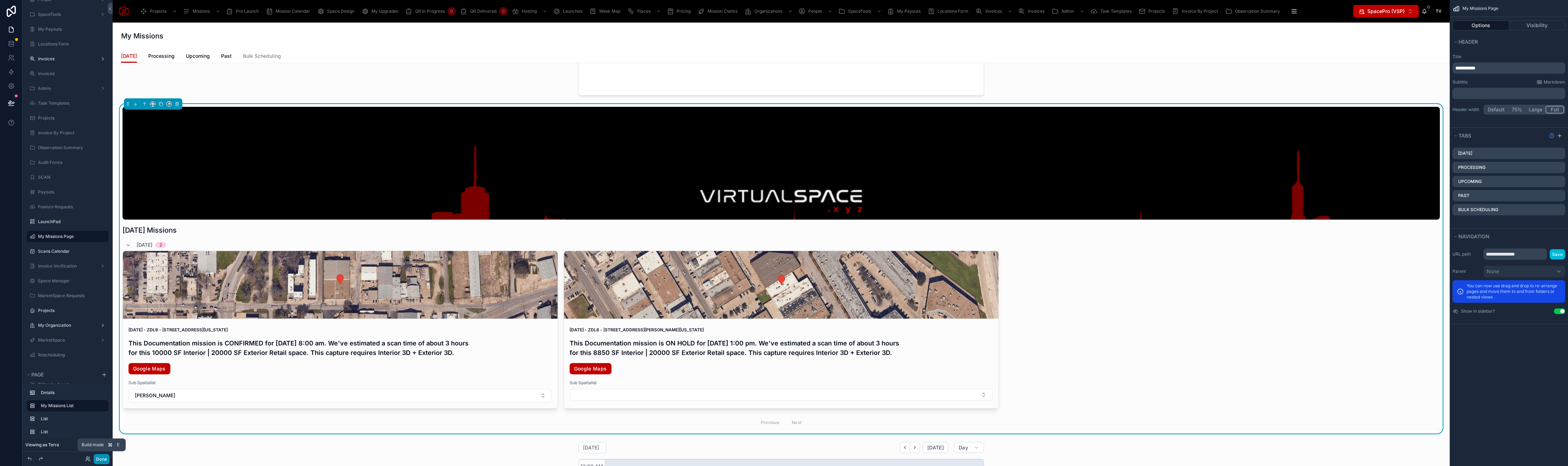
click at [103, 456] on button "Done" at bounding box center [102, 459] width 16 height 10
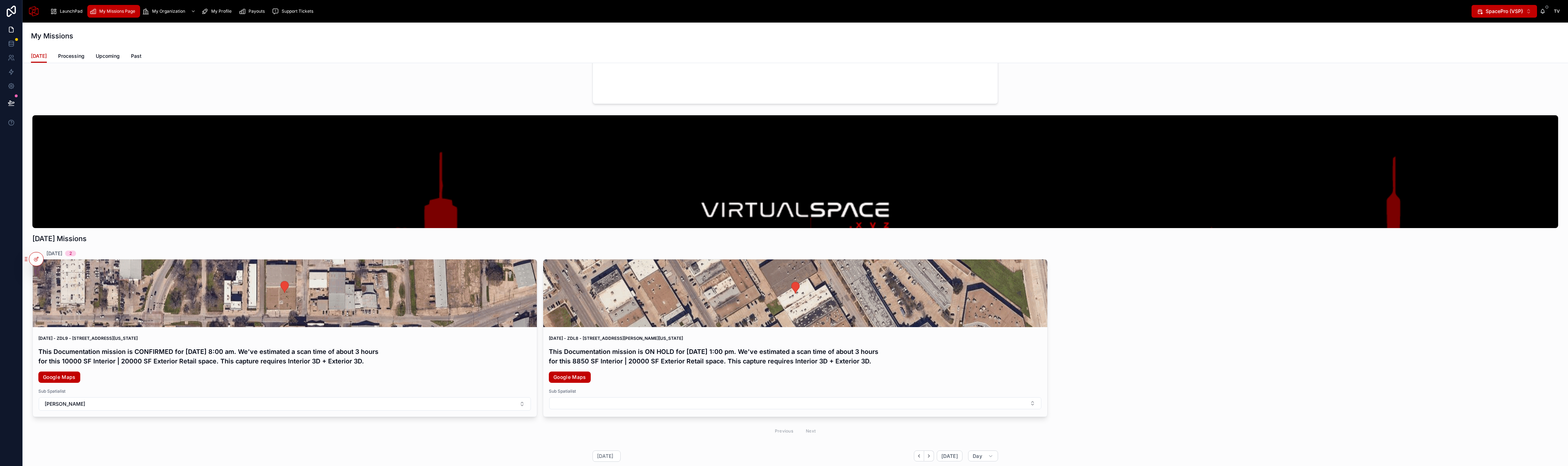
scroll to position [0, 0]
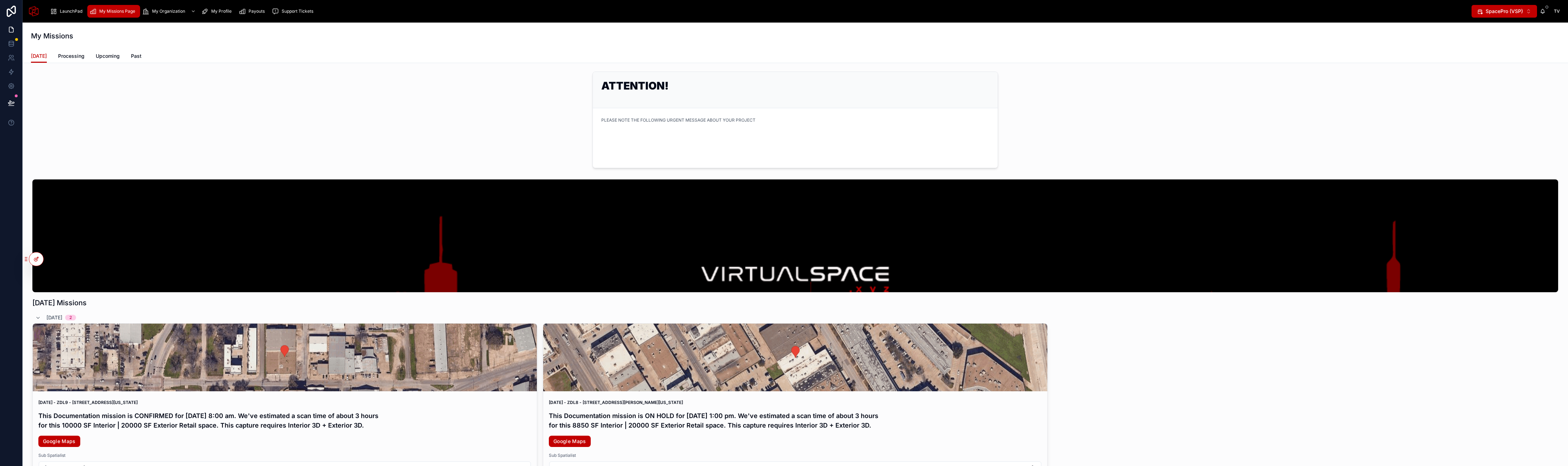
click at [35, 258] on icon at bounding box center [36, 258] width 5 height 5
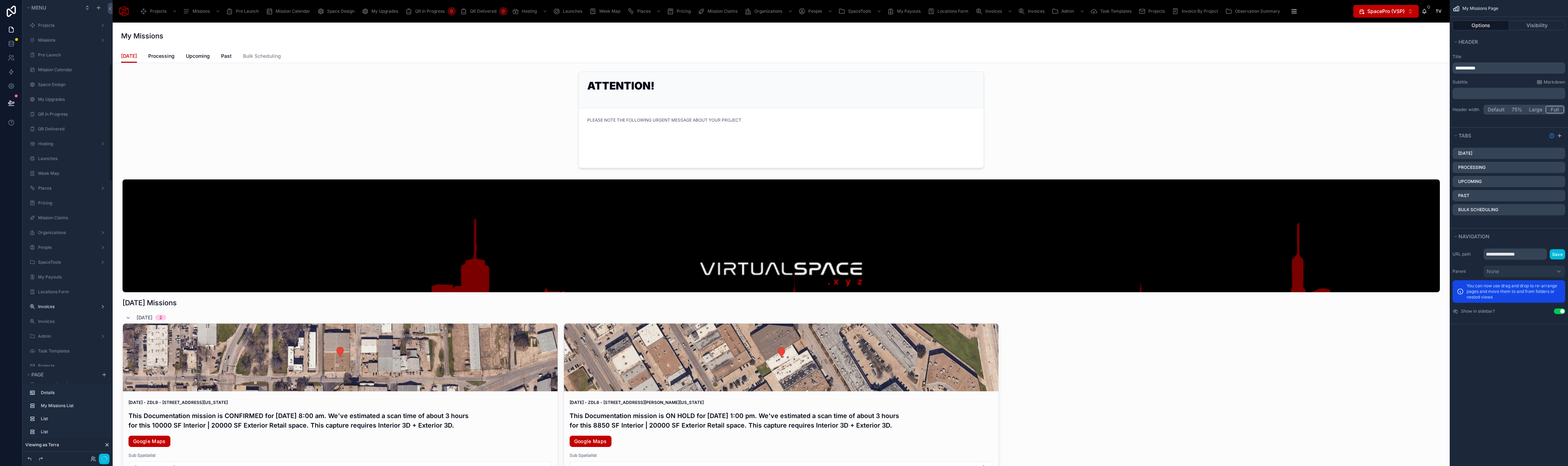
scroll to position [248, 0]
click at [808, 96] on div at bounding box center [781, 120] width 1326 height 102
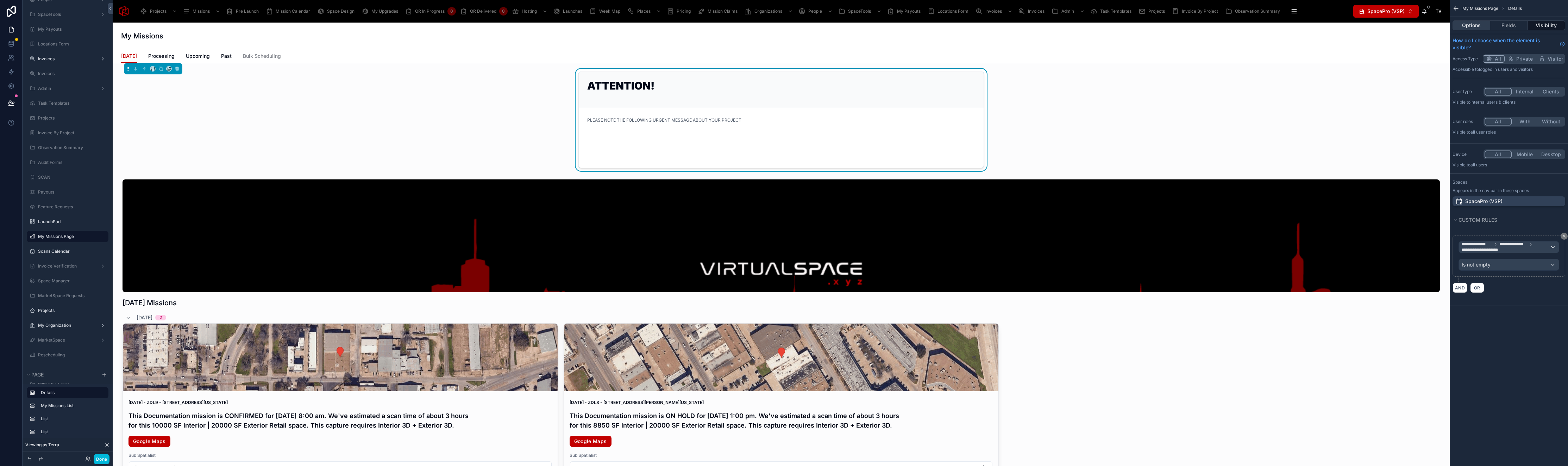
click at [1486, 26] on button "Options" at bounding box center [1471, 26] width 38 height 10
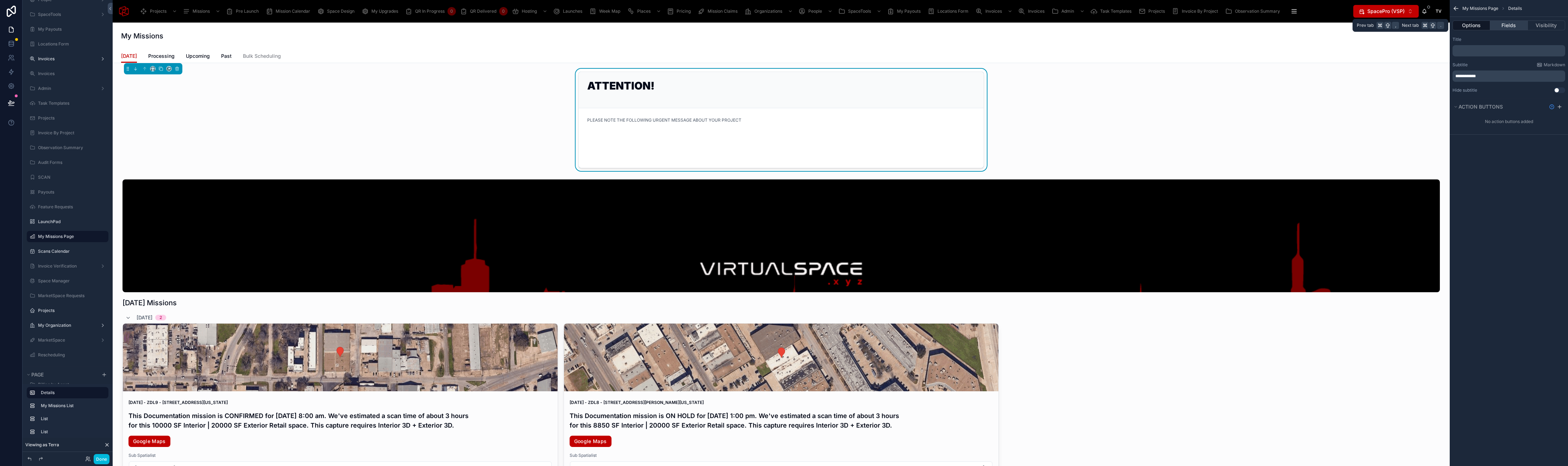
click at [1503, 25] on button "Fields" at bounding box center [1508, 26] width 37 height 10
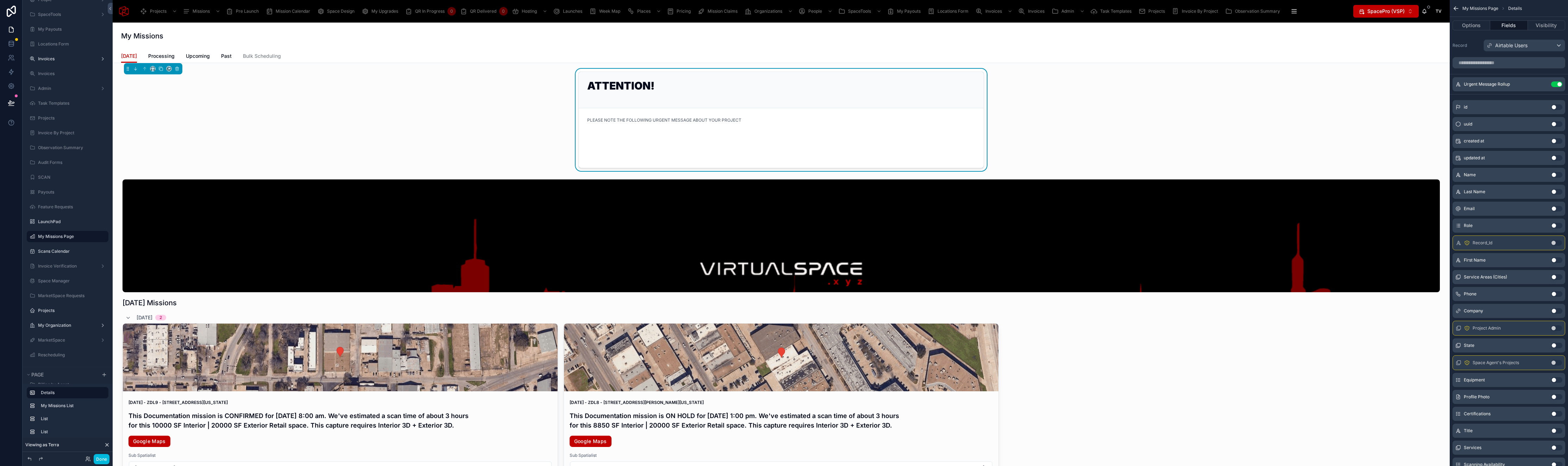
click at [0, 0] on icon "scrollable content" at bounding box center [0, 0] width 0 height 0
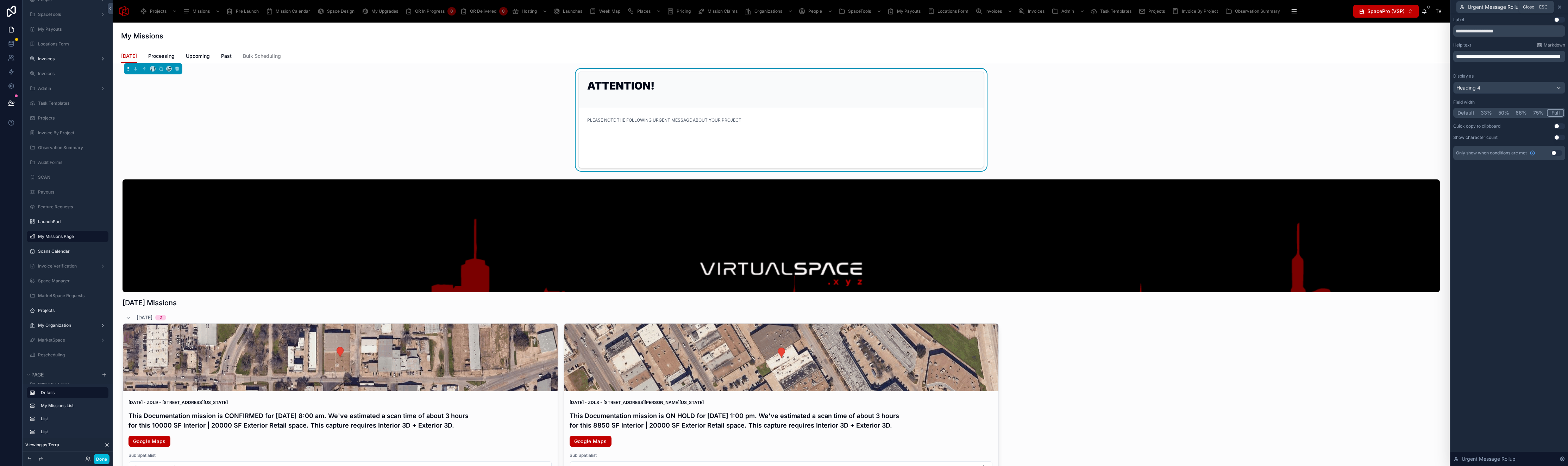
click at [1561, 6] on icon at bounding box center [1559, 7] width 5 height 5
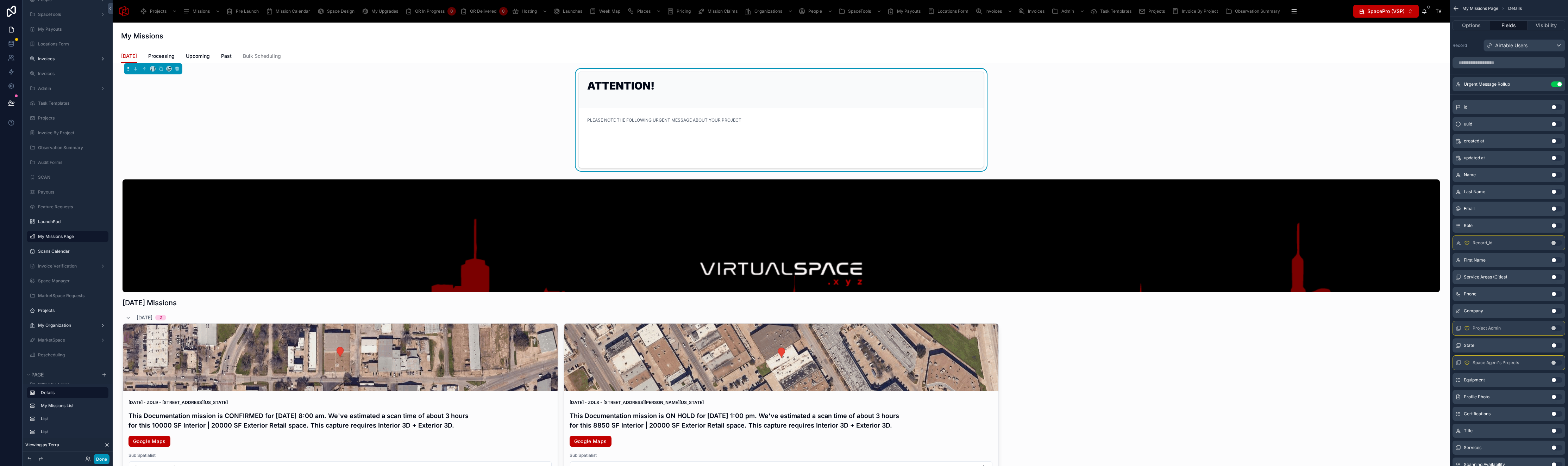
click at [101, 456] on button "Done" at bounding box center [102, 459] width 16 height 10
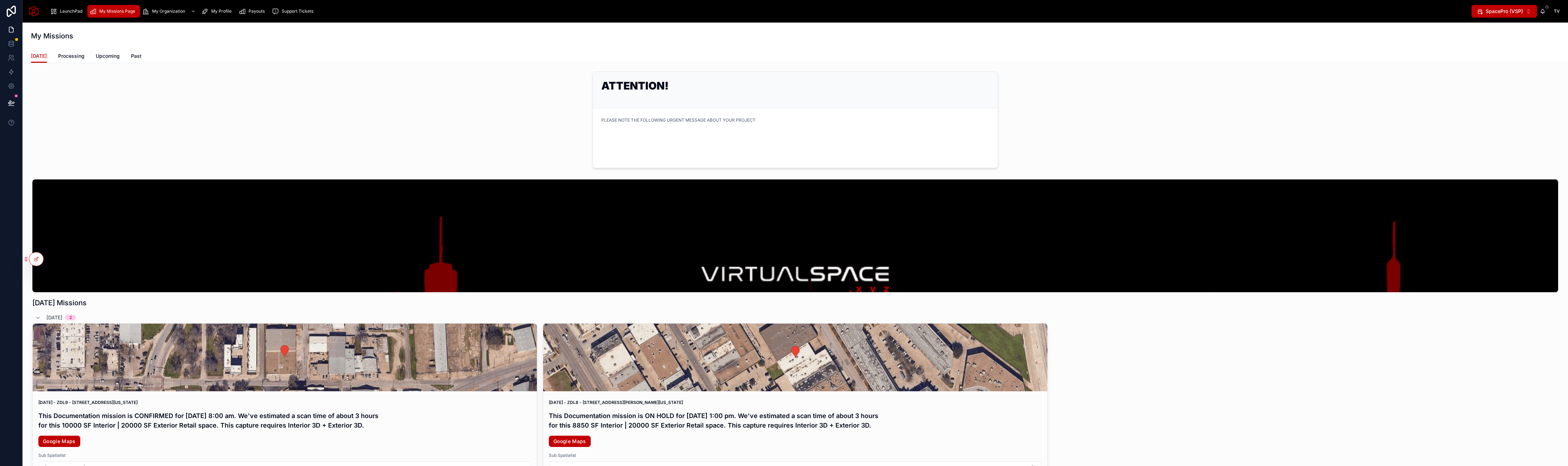
click at [0, 0] on icon at bounding box center [0, 0] width 0 height 0
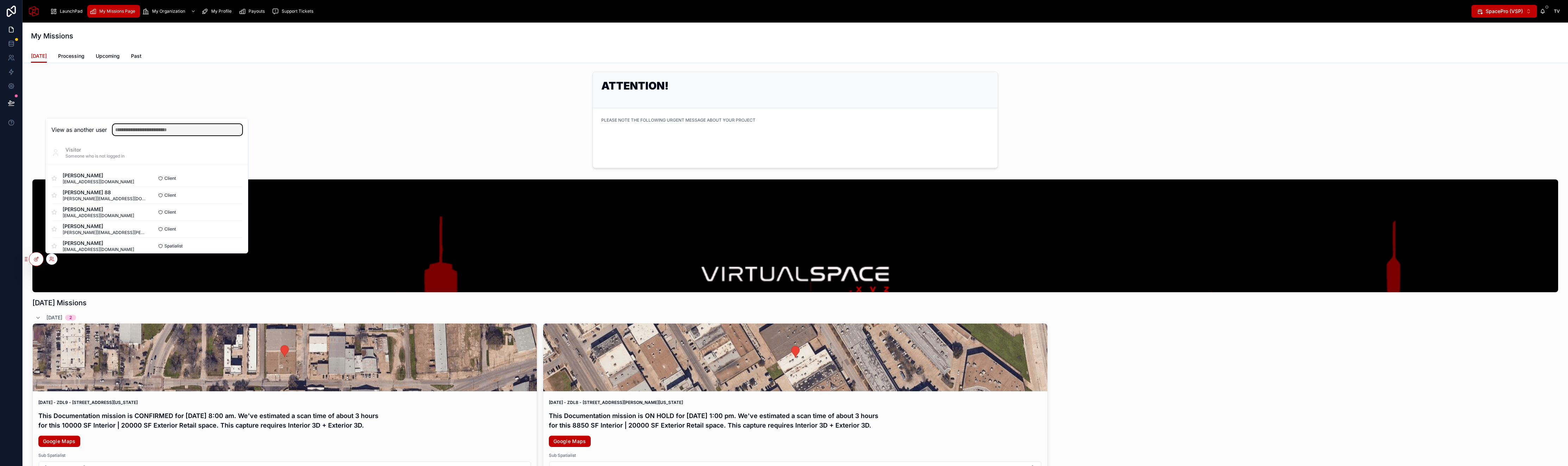
click at [140, 130] on input "text" at bounding box center [177, 130] width 130 height 12
type input "**********"
click at [0, 0] on button "Select" at bounding box center [0, 0] width 0 height 0
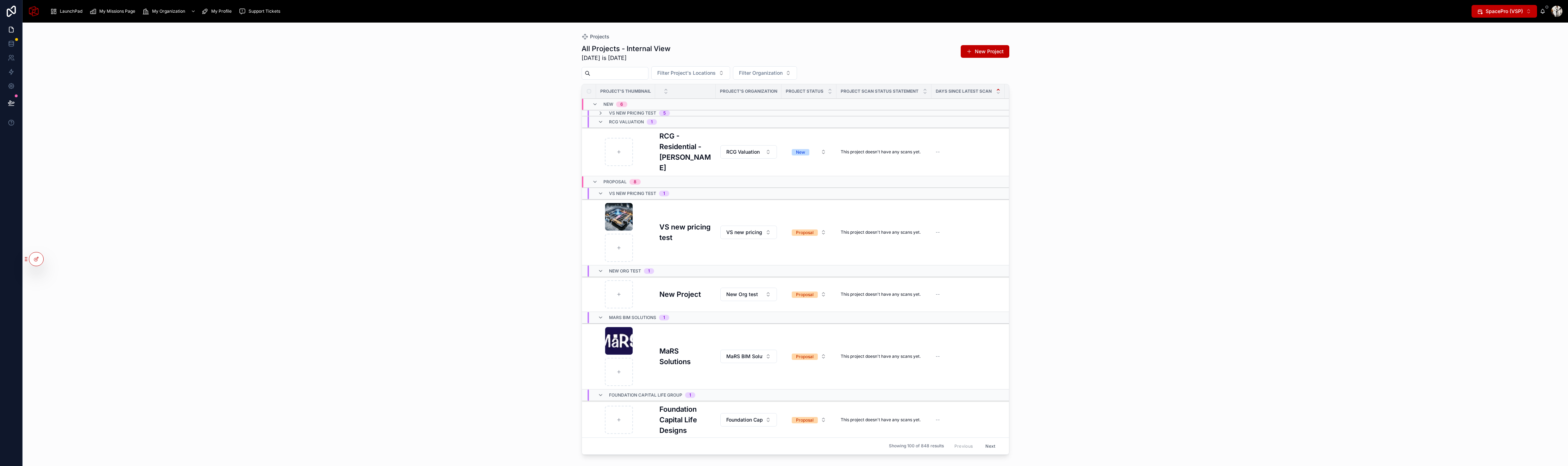
click at [175, 102] on div "Projects All Projects - Internal View Today is 10/10/2025 New Project Filter Pr…" at bounding box center [795, 244] width 1545 height 443
click at [415, 199] on div "Projects All Projects - Internal View Today is 10/10/2025 New Project Filter Pr…" at bounding box center [795, 244] width 1545 height 443
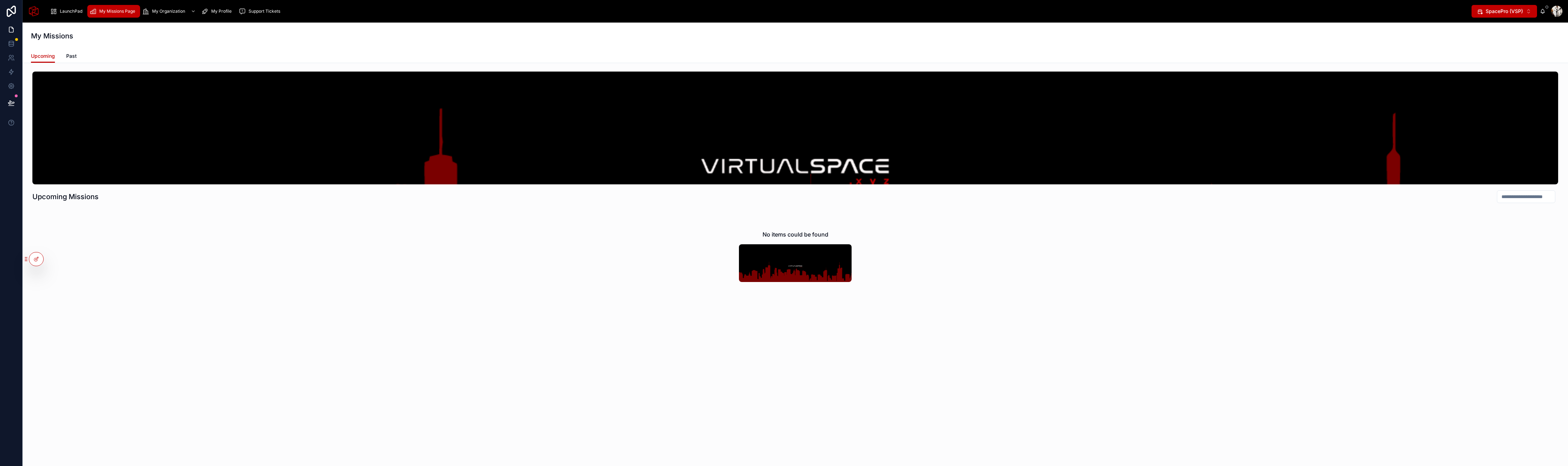
click at [1494, 5] on button "SpacePro (VSP) ⌥ 2" at bounding box center [1505, 11] width 66 height 13
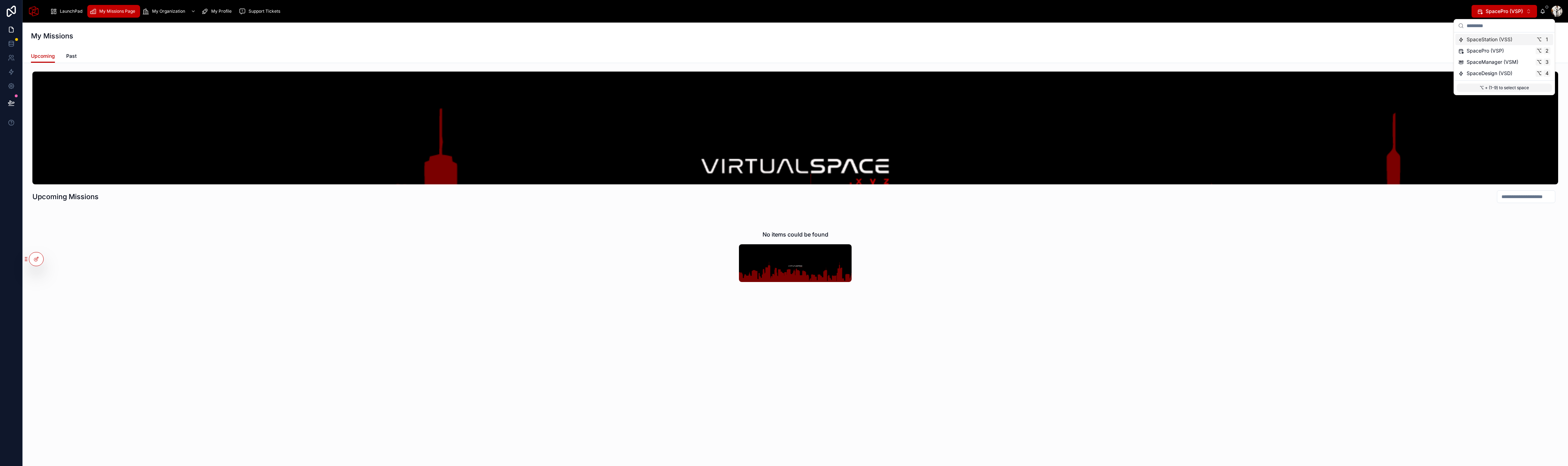
click at [1498, 37] on span "SpaceStation (VSS)" at bounding box center [1489, 40] width 46 height 7
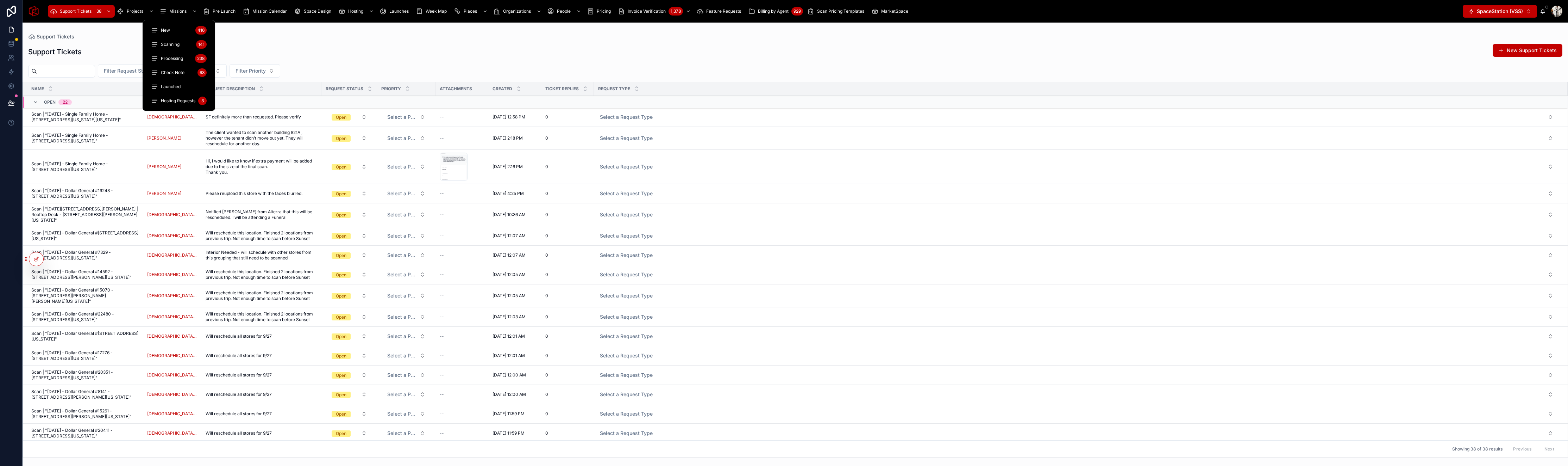
click at [175, 44] on span "Scanning" at bounding box center [170, 44] width 19 height 5
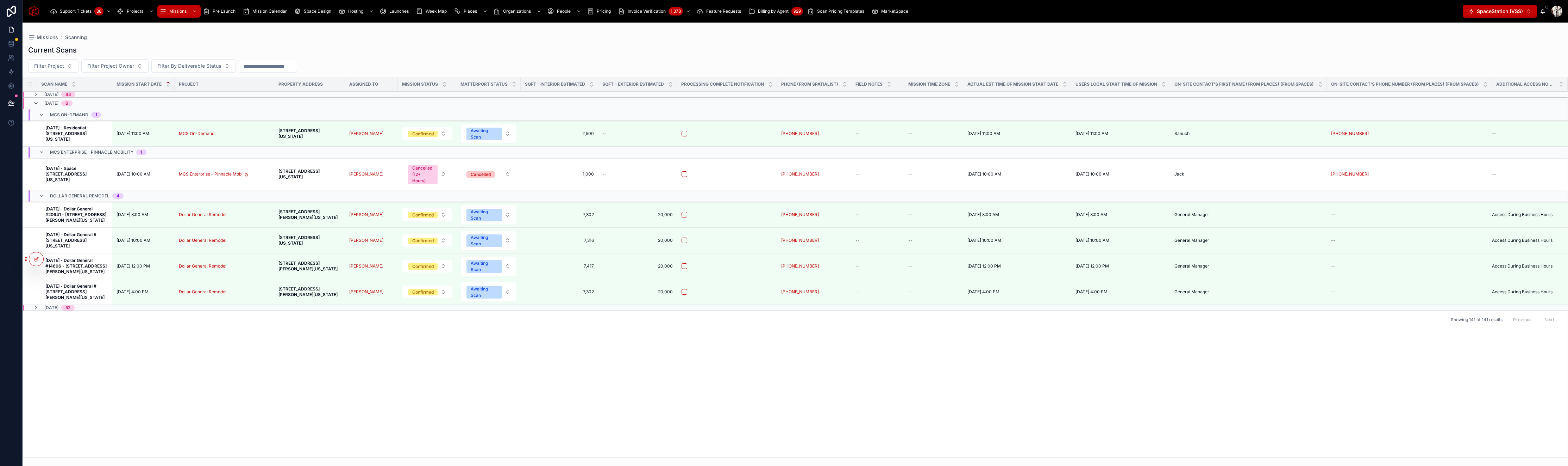
click at [37, 104] on icon at bounding box center [35, 103] width 5 height 5
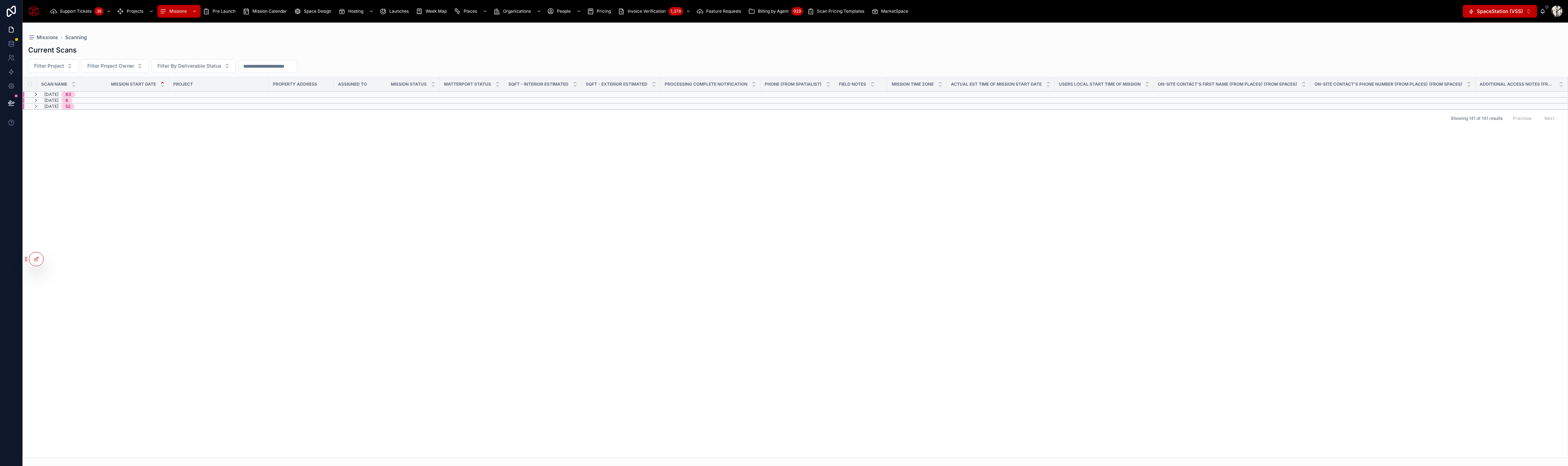
click at [35, 95] on icon at bounding box center [35, 94] width 5 height 5
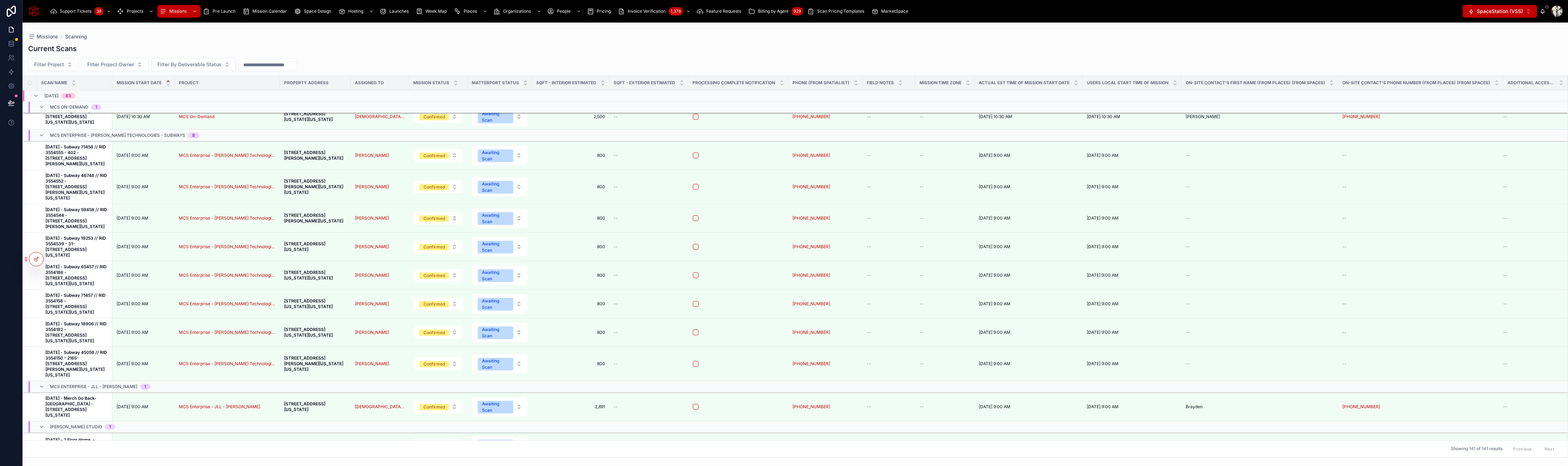
scroll to position [93, 0]
click at [0, 0] on icon at bounding box center [0, 0] width 0 height 0
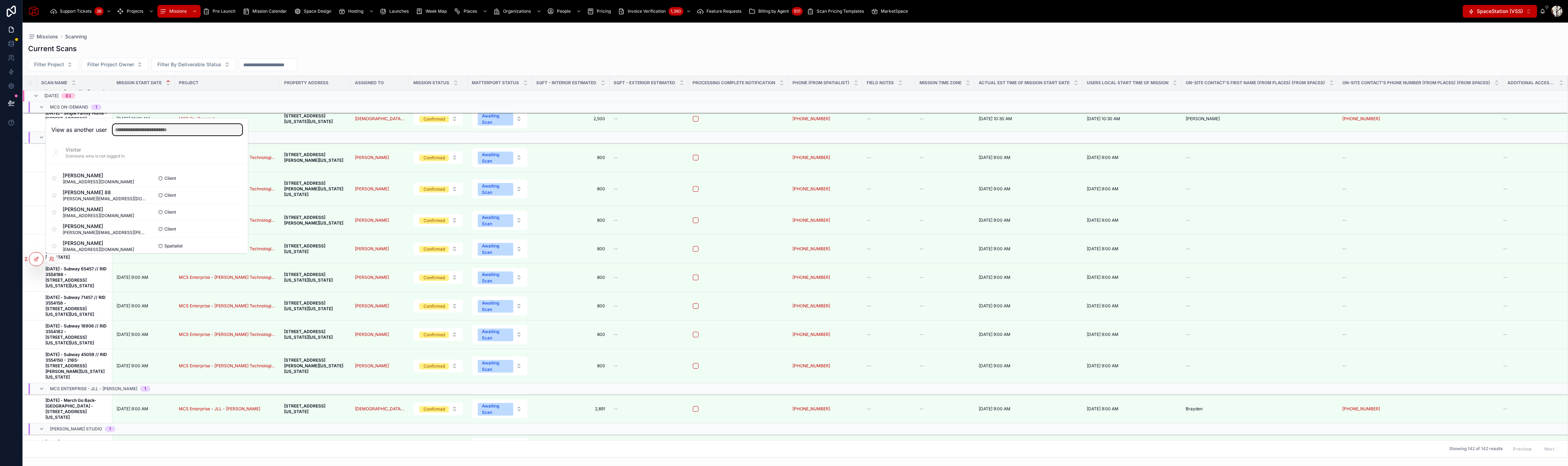
click at [133, 132] on input "text" at bounding box center [177, 130] width 130 height 12
type input "*****"
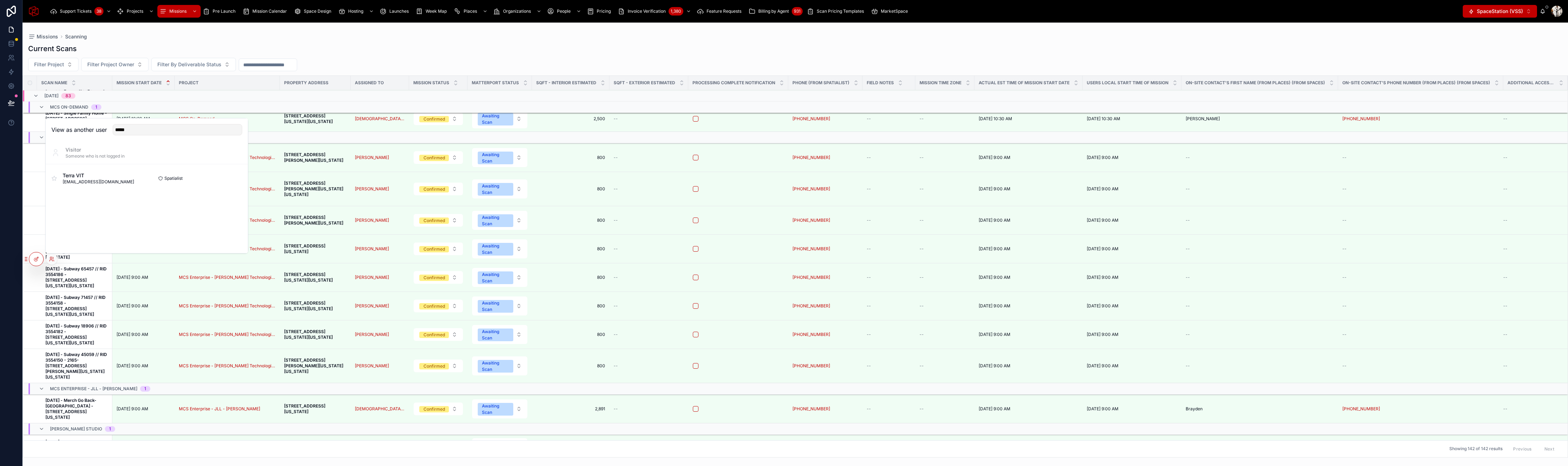
click at [0, 0] on button "Select" at bounding box center [0, 0] width 0 height 0
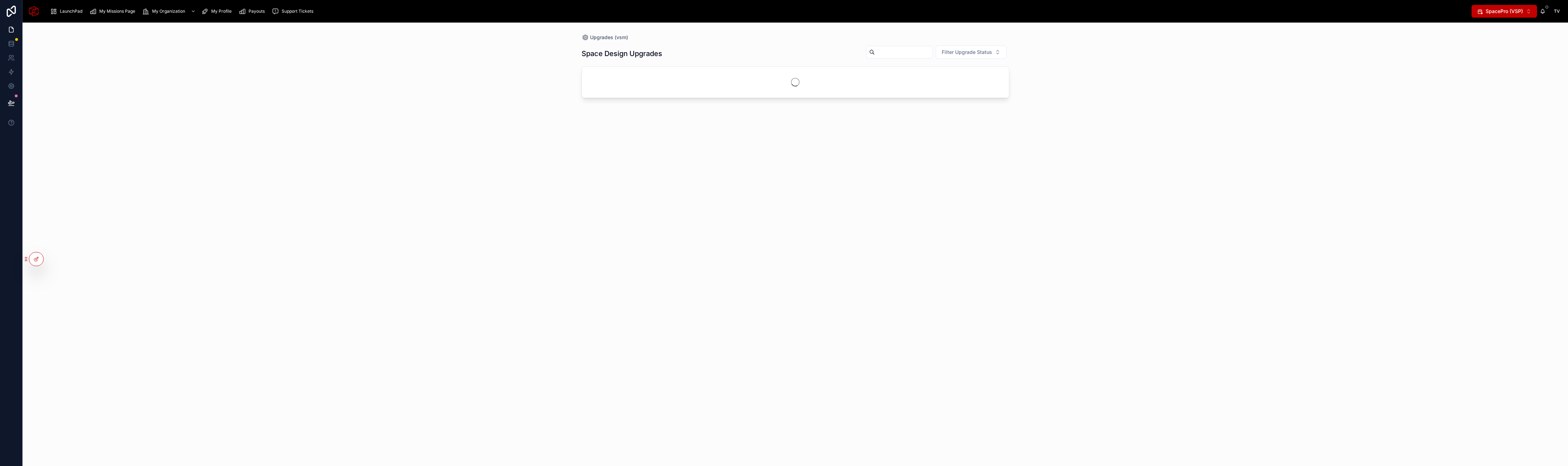
click at [78, 11] on span "LaunchPad" at bounding box center [71, 11] width 23 height 5
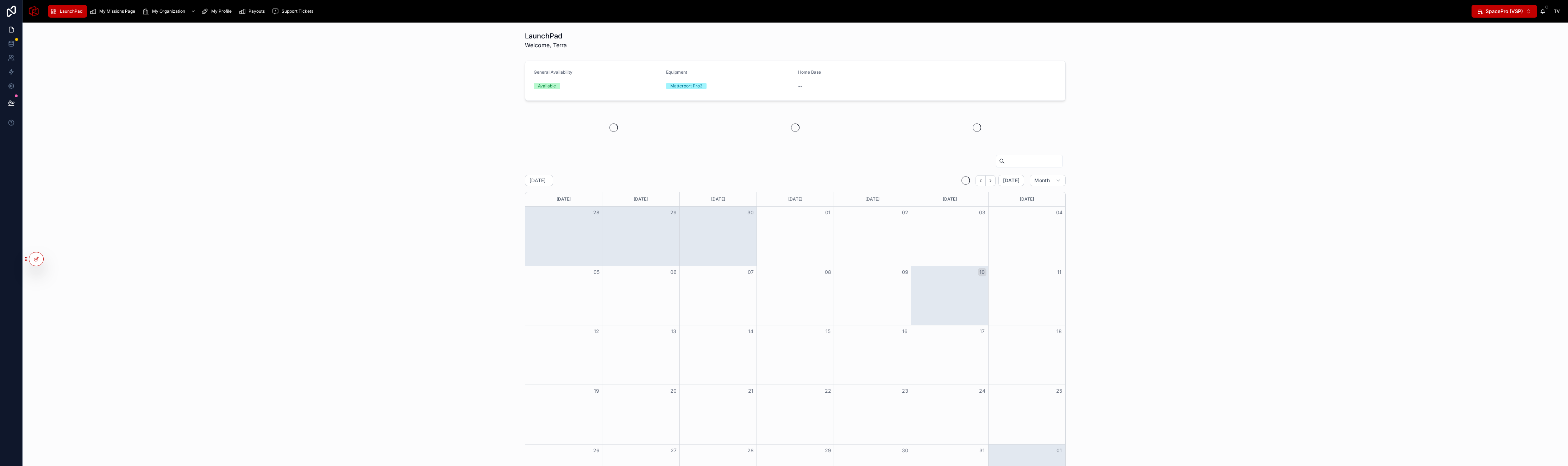
click at [116, 10] on span "My Missions Page" at bounding box center [117, 11] width 36 height 5
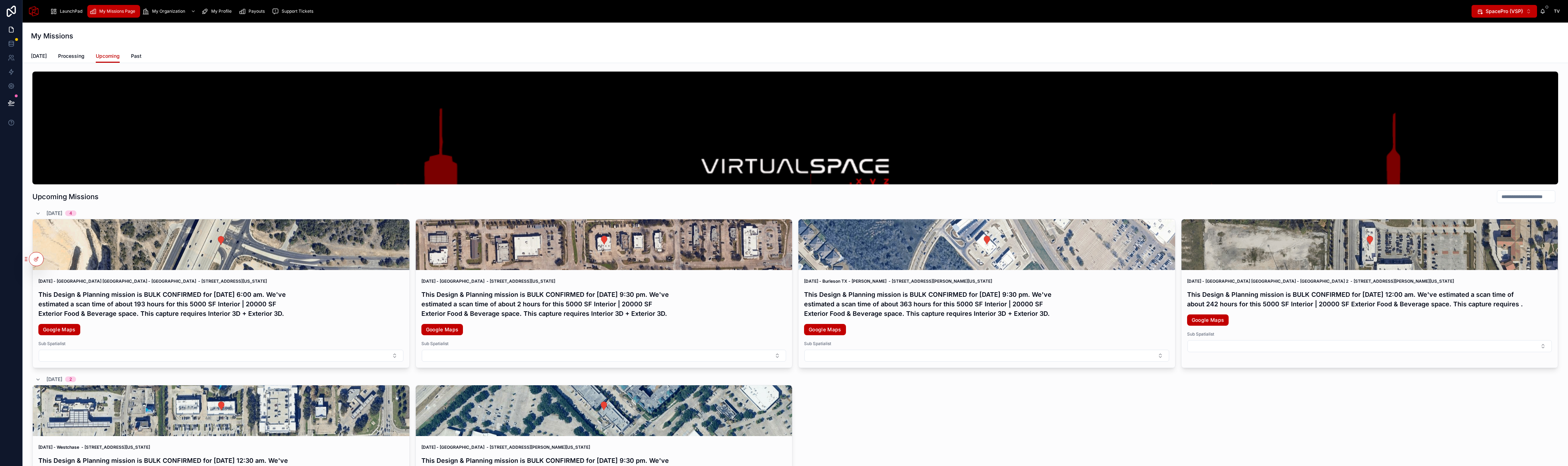
click at [41, 58] on span "[DATE]" at bounding box center [39, 56] width 16 height 7
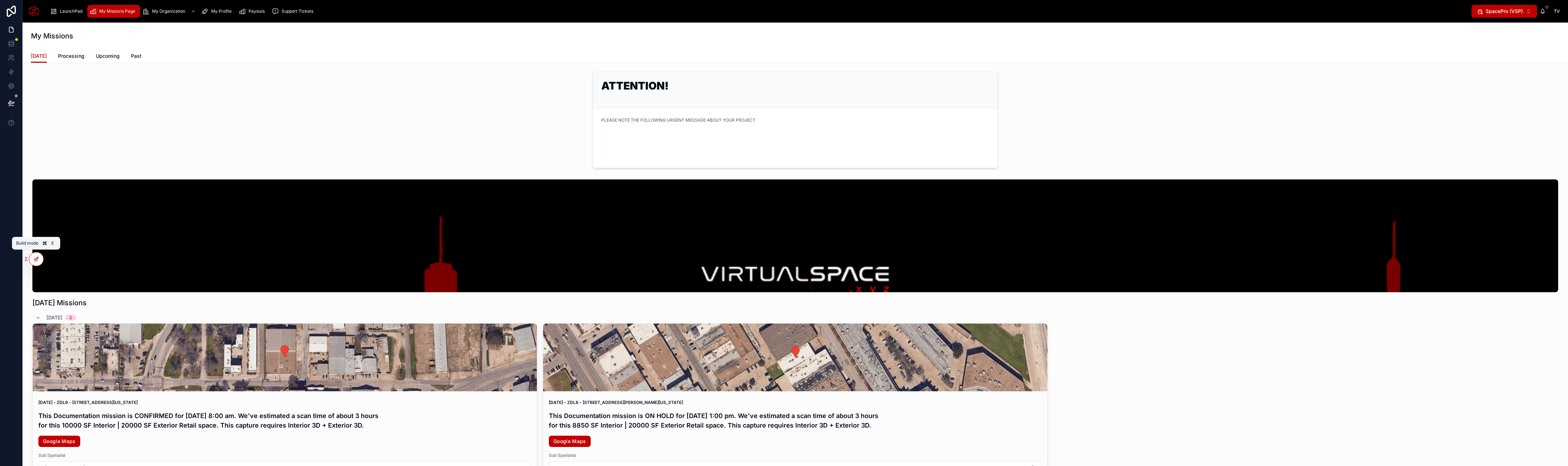
click at [37, 261] on icon at bounding box center [36, 258] width 5 height 5
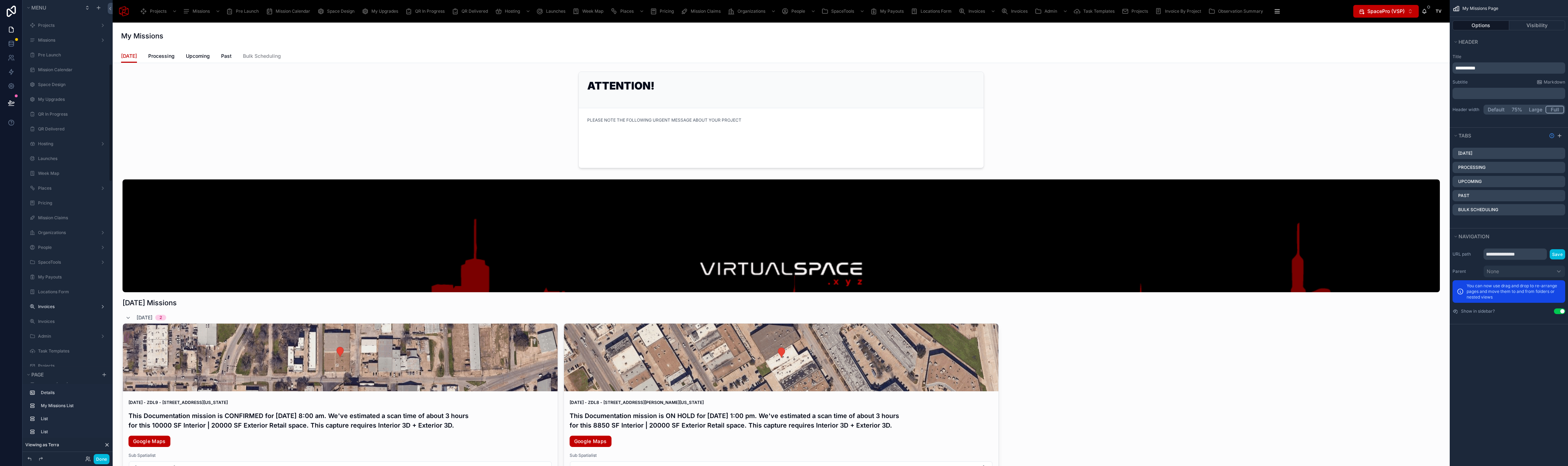
scroll to position [248, 0]
click at [666, 122] on div at bounding box center [781, 120] width 1326 height 102
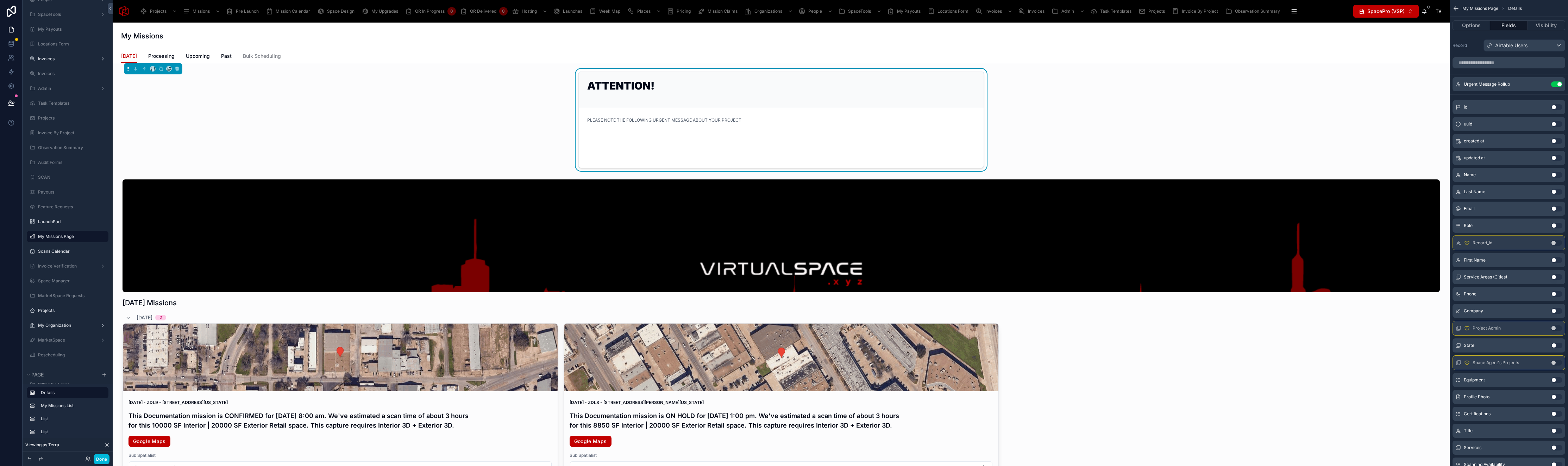
click at [0, 0] on icon "scrollable content" at bounding box center [0, 0] width 0 height 0
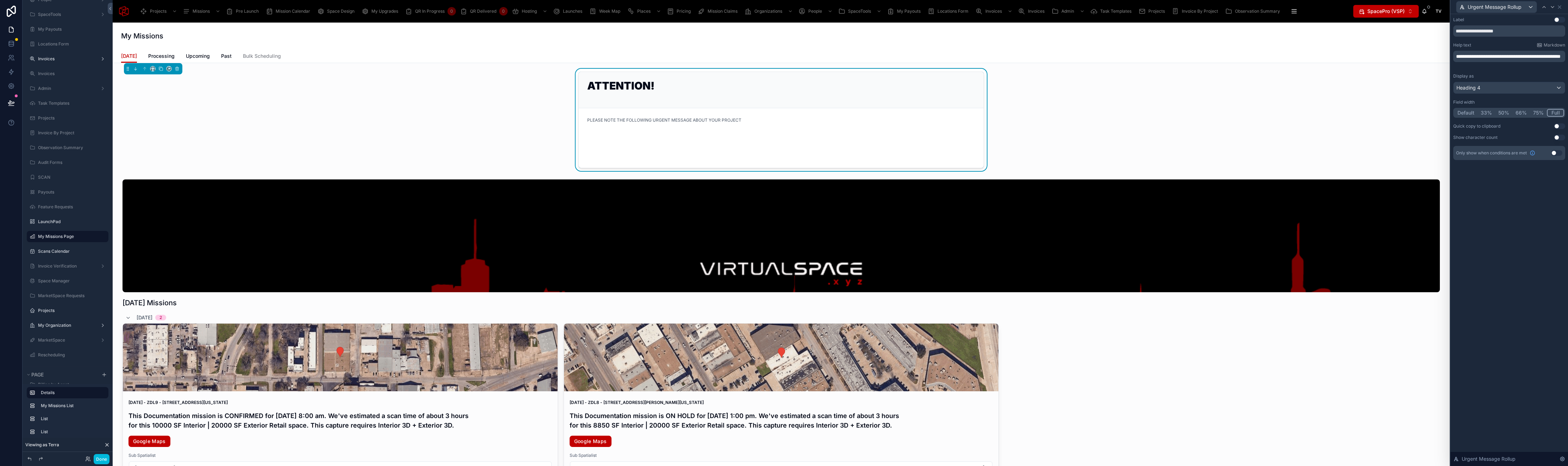
click at [1553, 154] on button "Use setting" at bounding box center [1556, 152] width 12 height 5
click at [1485, 173] on span "**********" at bounding box center [1475, 175] width 26 height 7
click at [1486, 194] on input "text" at bounding box center [1499, 191] width 73 height 12
type input "******"
click at [1494, 216] on div "User" at bounding box center [1499, 213] width 67 height 9
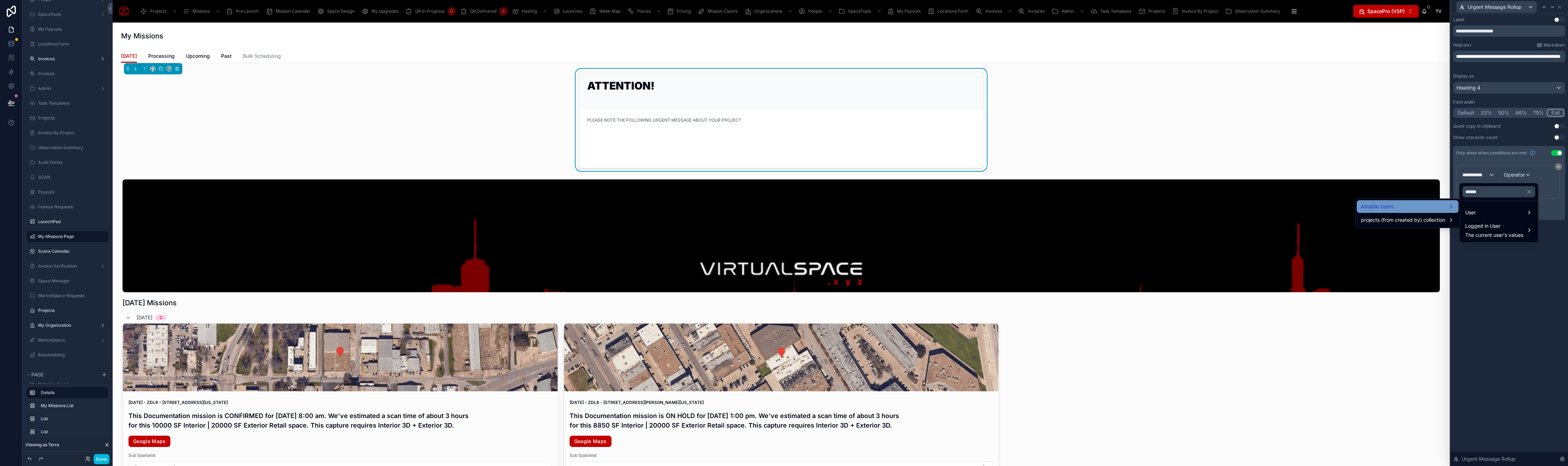
click at [1429, 209] on div "Airtable Users" at bounding box center [1407, 207] width 93 height 9
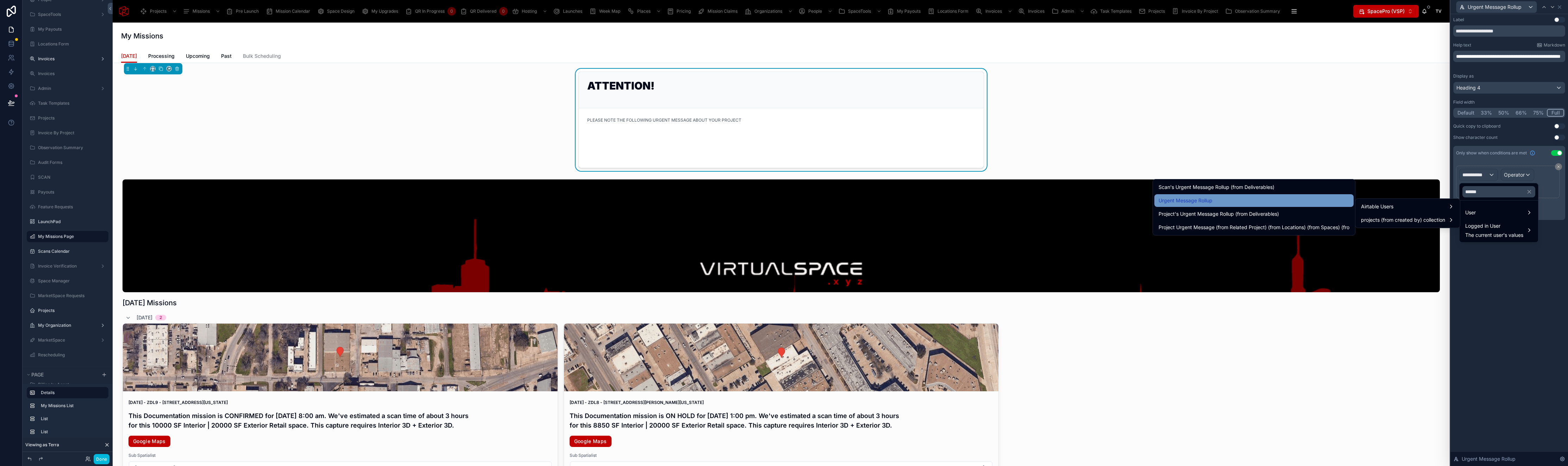
click at [1295, 202] on div "Urgent Message Rollup" at bounding box center [1253, 200] width 191 height 9
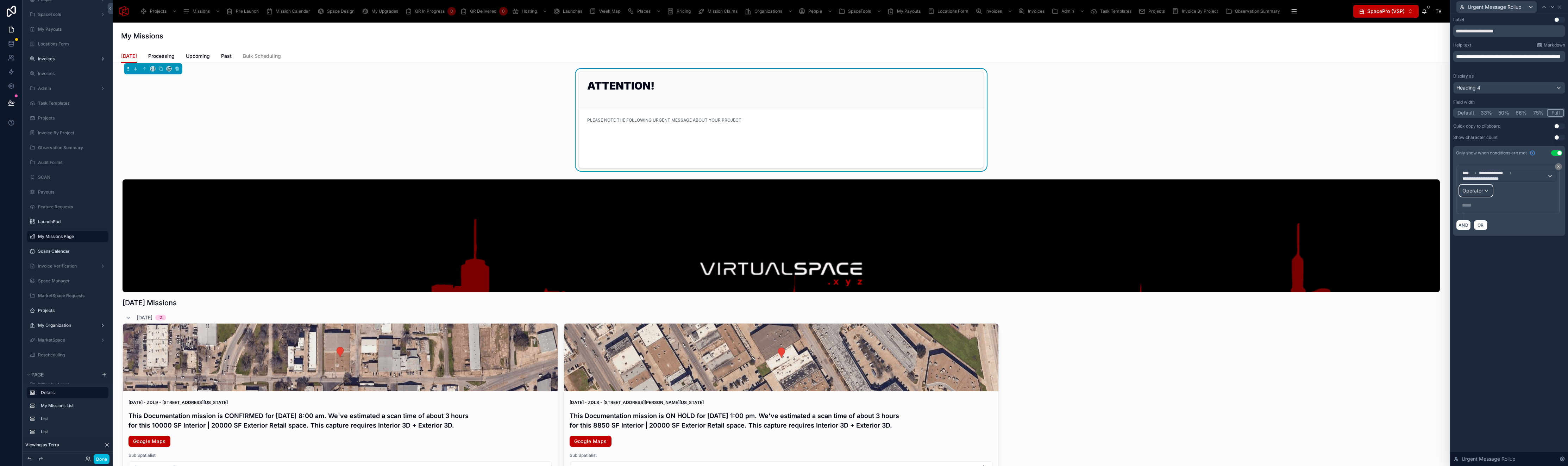
click at [1477, 190] on span "Operator" at bounding box center [1472, 191] width 21 height 6
click at [1493, 292] on span "Is not empty" at bounding box center [1479, 295] width 29 height 9
click at [1493, 188] on div "Is not empty" at bounding box center [1480, 191] width 41 height 12
click at [1488, 272] on span "Does not contain" at bounding box center [1485, 268] width 39 height 9
click at [1476, 192] on span "Does not contain" at bounding box center [1482, 191] width 39 height 7
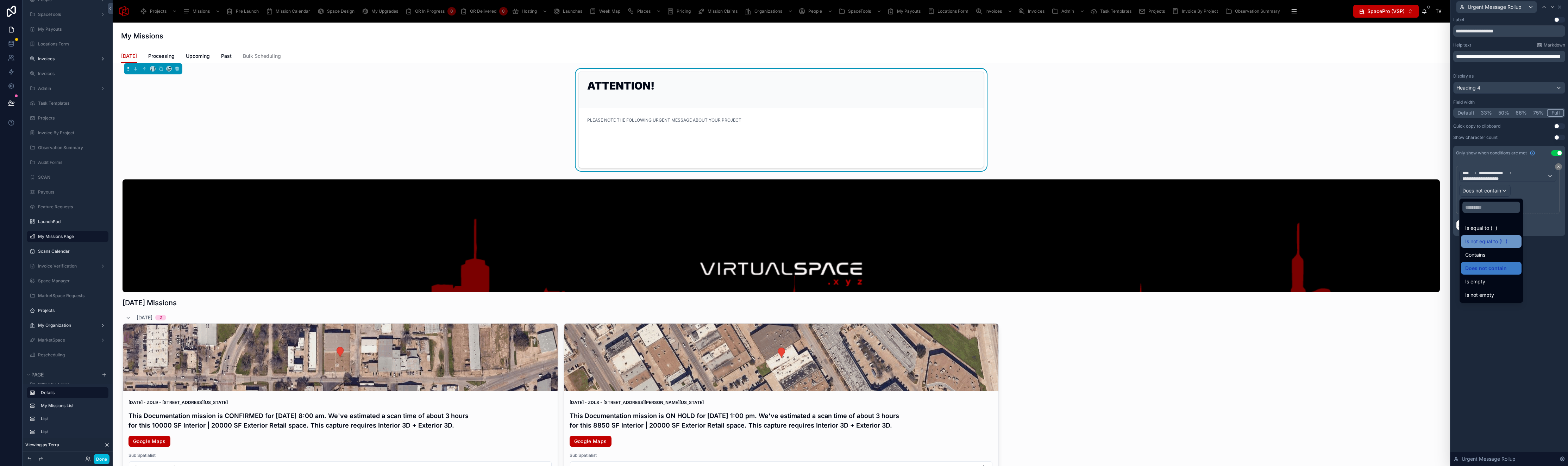
click at [1484, 244] on span "Is not equal to (!=)" at bounding box center [1486, 241] width 42 height 9
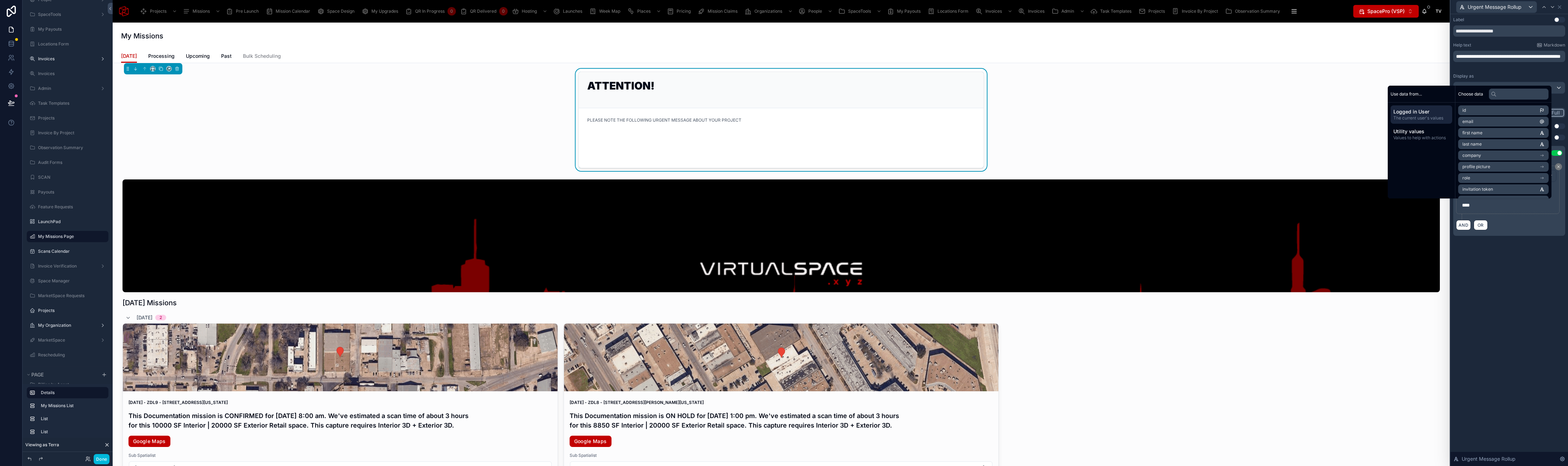
click at [1524, 298] on div "**********" at bounding box center [1509, 239] width 117 height 451
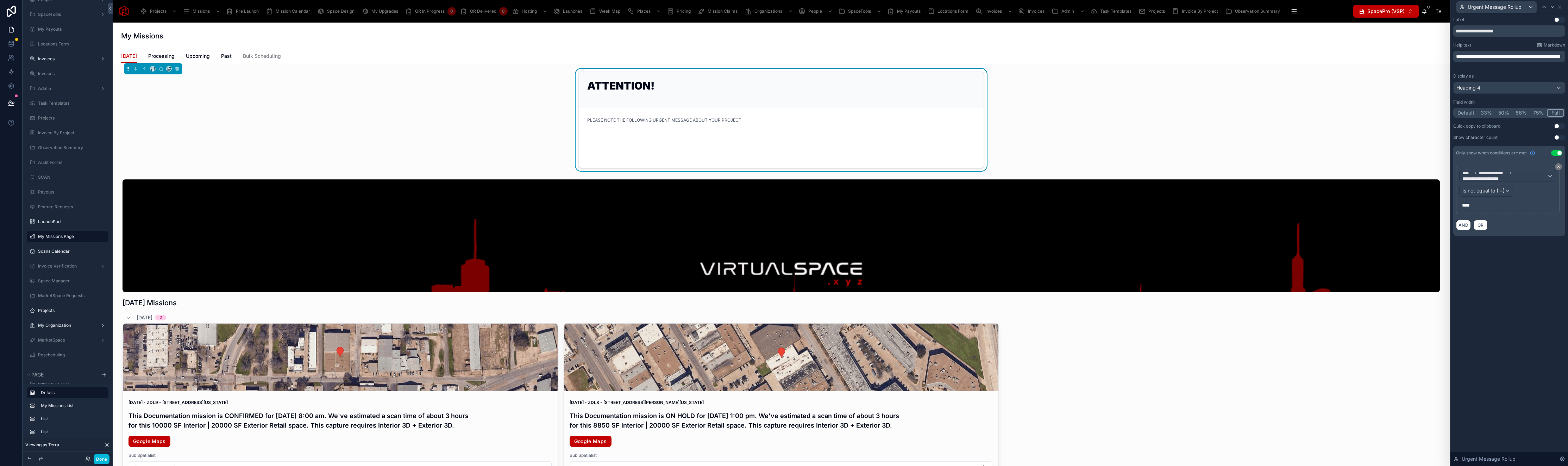
click at [1473, 202] on p "****" at bounding box center [1508, 205] width 93 height 7
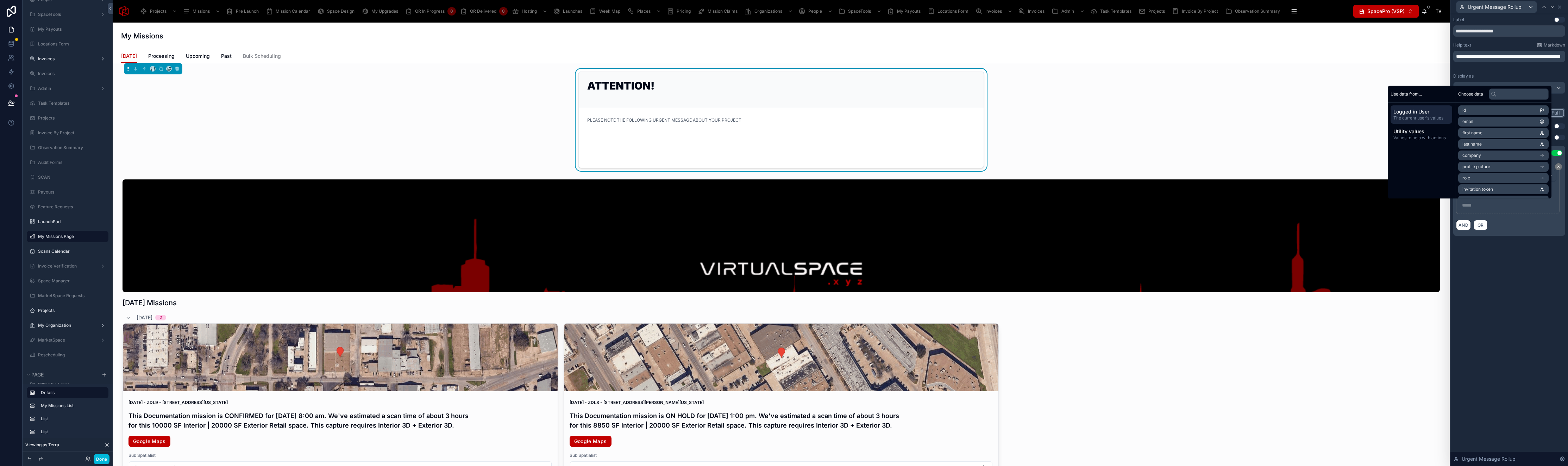
click at [1514, 286] on div "**********" at bounding box center [1509, 239] width 117 height 451
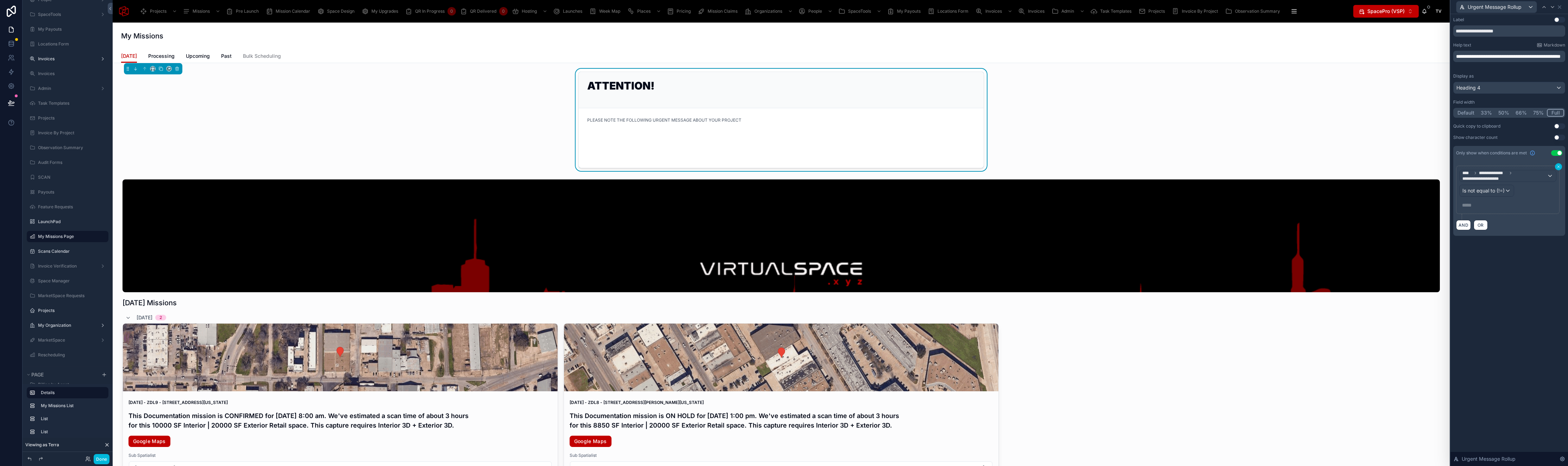
click at [1559, 166] on icon at bounding box center [1558, 166] width 2 height 2
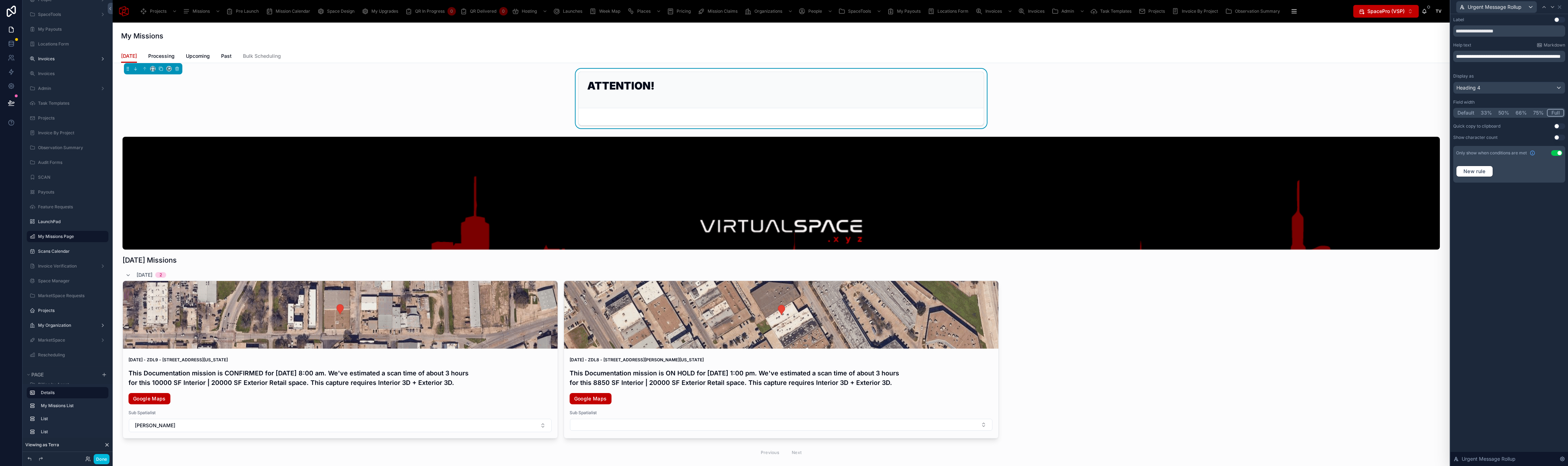
click at [1556, 152] on button "Use setting" at bounding box center [1556, 152] width 12 height 5
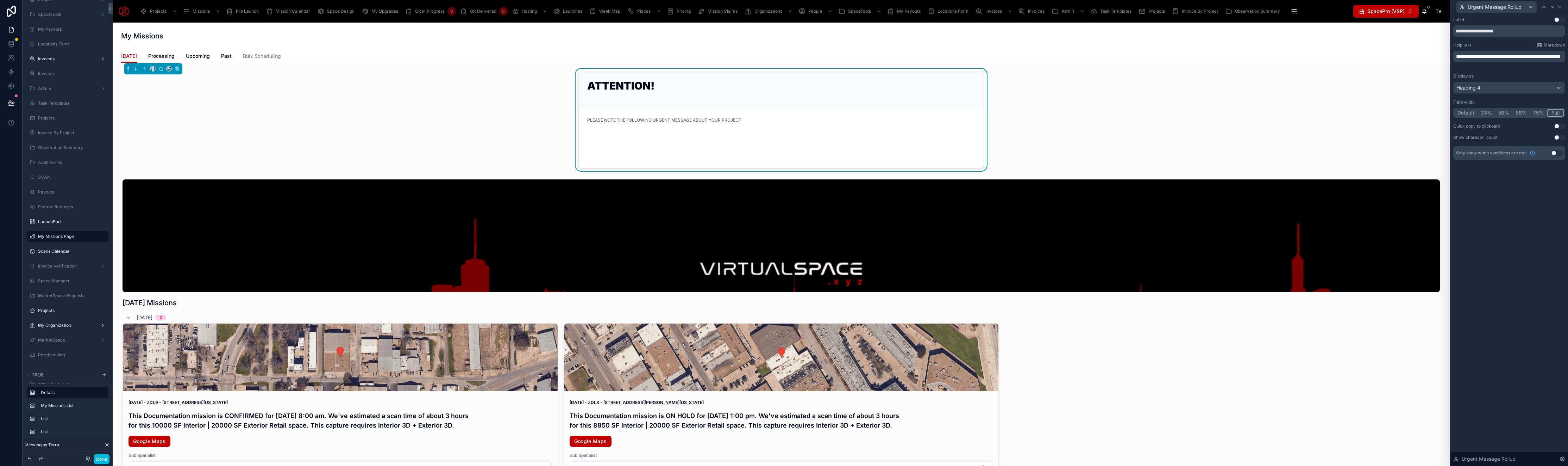
click at [818, 77] on div "ATTENTION!" at bounding box center [781, 90] width 405 height 37
click at [1561, 7] on icon at bounding box center [1559, 7] width 5 height 5
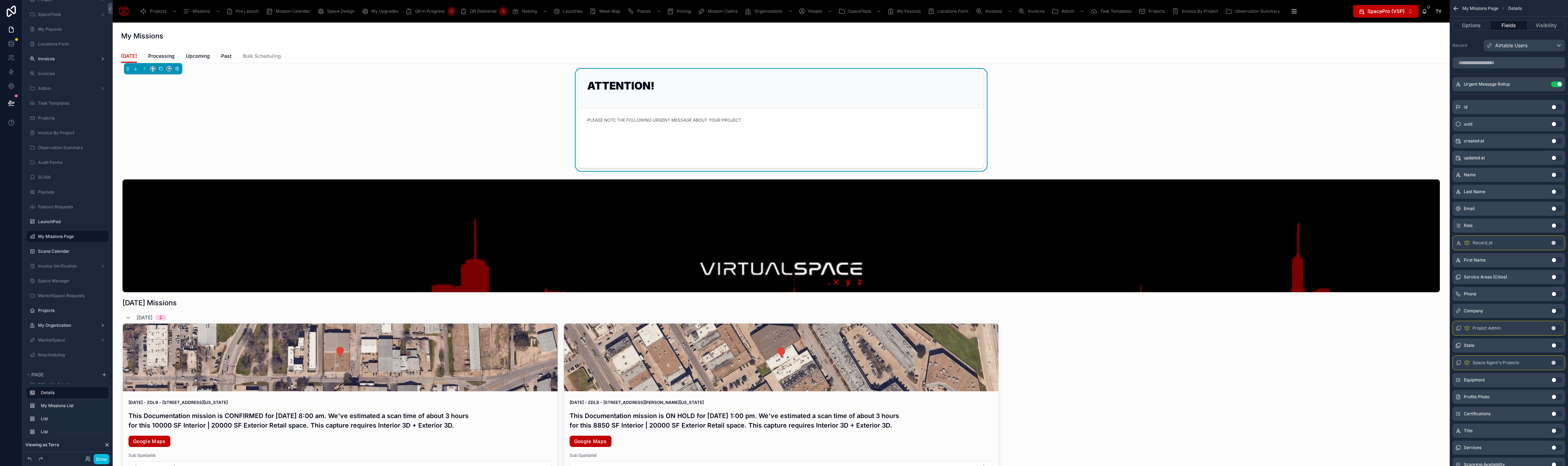
click at [0, 0] on icon "scrollable content" at bounding box center [0, 0] width 0 height 0
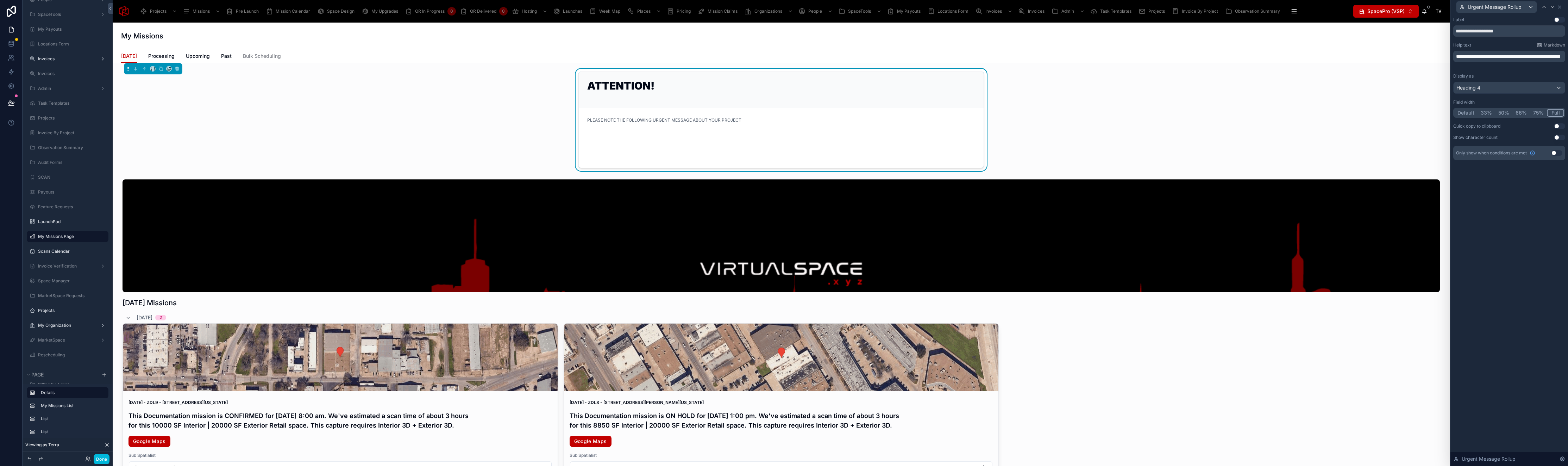
click at [733, 83] on h1 "ATTENTION!" at bounding box center [781, 85] width 388 height 10
click at [1561, 7] on icon at bounding box center [1559, 7] width 5 height 5
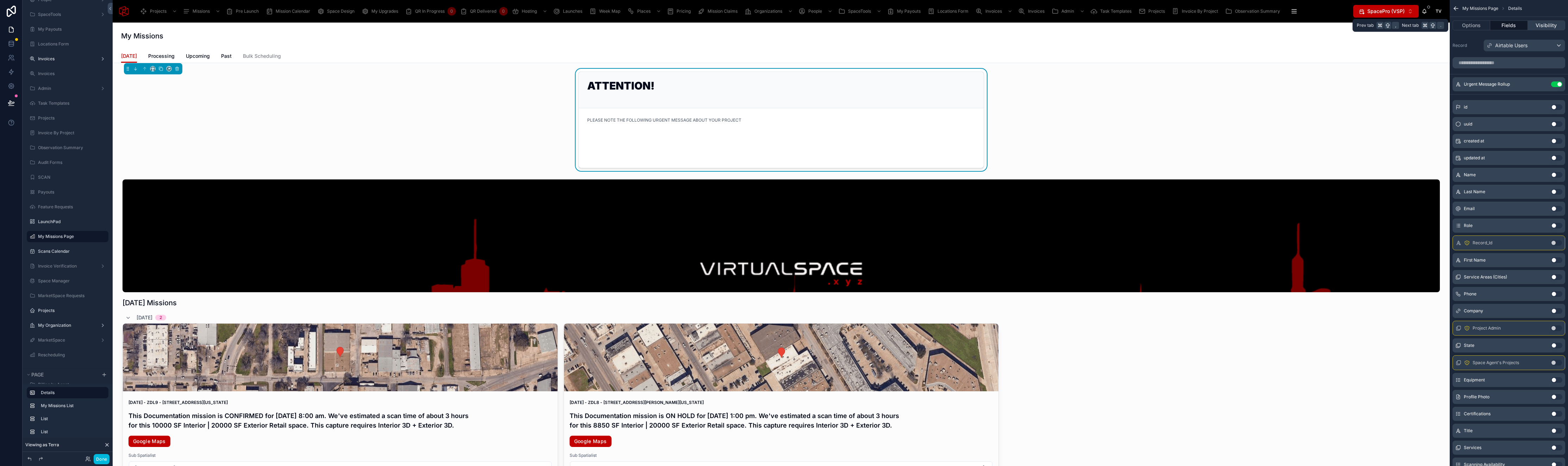
click at [1538, 27] on button "Visibility" at bounding box center [1546, 26] width 37 height 10
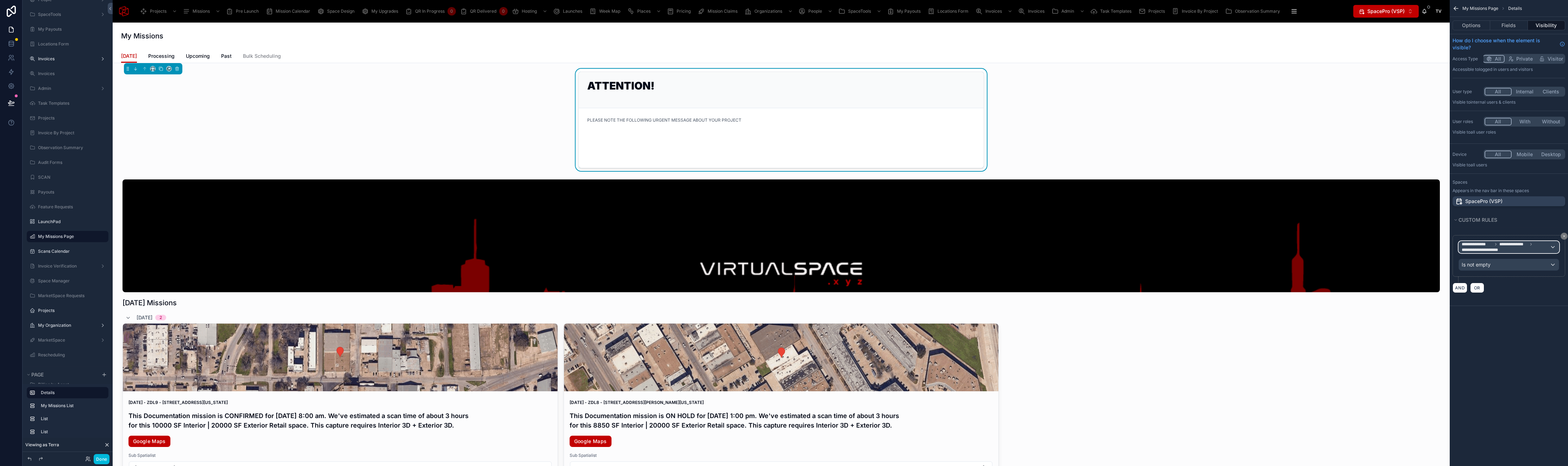
click at [1508, 249] on span "**********" at bounding box center [1505, 247] width 88 height 12
click at [1502, 291] on span "The current user's values" at bounding box center [1493, 294] width 58 height 7
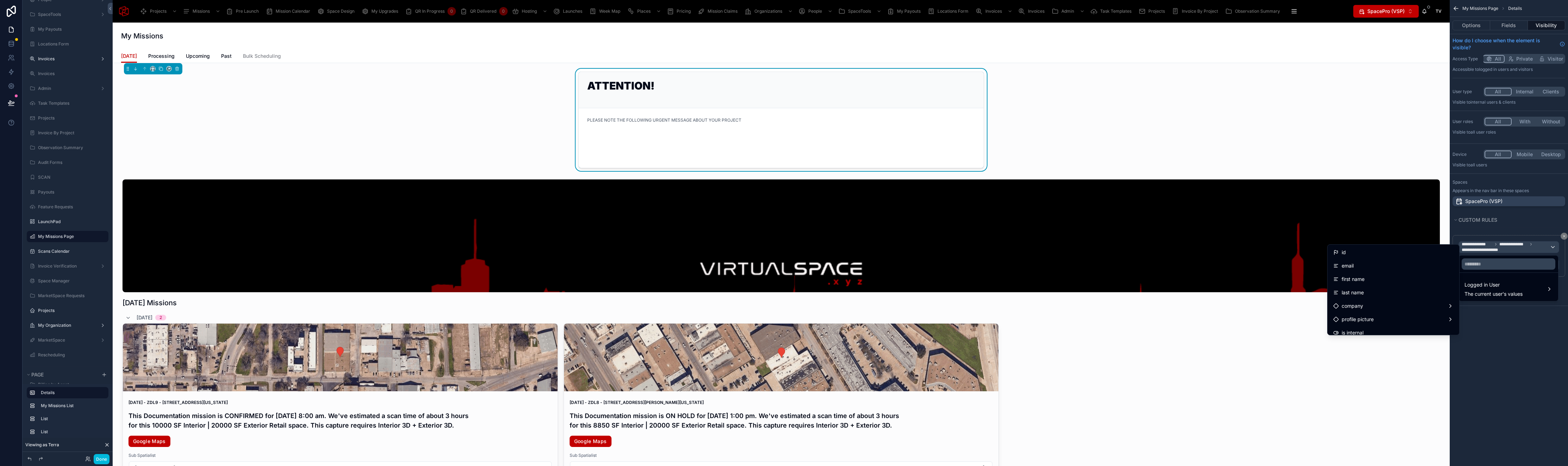
click at [1503, 249] on div "scrollable content" at bounding box center [784, 233] width 1568 height 466
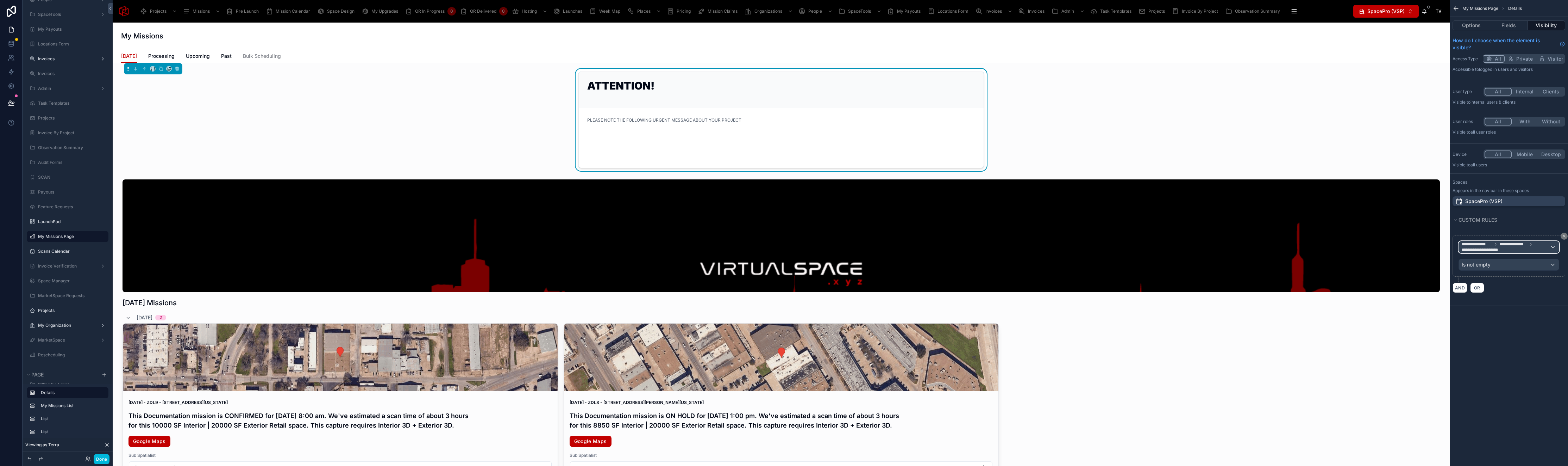
click at [1503, 249] on span "**********" at bounding box center [1485, 249] width 46 height 5
click at [1499, 289] on div "Logged in User The current user's values" at bounding box center [1493, 289] width 58 height 17
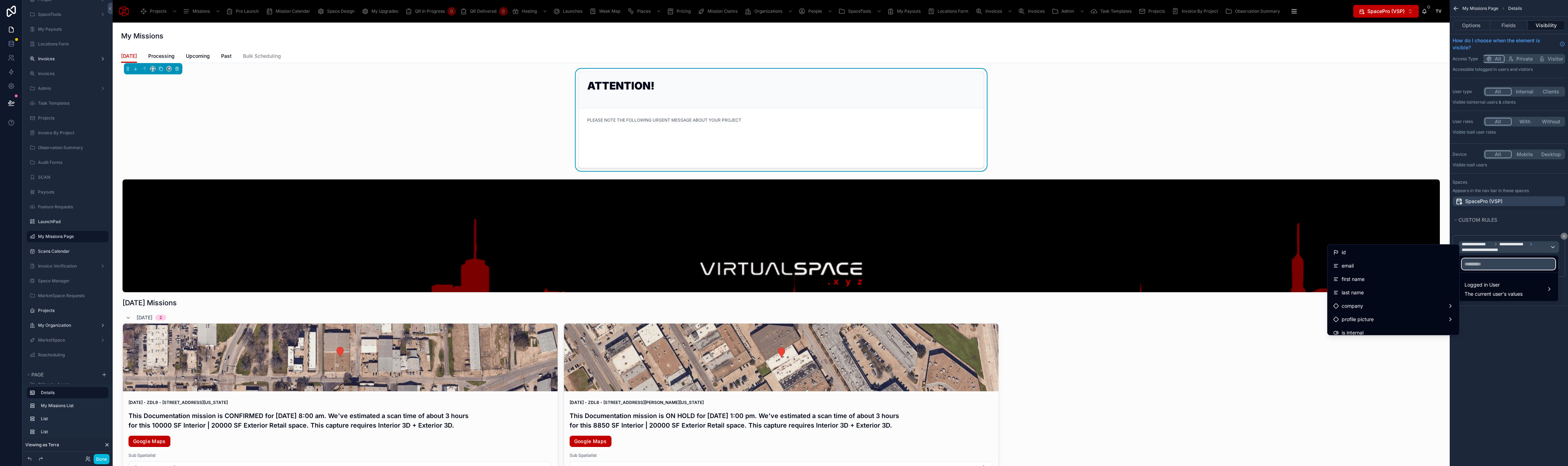
click at [1480, 265] on input "text" at bounding box center [1508, 264] width 94 height 12
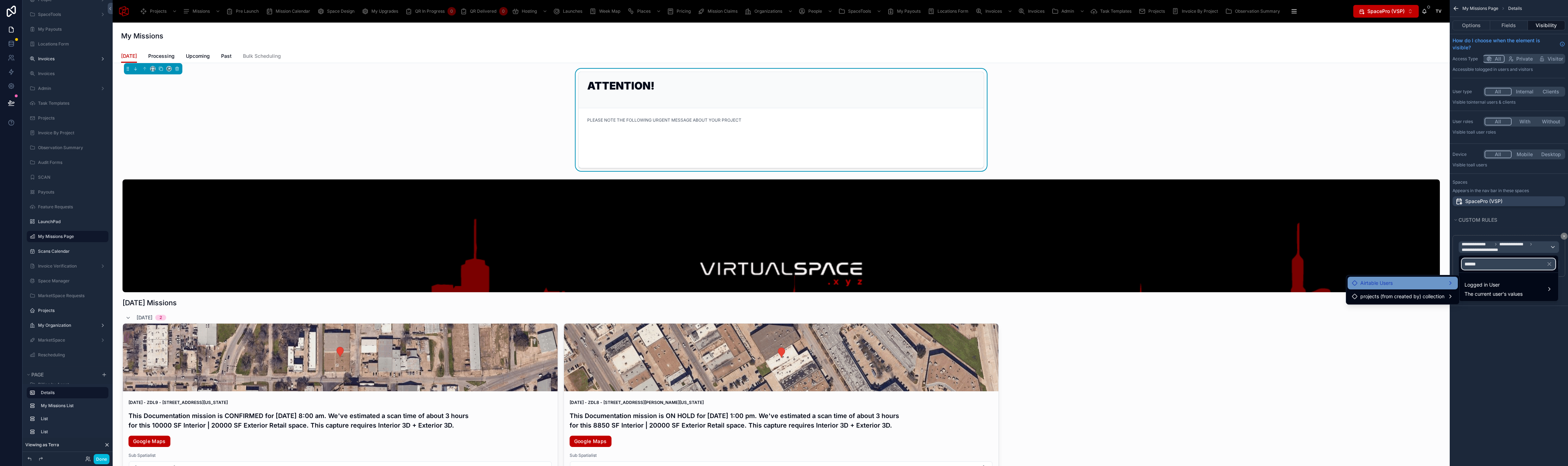
type input "******"
click at [1433, 284] on div "Airtable Users" at bounding box center [1402, 283] width 102 height 9
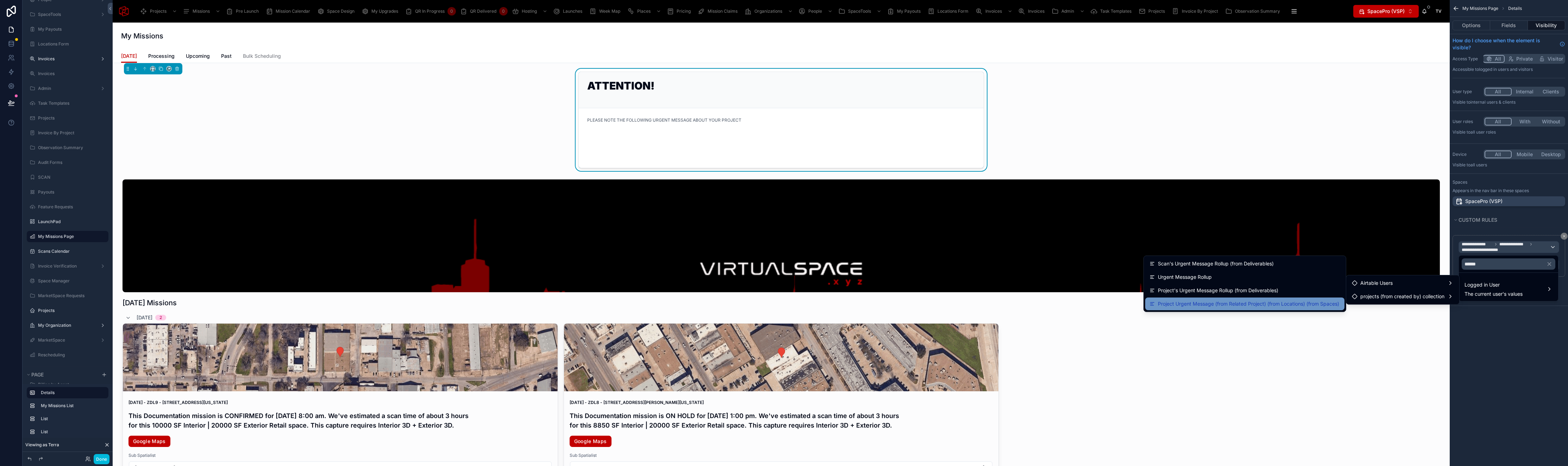
click at [1261, 302] on span "Project Urgent Message (from Related Project) (from Locations) (from Spaces) (f…" at bounding box center [1249, 304] width 183 height 9
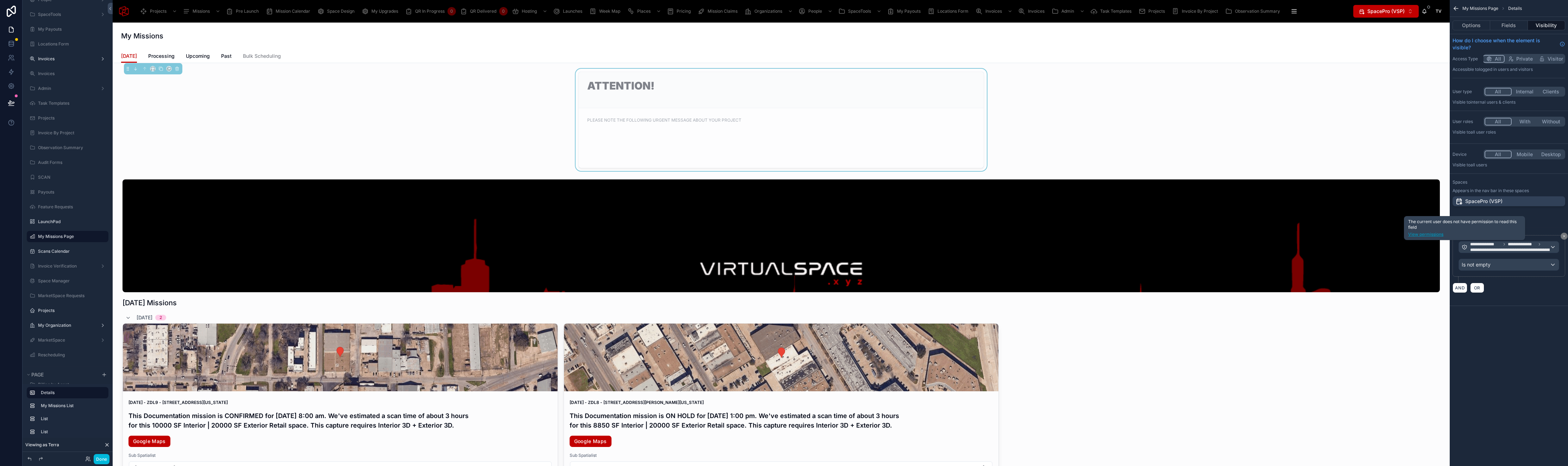
click at [1436, 233] on link "View permissions" at bounding box center [1464, 234] width 113 height 5
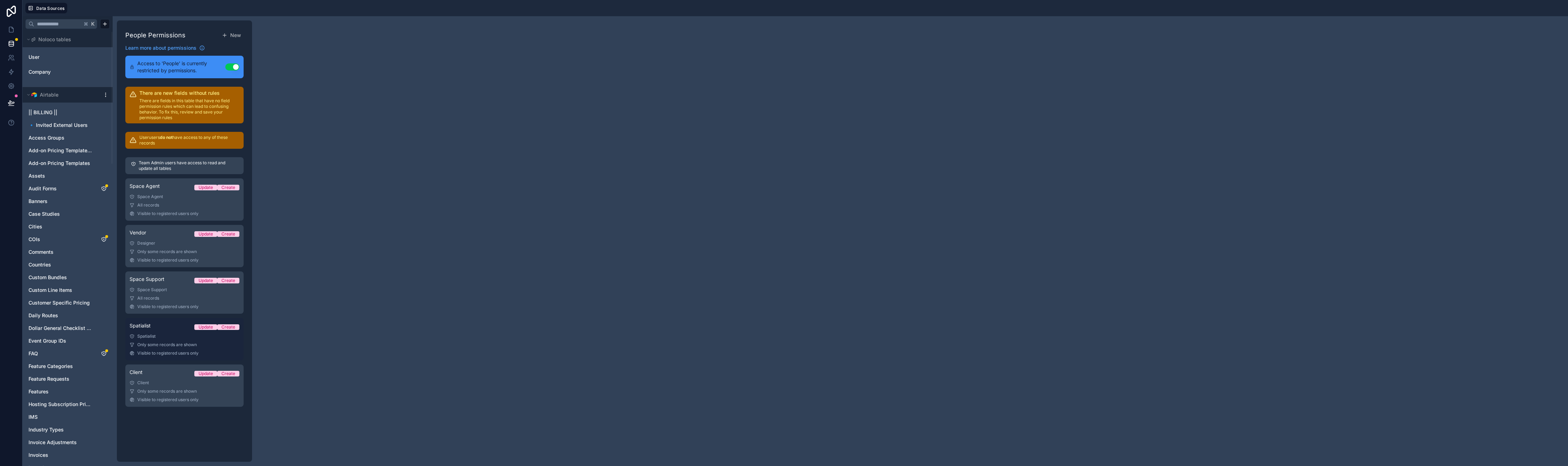
click at [181, 330] on div "Spatialist Update Create" at bounding box center [184, 327] width 110 height 10
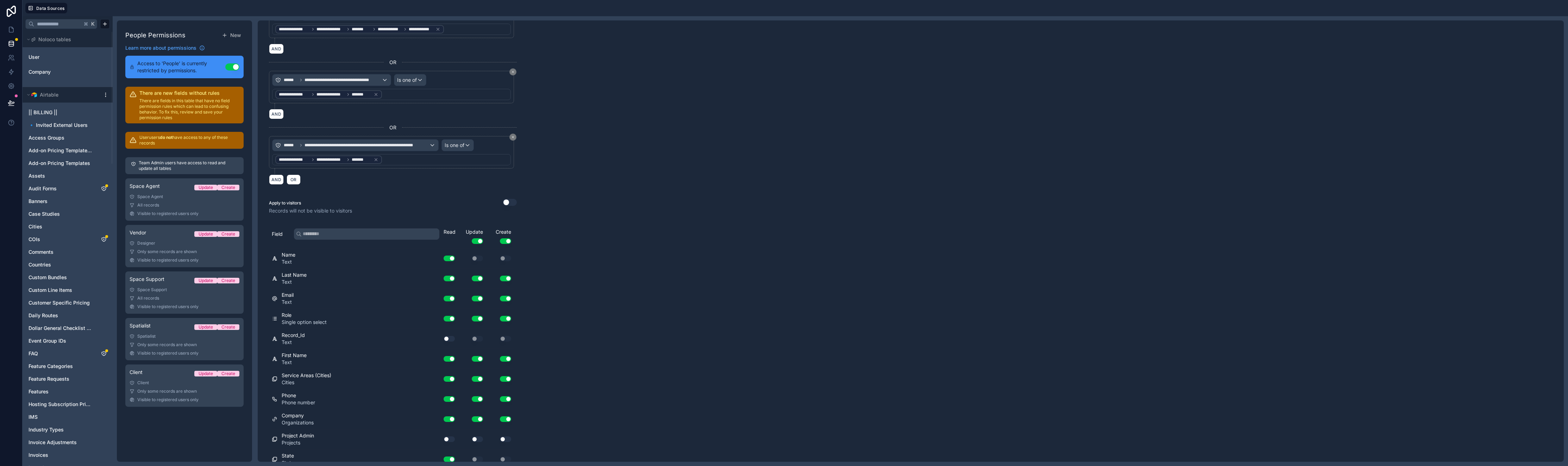
scroll to position [197, 0]
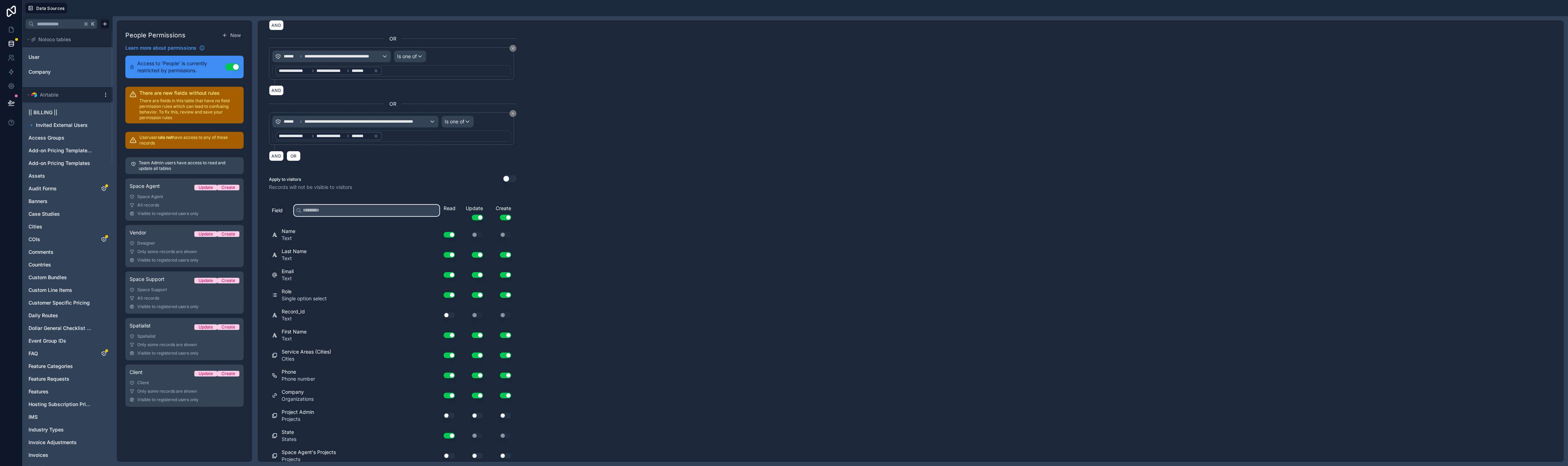
click at [327, 210] on input "text" at bounding box center [366, 210] width 145 height 12
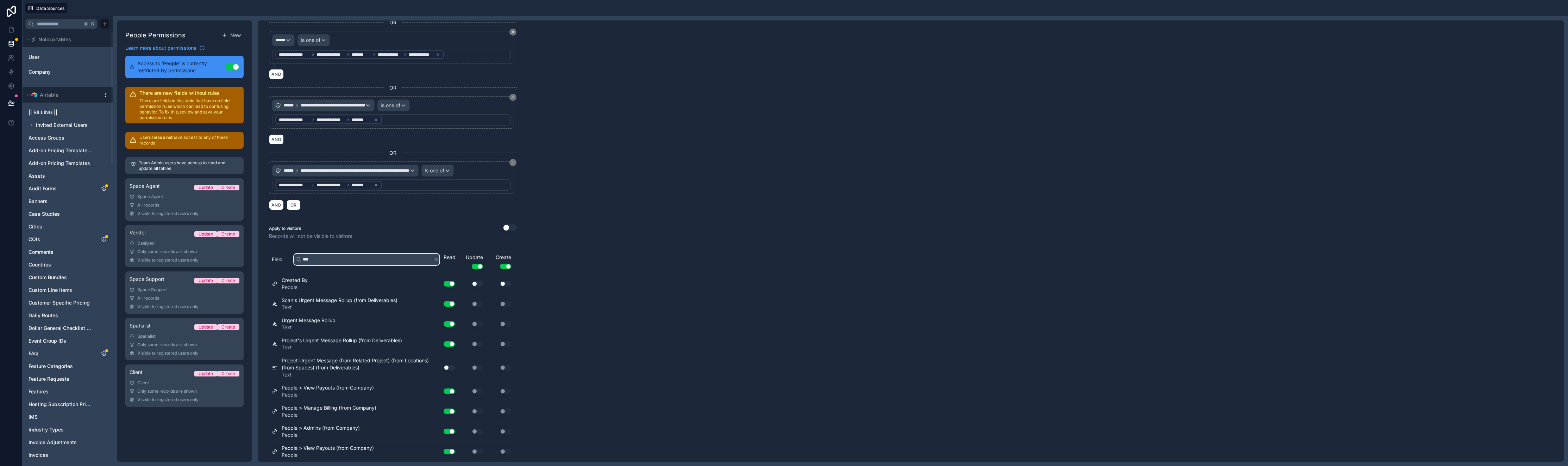
scroll to position [148, 0]
type input "******"
click at [448, 365] on button "Use setting" at bounding box center [449, 367] width 12 height 5
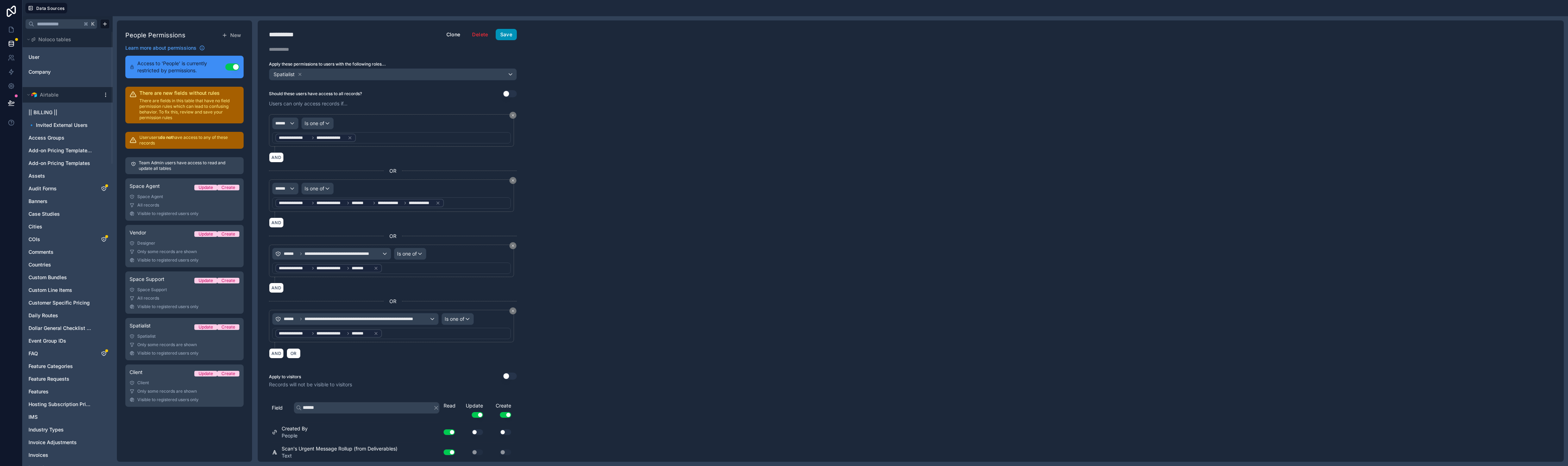
click at [509, 34] on button "Save" at bounding box center [506, 34] width 21 height 12
click at [10, 31] on icon at bounding box center [12, 30] width 7 height 7
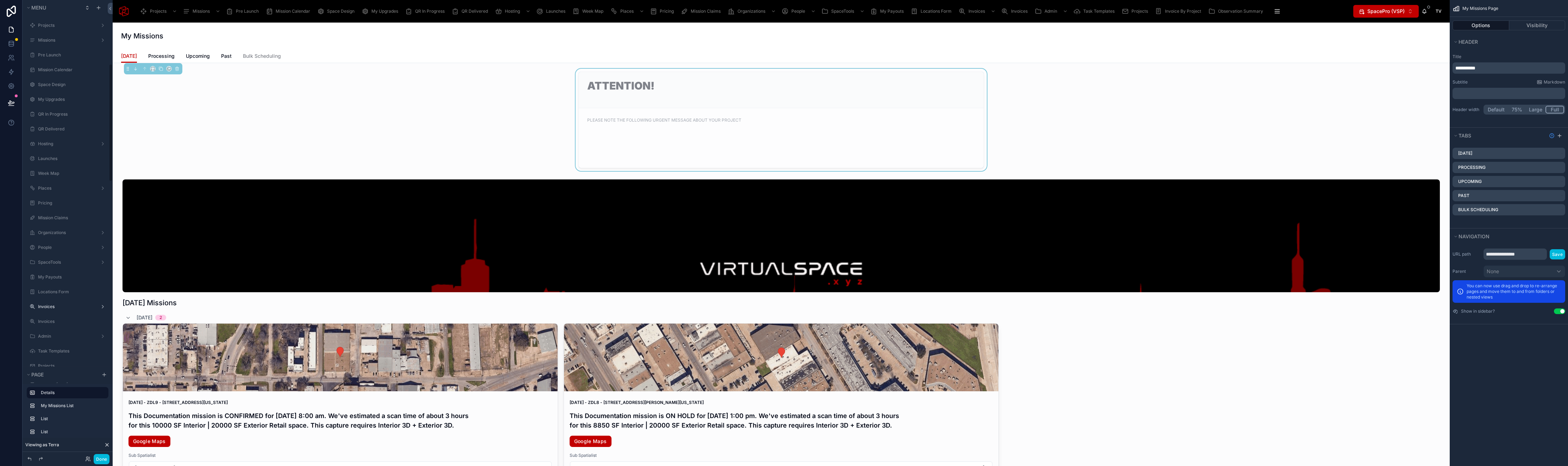
scroll to position [248, 0]
click at [100, 456] on button "Done" at bounding box center [102, 459] width 16 height 10
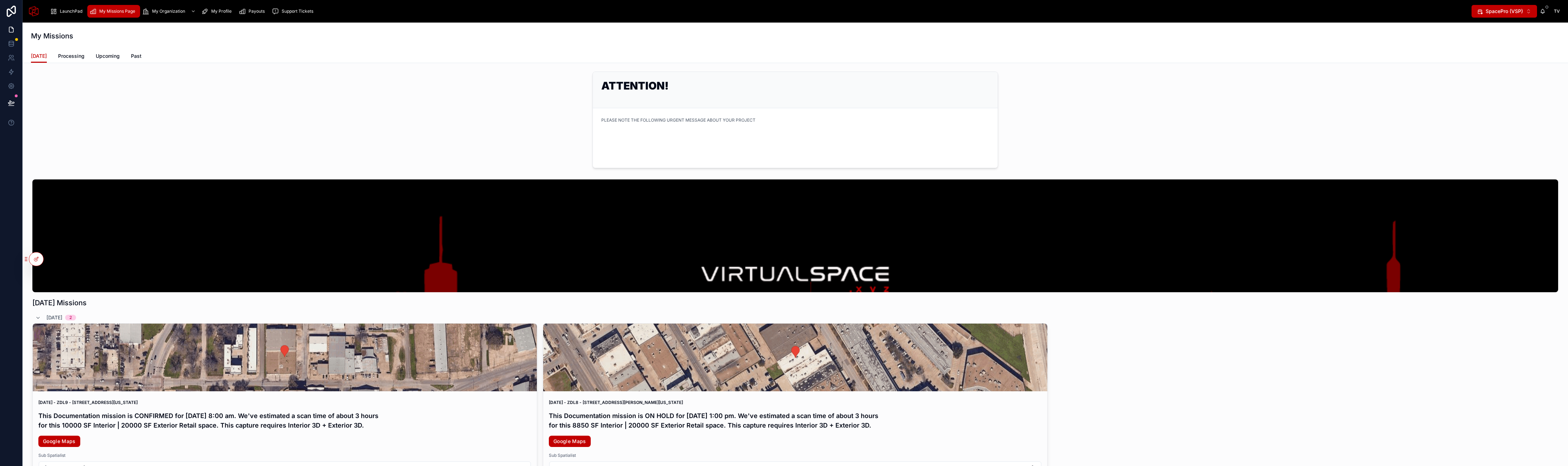
click at [0, 0] on icon at bounding box center [0, 0] width 0 height 0
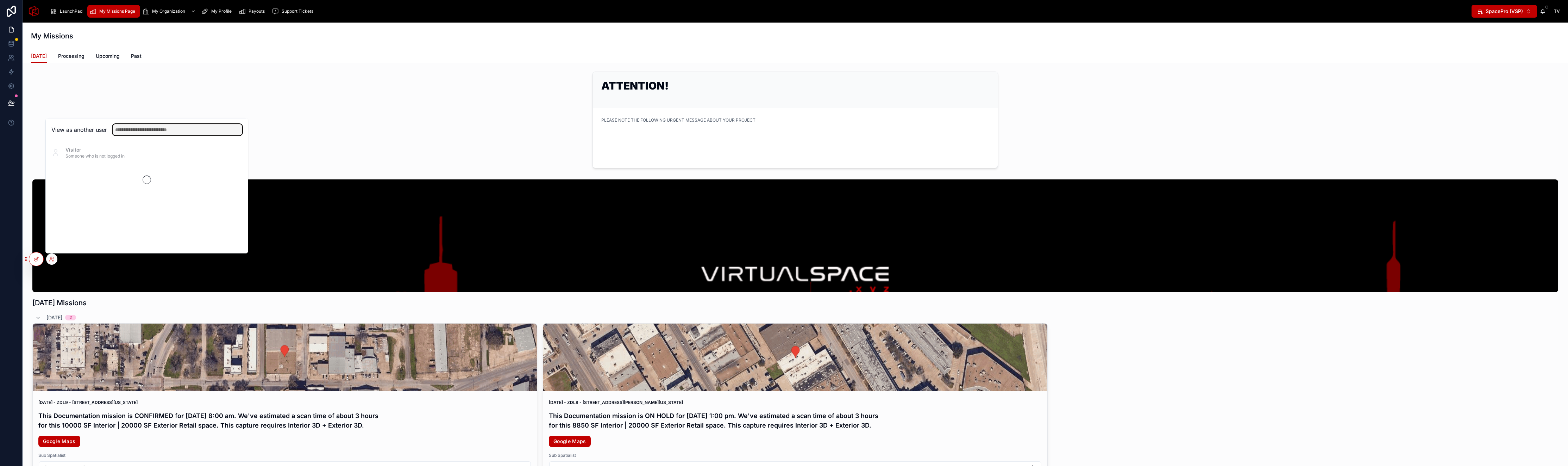
click at [141, 130] on input "text" at bounding box center [177, 130] width 130 height 12
type input "*****"
click at [325, 93] on div "ATTENTION! PLEASE NOTE THE FOLLOWING URGENT MESSAGE ABOUT YOUR PROJECT" at bounding box center [795, 120] width 1534 height 102
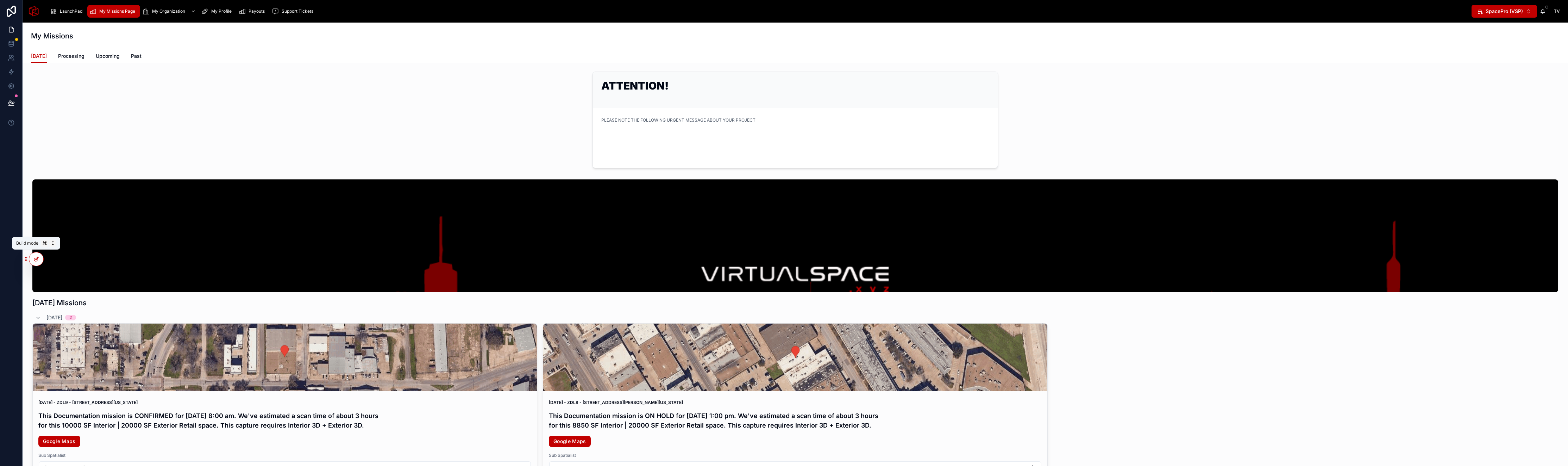
click at [37, 258] on icon at bounding box center [36, 258] width 5 height 5
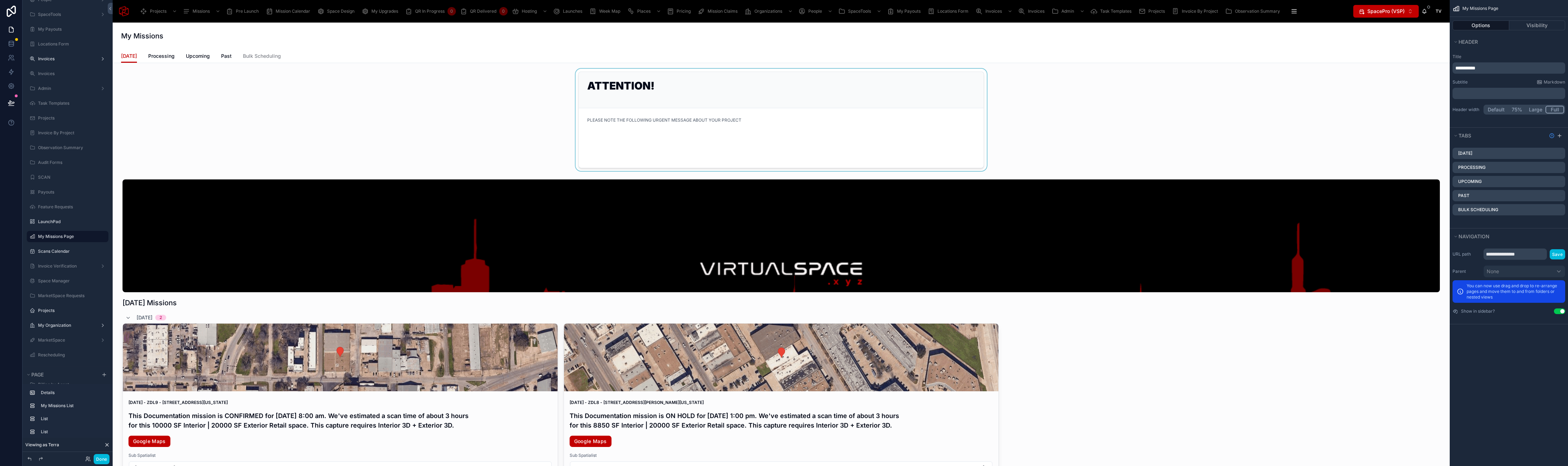
click at [698, 88] on div at bounding box center [781, 120] width 1326 height 102
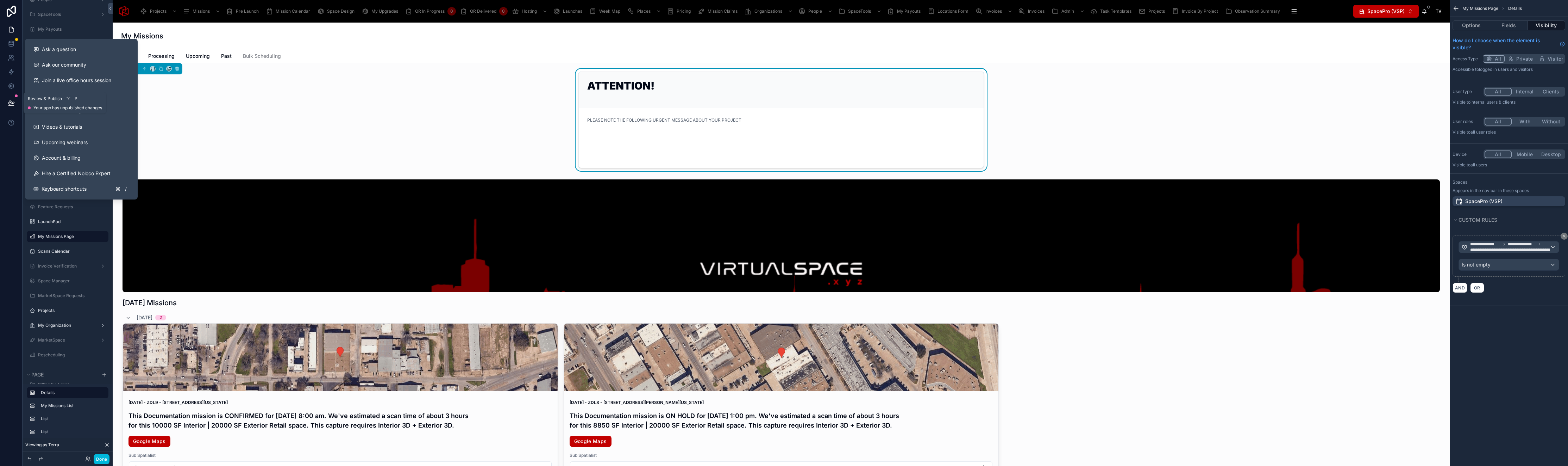
click at [12, 104] on icon at bounding box center [12, 103] width 7 height 7
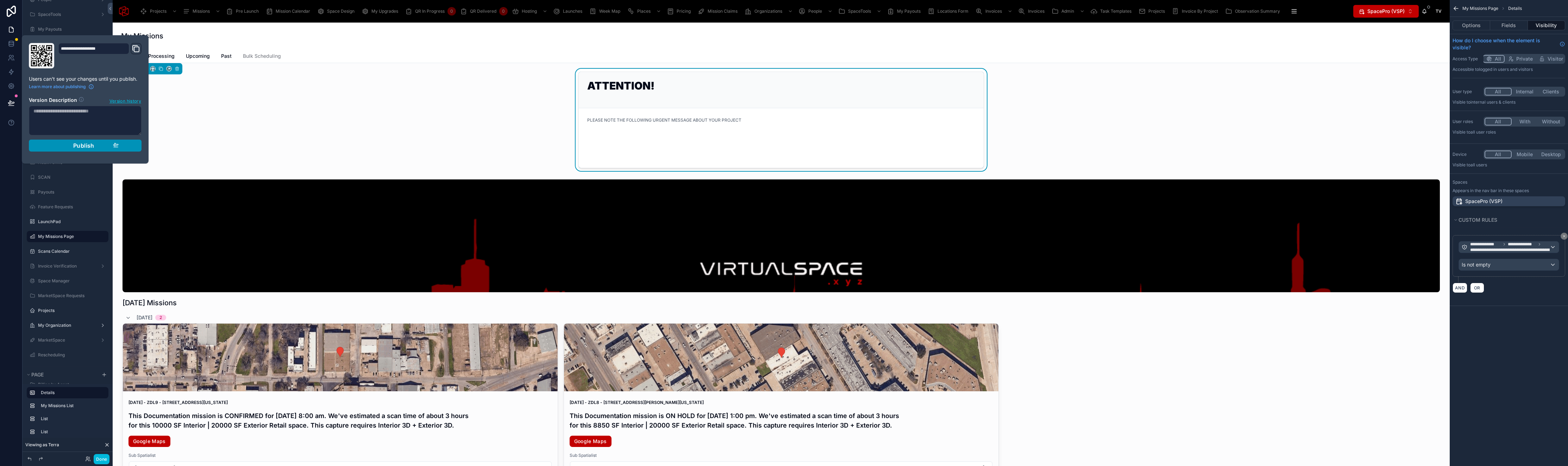
click at [114, 147] on icon "button" at bounding box center [116, 144] width 5 height 5
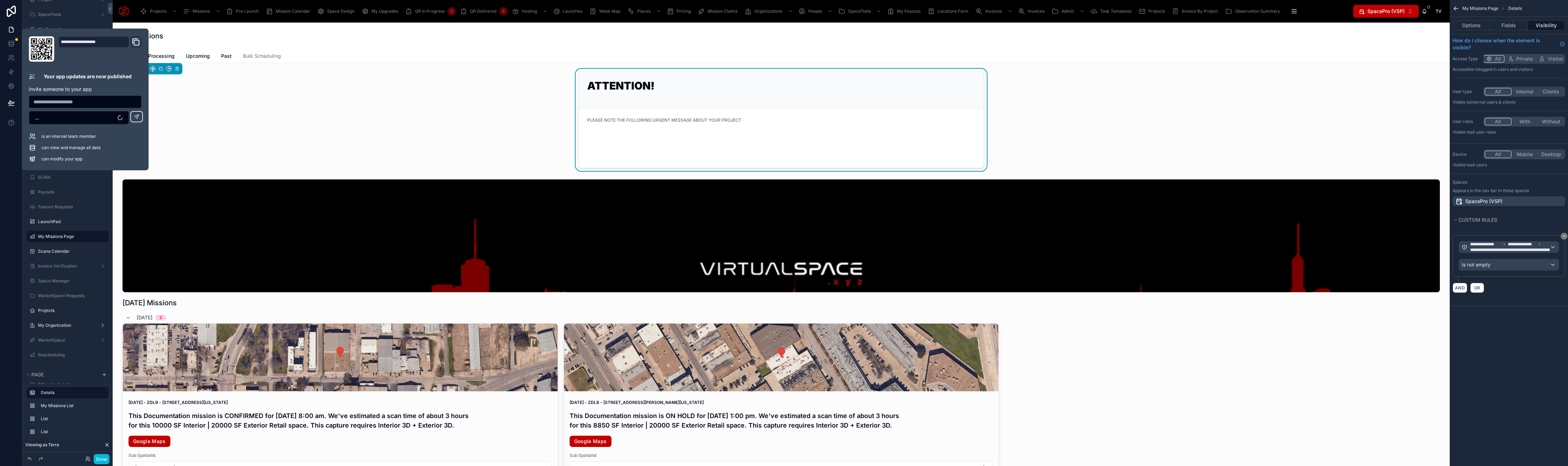
click at [275, 125] on div "ATTENTION! PLEASE NOTE THE FOLLOWING URGENT MESSAGE ABOUT YOUR PROJECT" at bounding box center [781, 120] width 1326 height 102
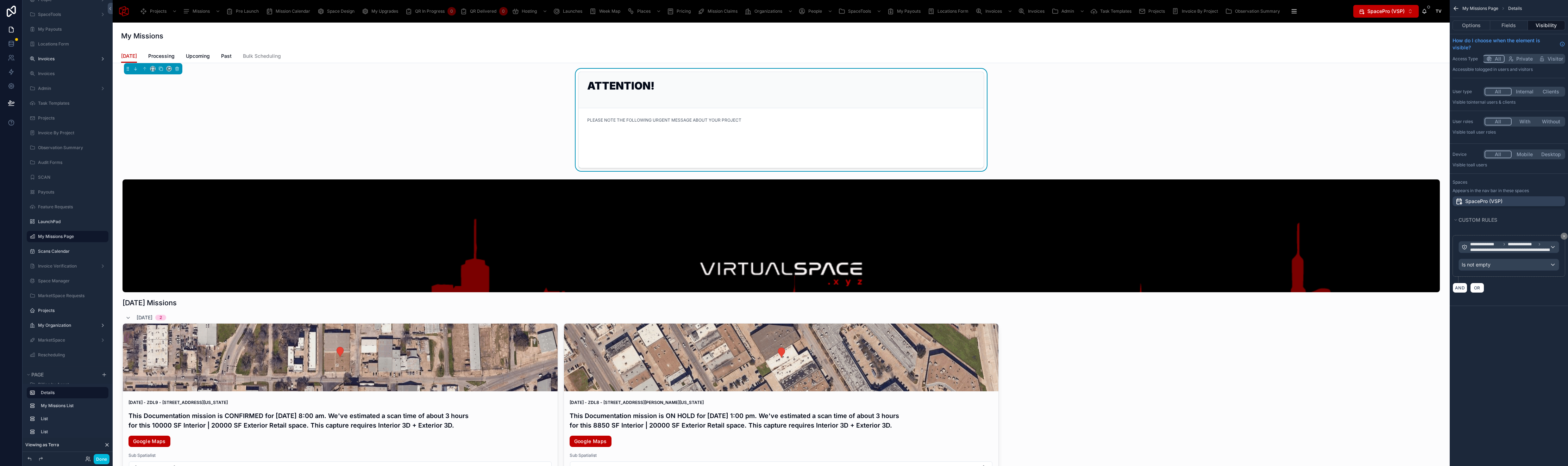
click at [646, 83] on h1 "ATTENTION!" at bounding box center [781, 85] width 388 height 10
click at [1493, 249] on span "**********" at bounding box center [1568, 249] width 196 height 5
click at [1509, 284] on span "Logged in User" at bounding box center [1493, 284] width 58 height 9
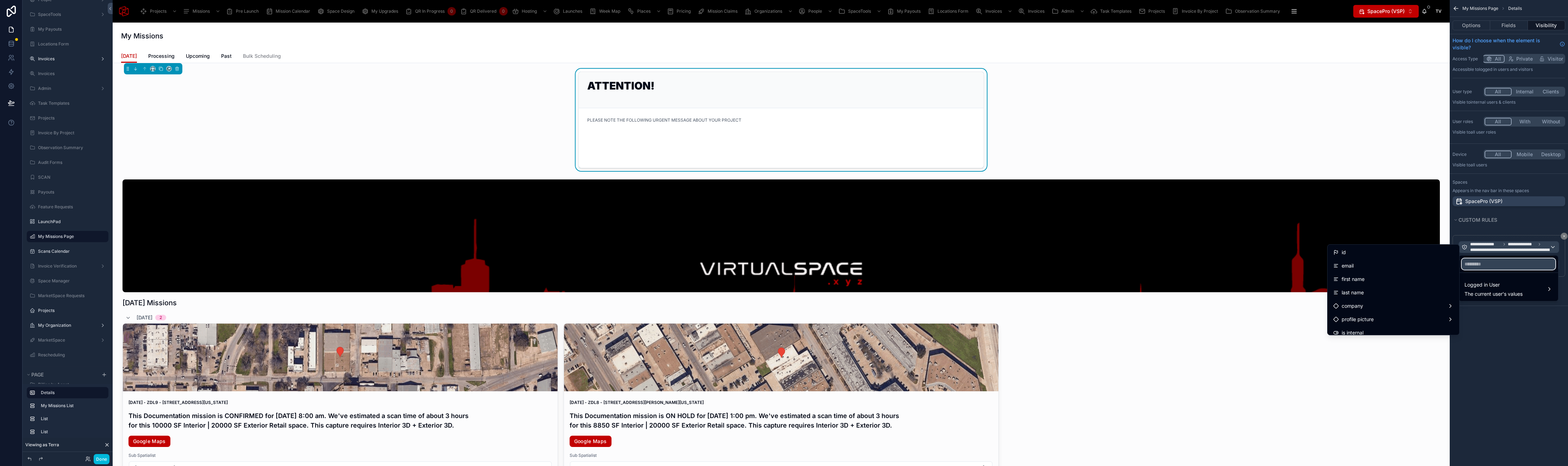
click at [1482, 265] on input "text" at bounding box center [1508, 264] width 94 height 12
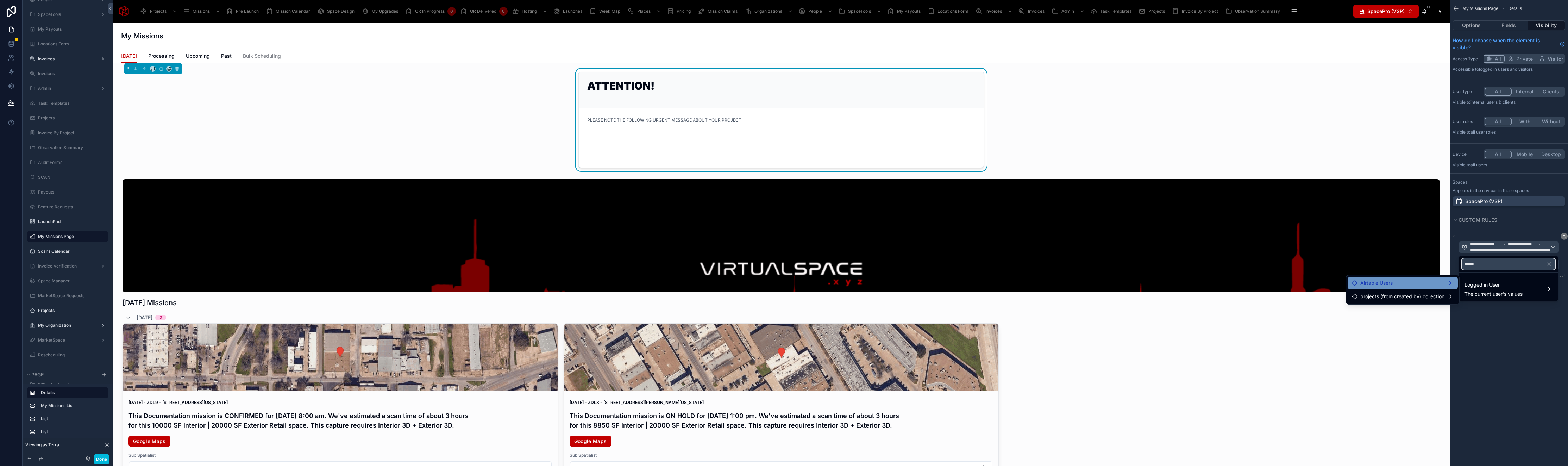
type input "*****"
click at [1437, 281] on div "Airtable Users" at bounding box center [1402, 283] width 102 height 9
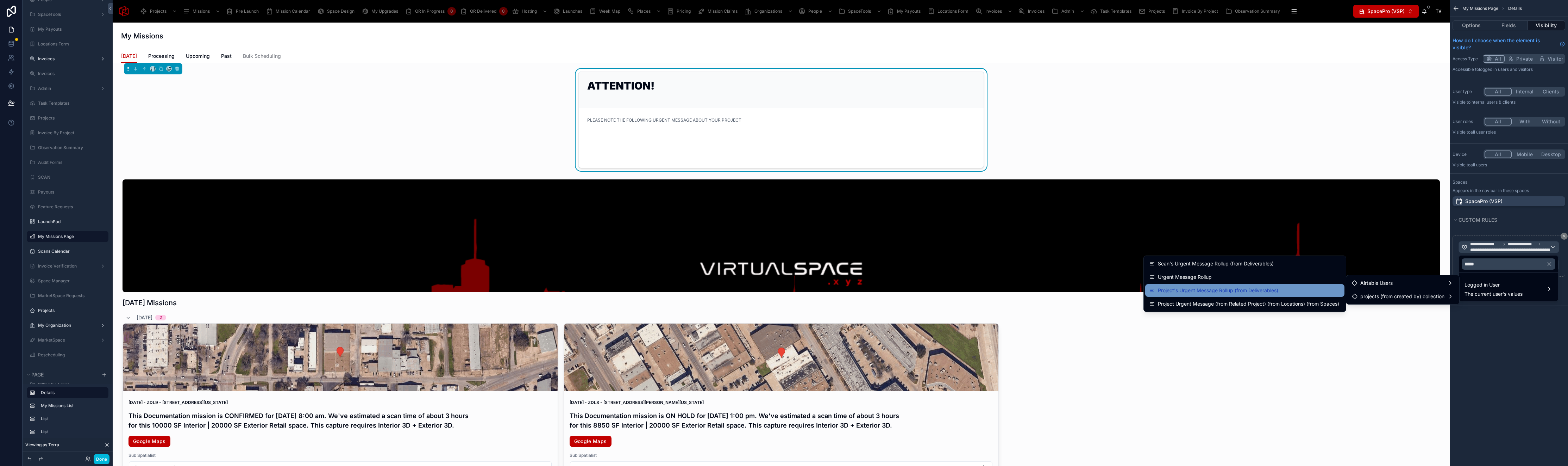
click at [1261, 289] on span "Project's Urgent Message Rollup (from Deliverables)" at bounding box center [1218, 291] width 121 height 9
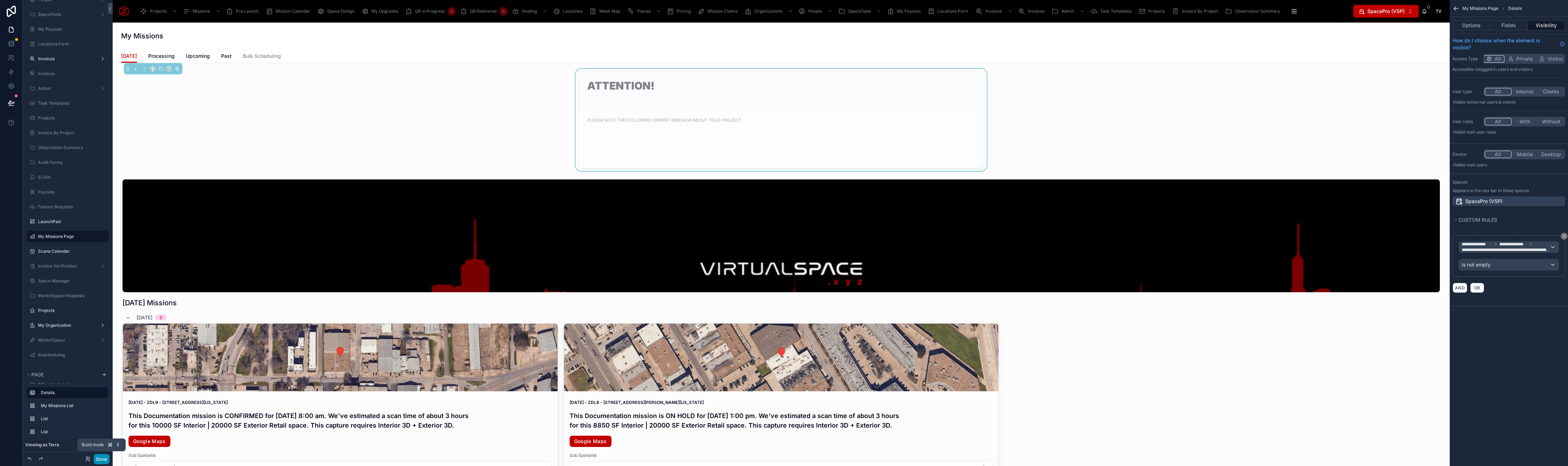
click at [104, 459] on button "Done" at bounding box center [102, 459] width 16 height 10
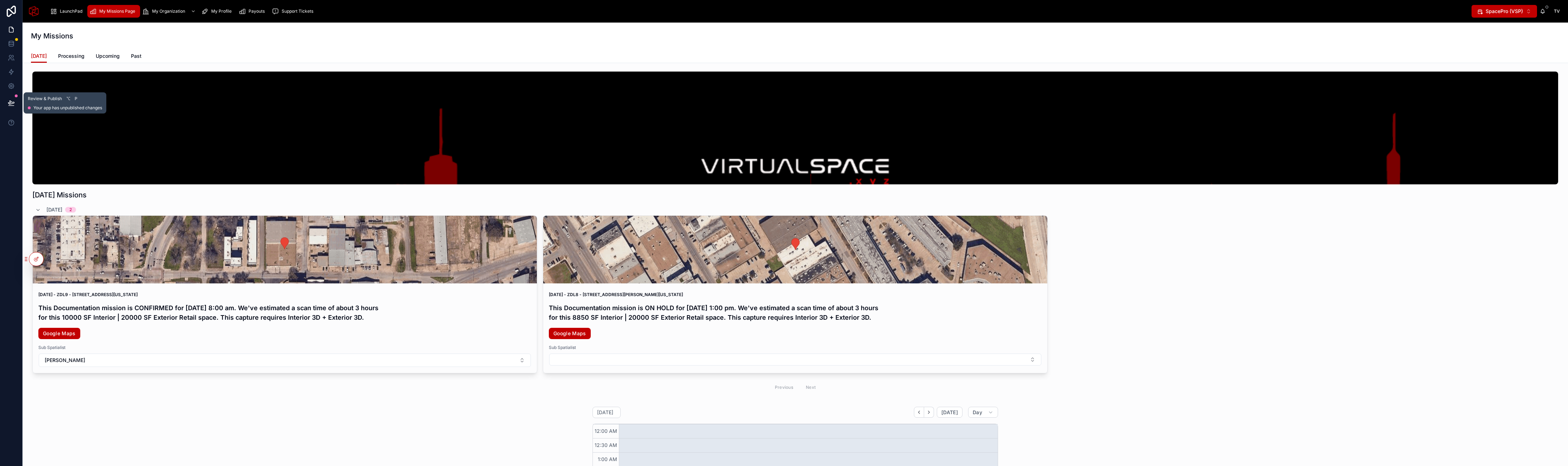
click at [14, 101] on icon at bounding box center [12, 103] width 7 height 7
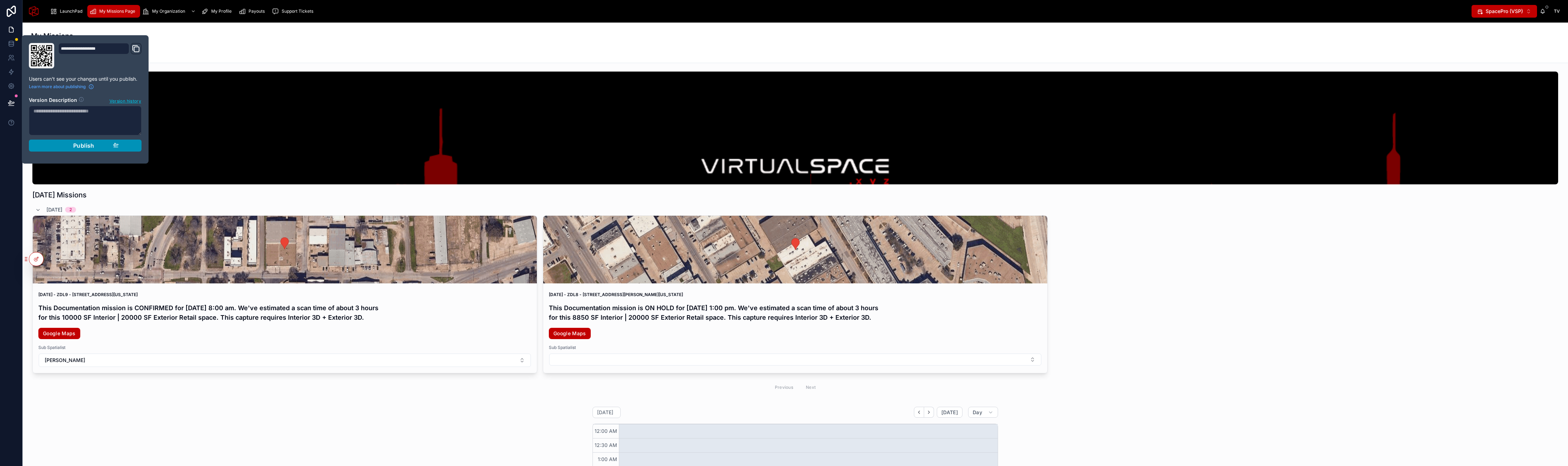
click at [82, 142] on span "Publish" at bounding box center [83, 146] width 21 height 7
